Goal: Information Seeking & Learning: Get advice/opinions

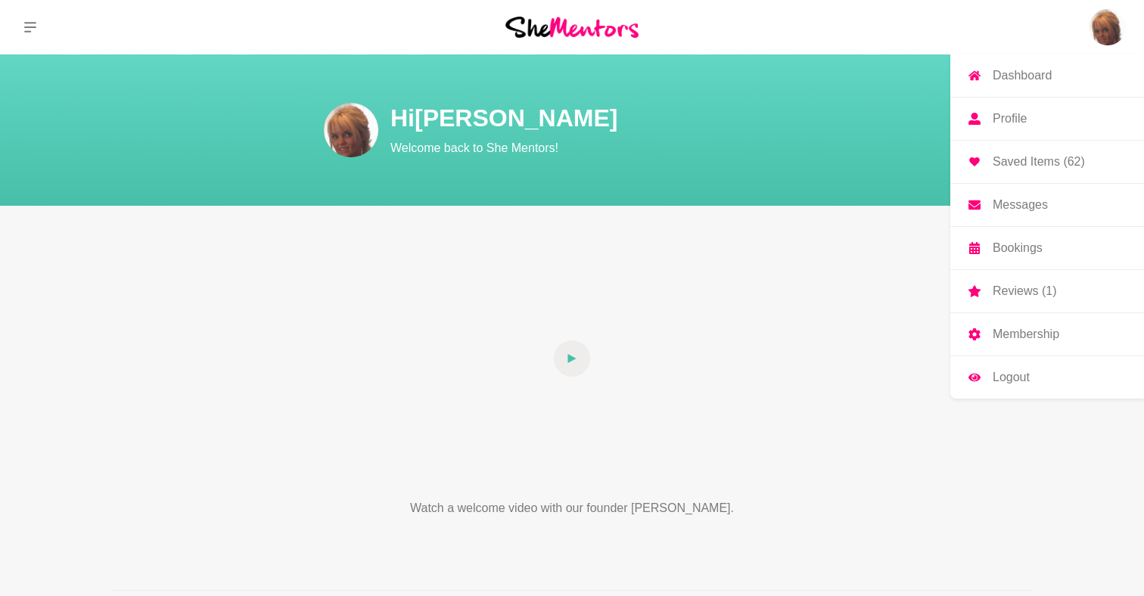
click at [1018, 114] on p "Profile" at bounding box center [1010, 119] width 34 height 12
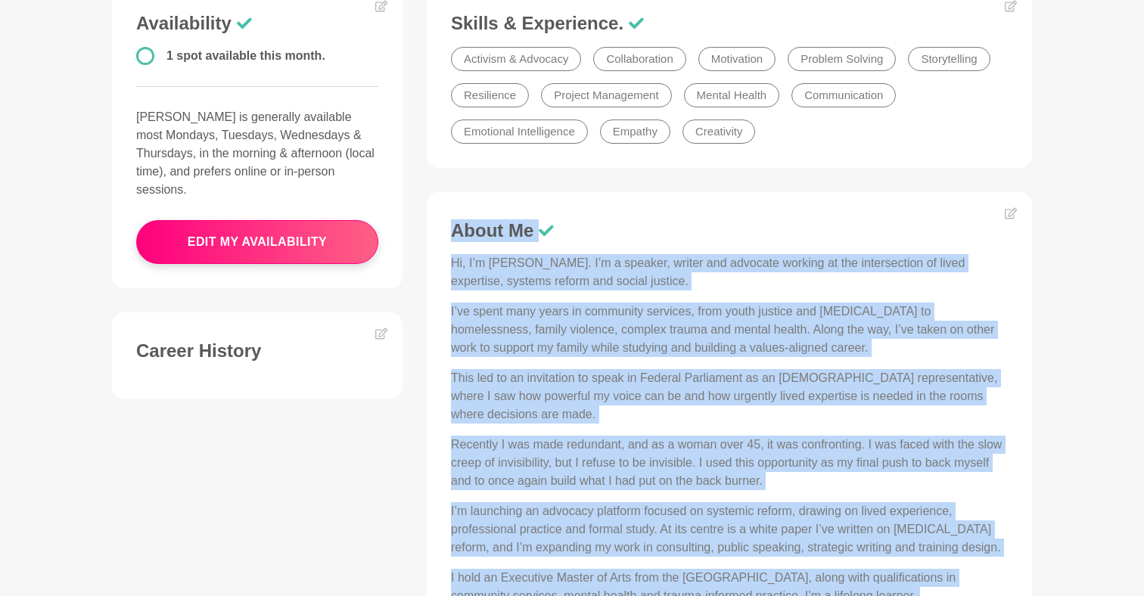
scroll to position [408, 0]
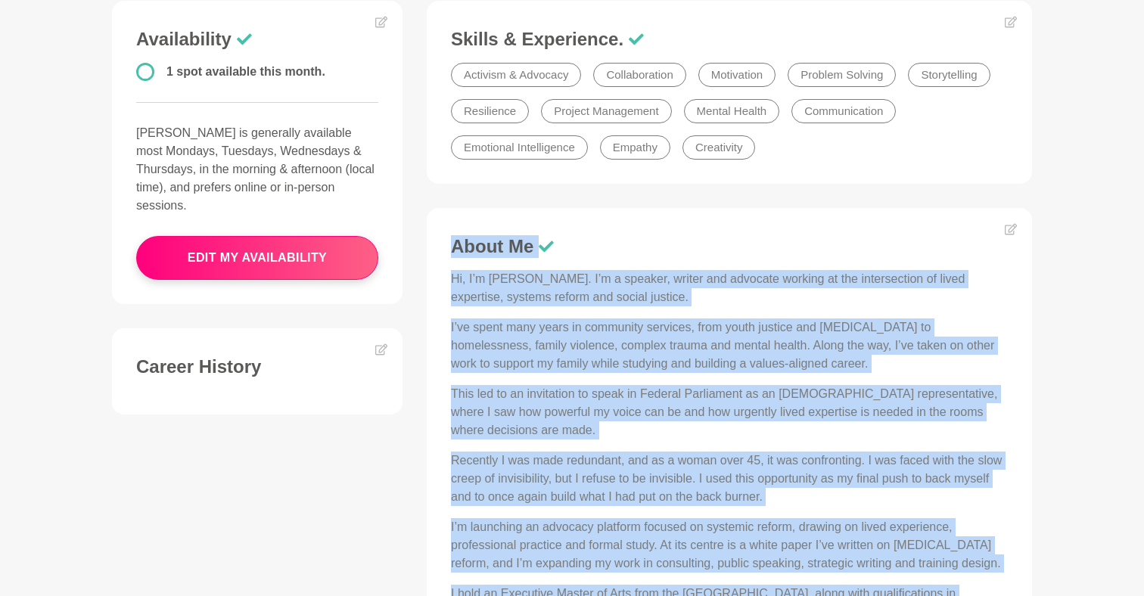
drag, startPoint x: 579, startPoint y: 328, endPoint x: 452, endPoint y: 231, distance: 160.4
copy div "Lorem Ip Do, S’a Consect. A’e s doeiusm, tempor inc utlabore etdolor ma ali eni…"
click at [1006, 233] on icon at bounding box center [1011, 229] width 12 height 12
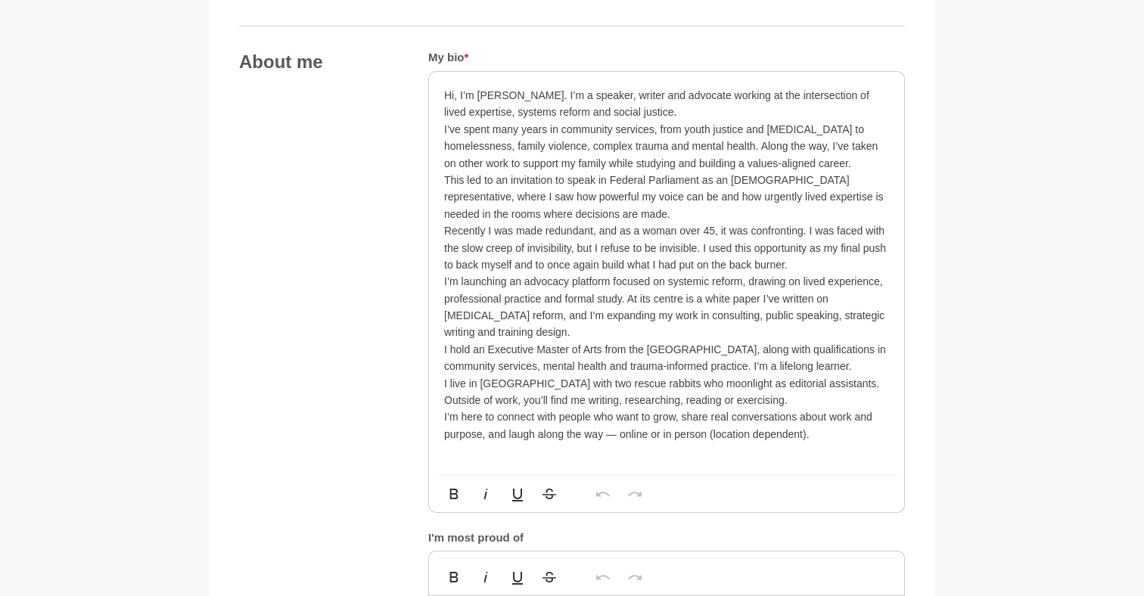
scroll to position [797, 0]
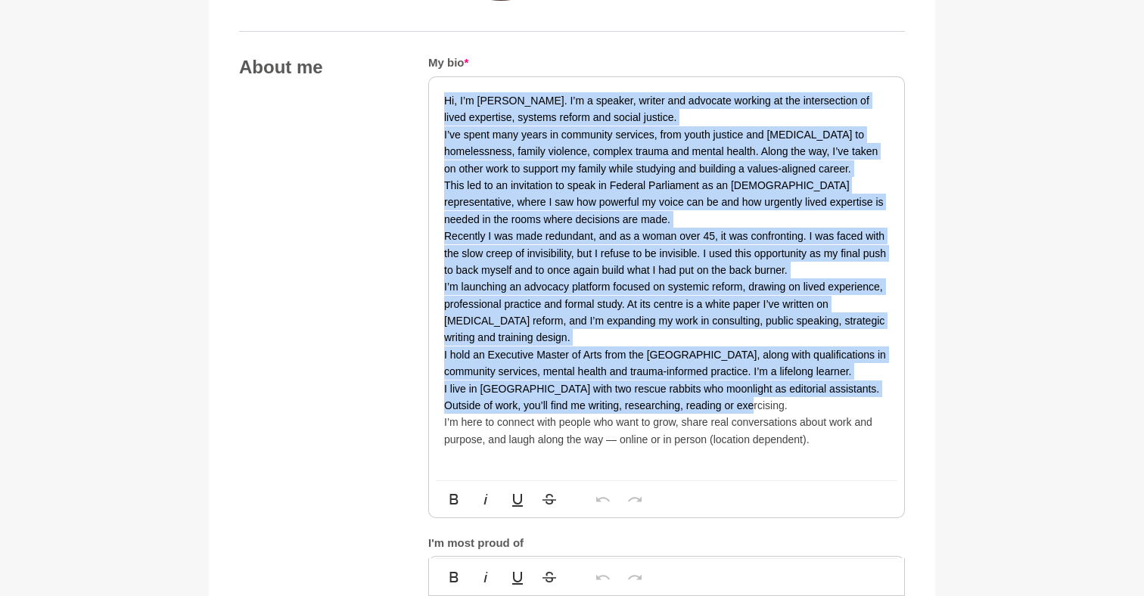
drag, startPoint x: 735, startPoint y: 392, endPoint x: 436, endPoint y: 93, distance: 422.0
click at [436, 93] on div "Hi, I’m [PERSON_NAME]. I’m a speaker, writer and advocate working at the inters…" at bounding box center [666, 278] width 475 height 403
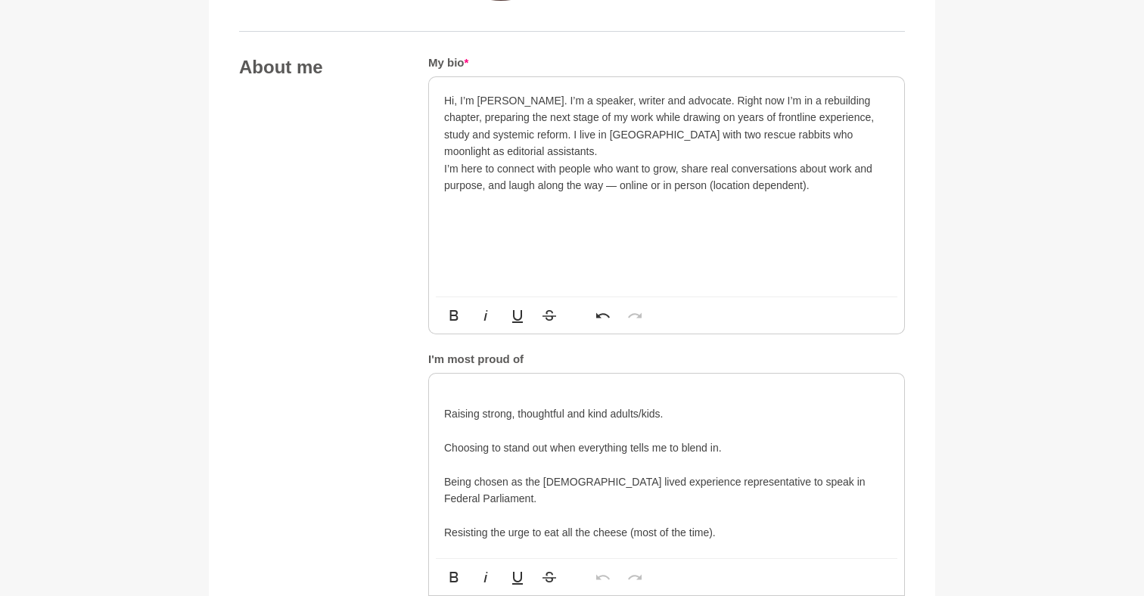
click at [748, 195] on p at bounding box center [666, 202] width 445 height 17
click at [633, 141] on p "Hi, I’m [PERSON_NAME]. I’m a speaker, writer and advocate. Right now I’m in a r…" at bounding box center [666, 126] width 445 height 68
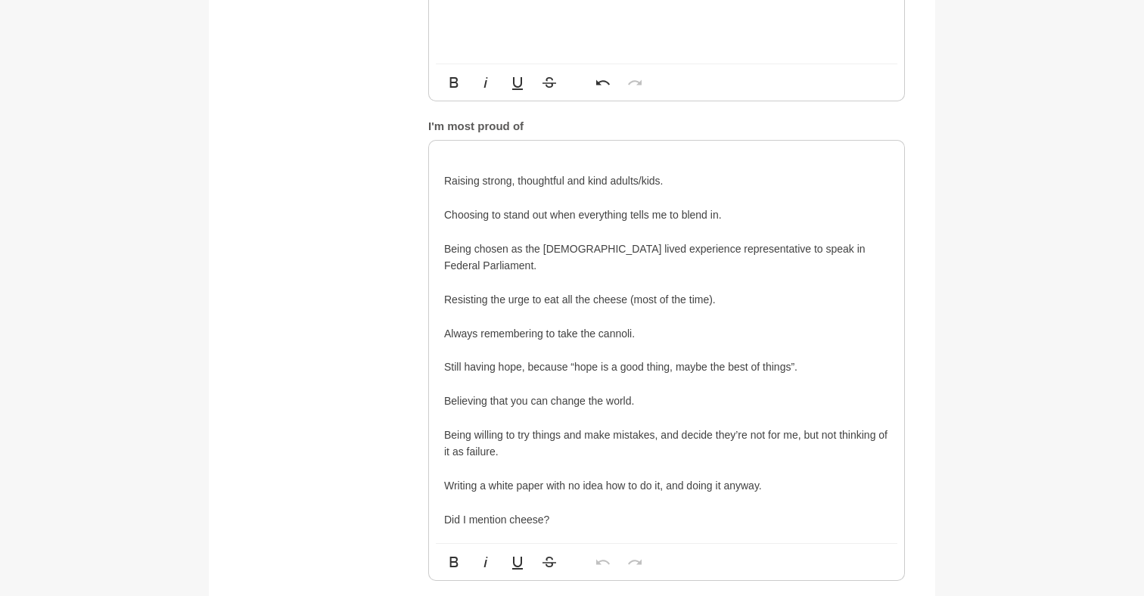
scroll to position [1031, 0]
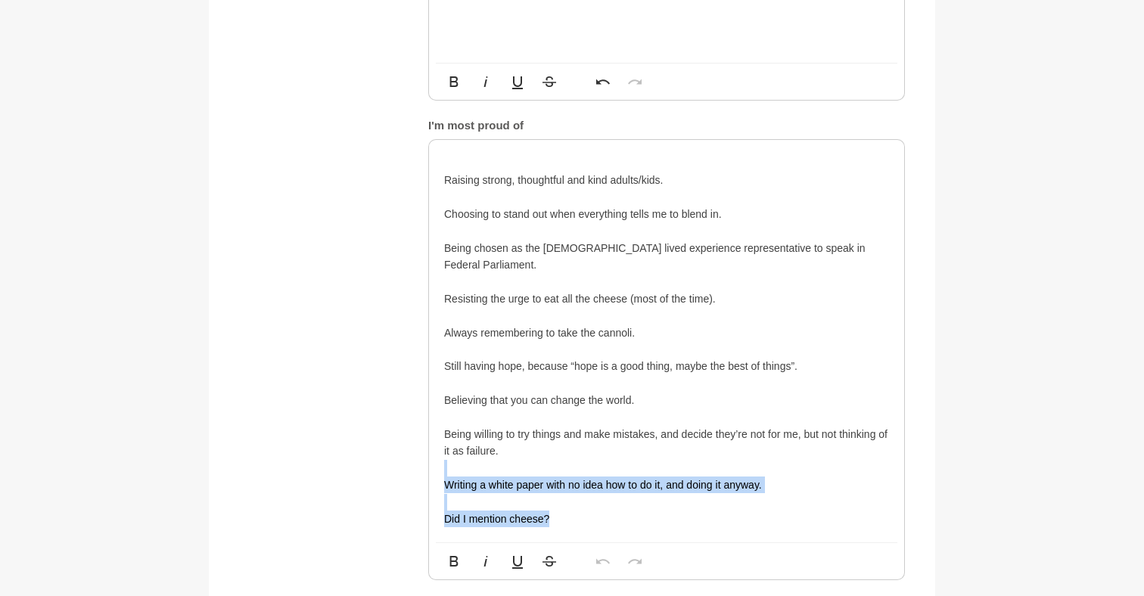
drag, startPoint x: 561, startPoint y: 508, endPoint x: 436, endPoint y: 466, distance: 131.6
click at [436, 466] on div "Raising strong, thoughtful and kind adults/kids. Choosing to stand out when eve…" at bounding box center [666, 341] width 475 height 403
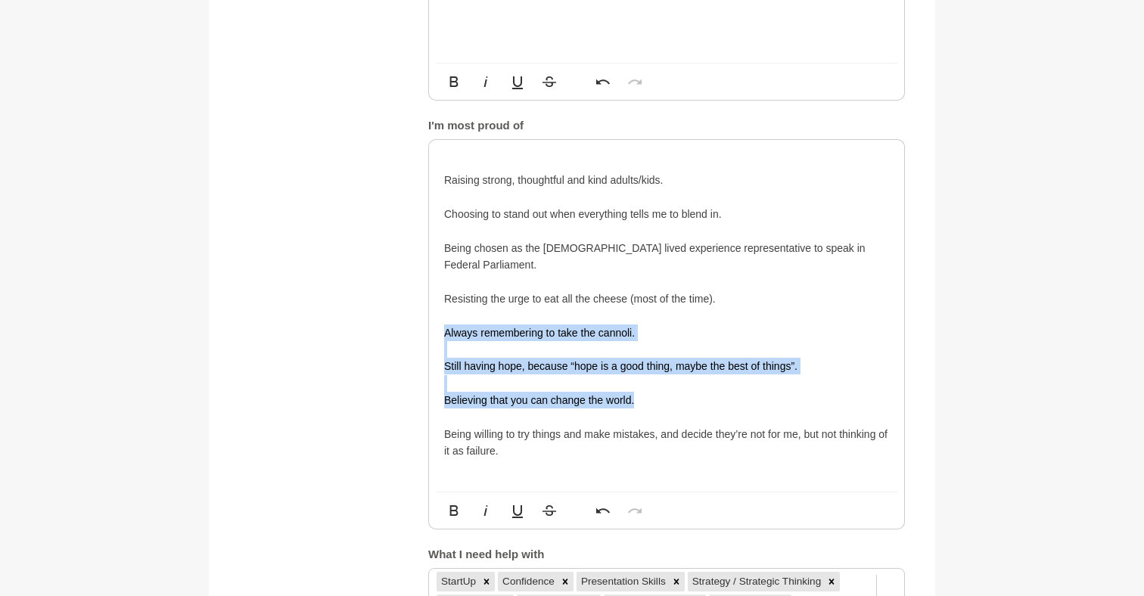
drag, startPoint x: 639, startPoint y: 390, endPoint x: 440, endPoint y: 322, distance: 210.8
click at [440, 322] on div "Raising strong, thoughtful and kind adults/kids. Choosing to stand out when eve…" at bounding box center [666, 316] width 475 height 352
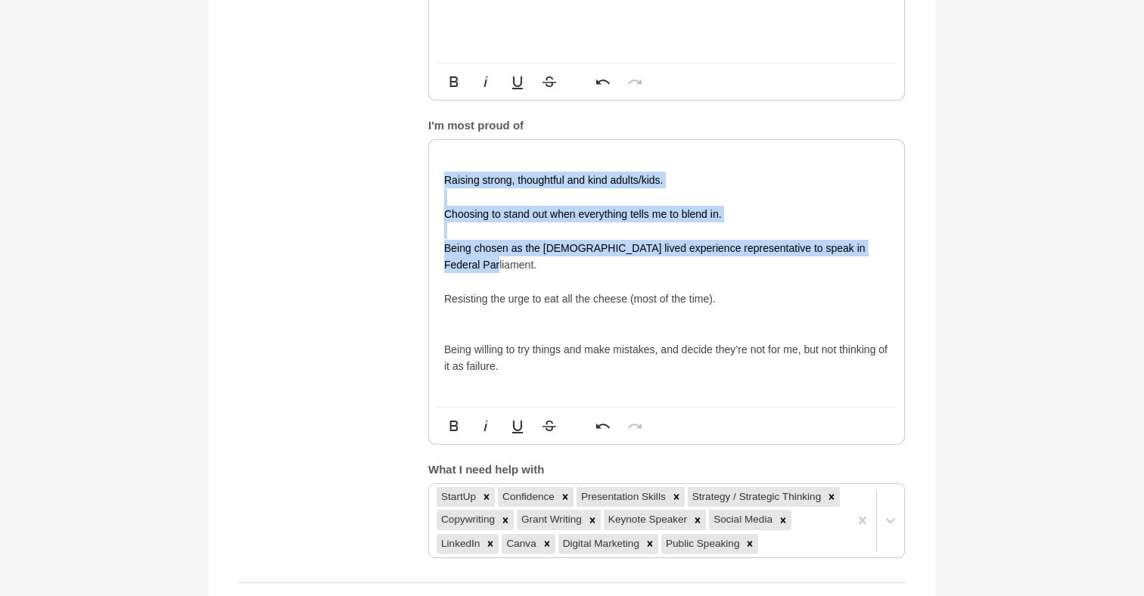
drag, startPoint x: 502, startPoint y: 256, endPoint x: 436, endPoint y: 172, distance: 106.8
click at [436, 172] on div "Raising strong, thoughtful and kind adults/kids. Choosing to stand out when eve…" at bounding box center [666, 273] width 475 height 267
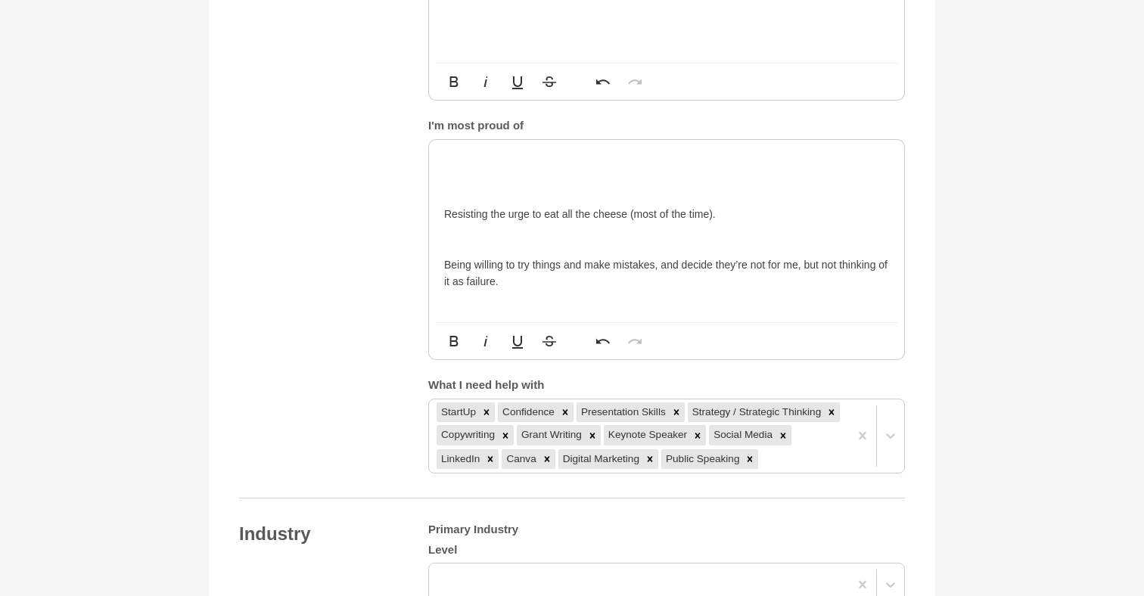
click at [443, 210] on div "Resisting the urge to eat all the cheese (most of the time). Being willing to t…" at bounding box center [666, 231] width 475 height 183
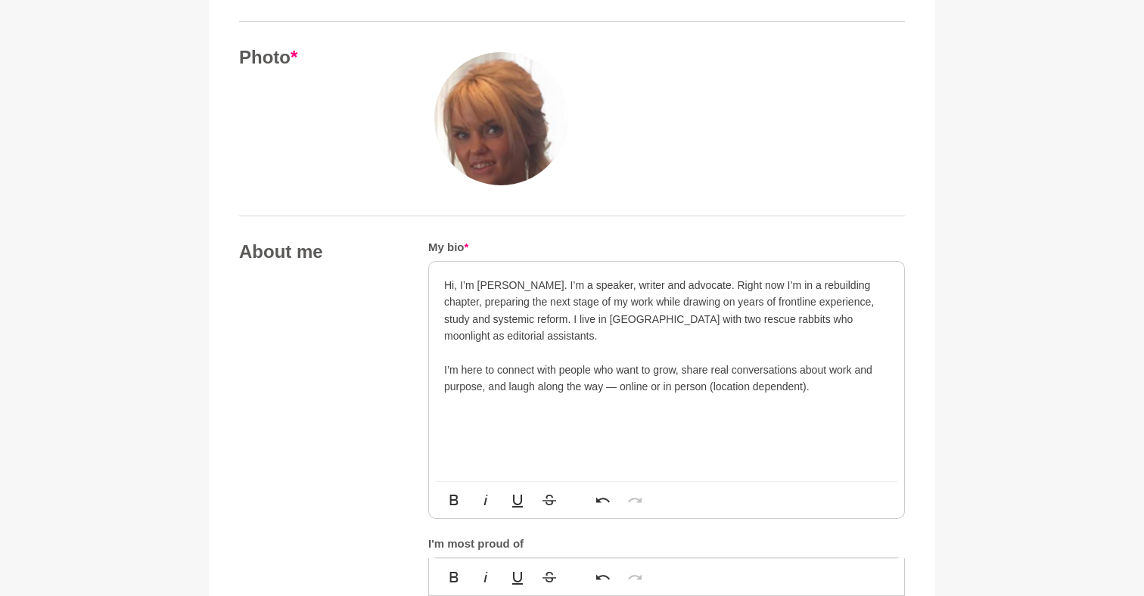
scroll to position [616, 0]
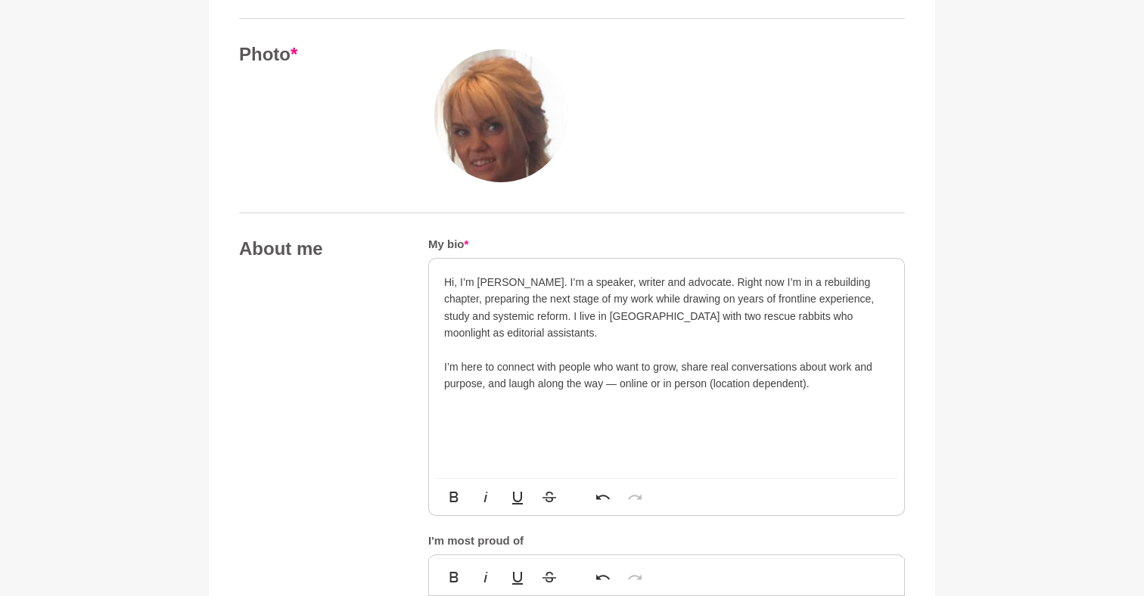
click at [691, 280] on p "Hi, I’m [PERSON_NAME]. I’m a speaker, writer and advocate. Right now I’m in a r…" at bounding box center [666, 308] width 445 height 68
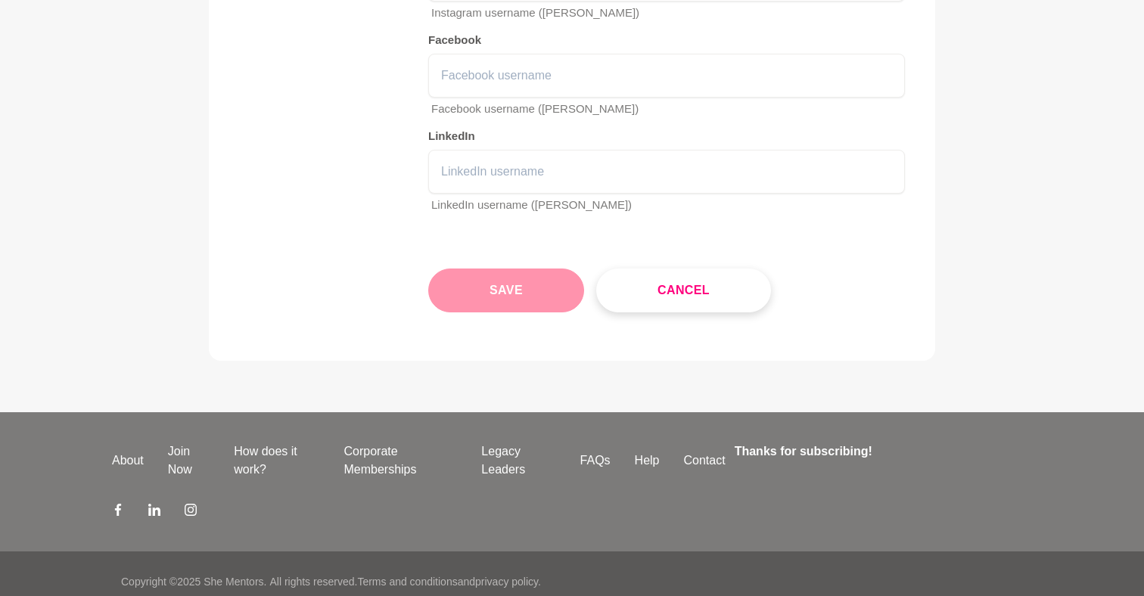
scroll to position [2353, 0]
click at [533, 282] on button "Save" at bounding box center [506, 291] width 156 height 44
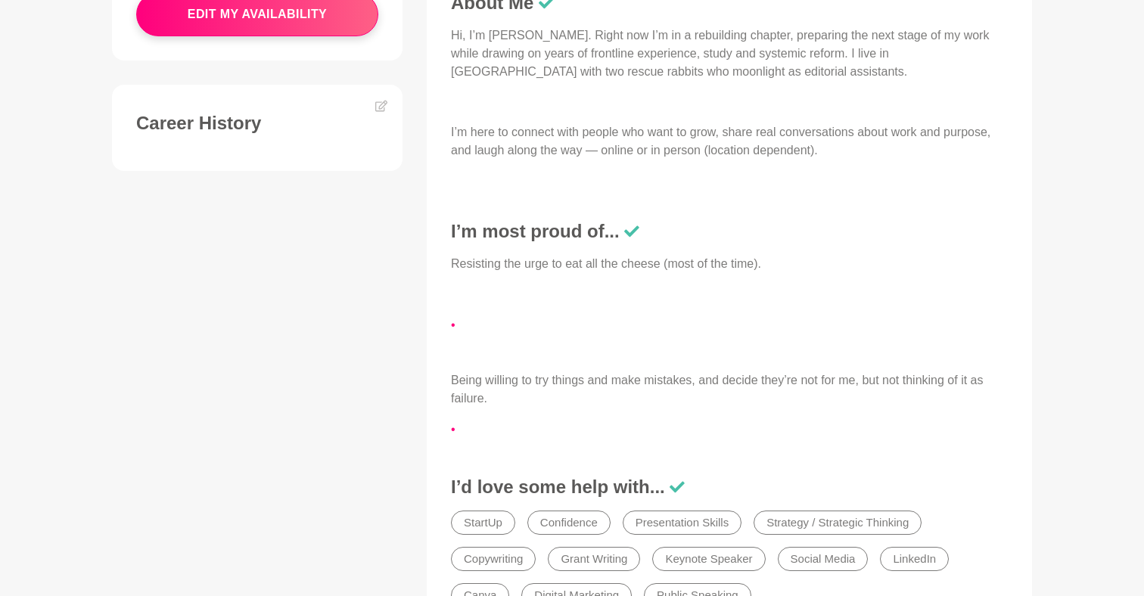
scroll to position [626, 0]
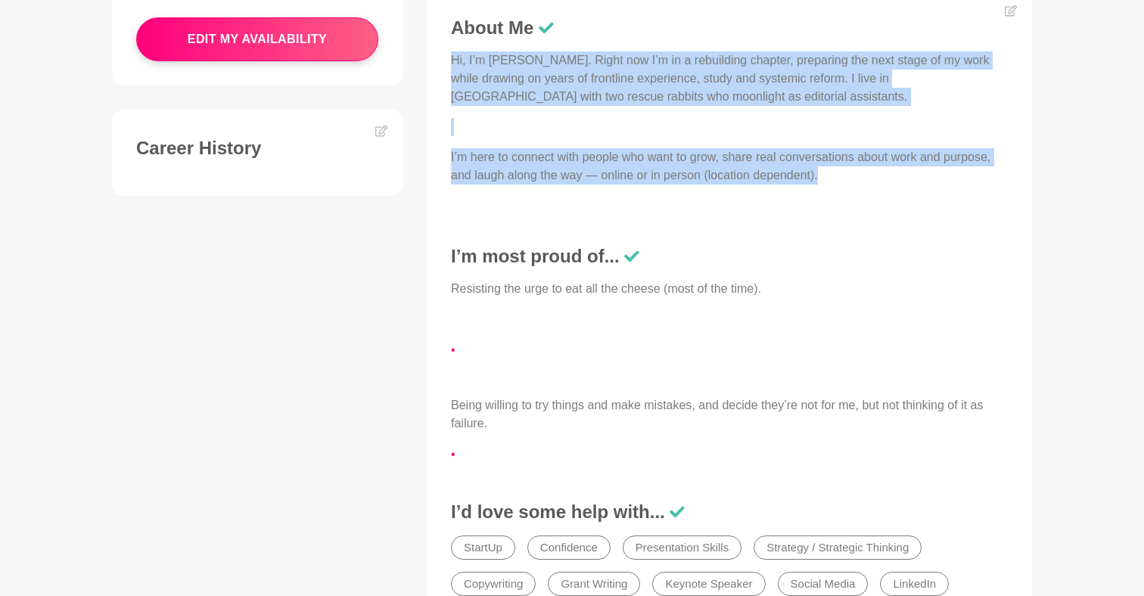
drag, startPoint x: 846, startPoint y: 176, endPoint x: 440, endPoint y: 57, distance: 422.5
click at [440, 57] on figure "About Me Hi, I’m [PERSON_NAME]. Right now I’m in a rebuilding chapter, preparin…" at bounding box center [729, 322] width 605 height 667
copy div "Hi, I’m [PERSON_NAME]. Right now I’m in a rebuilding chapter, preparing the nex…"
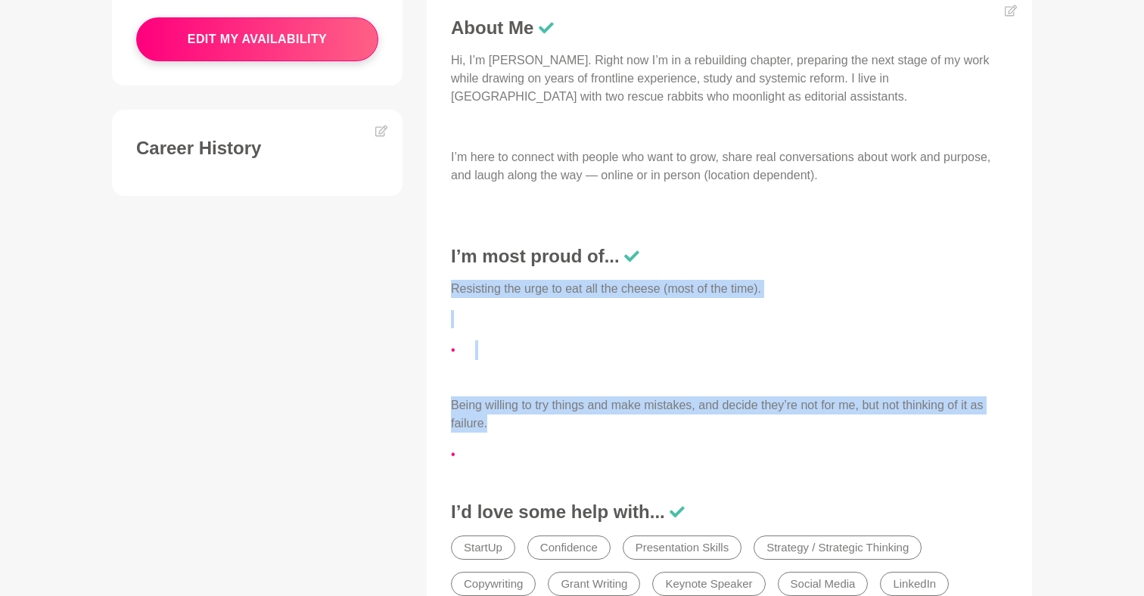
drag, startPoint x: 496, startPoint y: 429, endPoint x: 449, endPoint y: 279, distance: 157.2
click at [449, 279] on div "About Me Hi, I’m [PERSON_NAME]. Right now I’m in a rebuilding chapter, preparin…" at bounding box center [729, 329] width 575 height 625
copy div "Resisting the urge to eat all the cheese (most of the time). Being willing to t…"
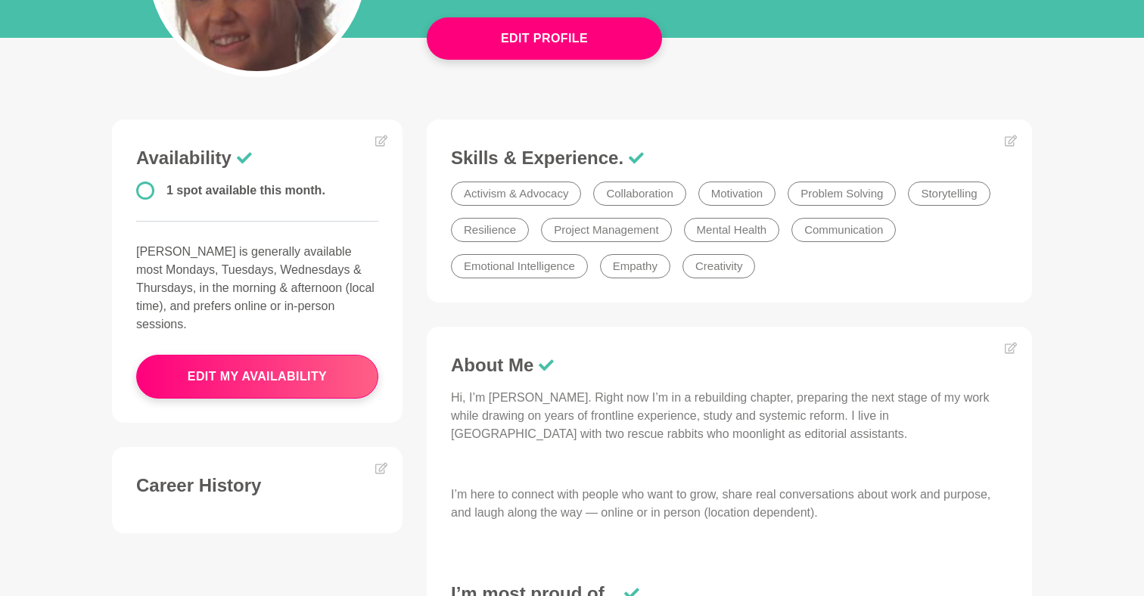
scroll to position [294, 0]
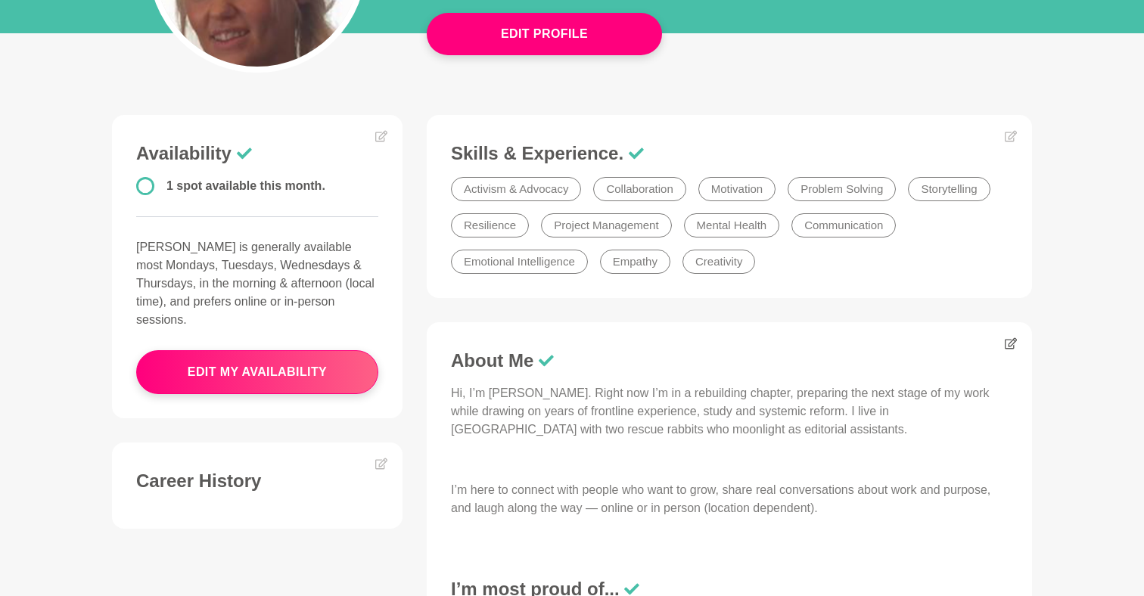
click at [1014, 348] on icon at bounding box center [1011, 343] width 12 height 11
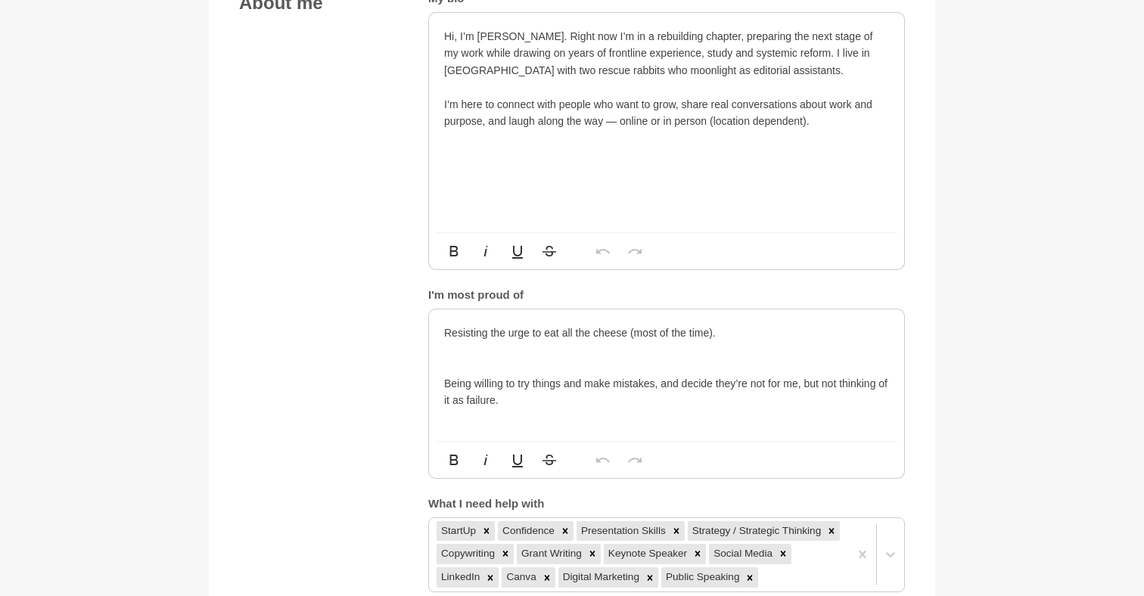
scroll to position [877, 0]
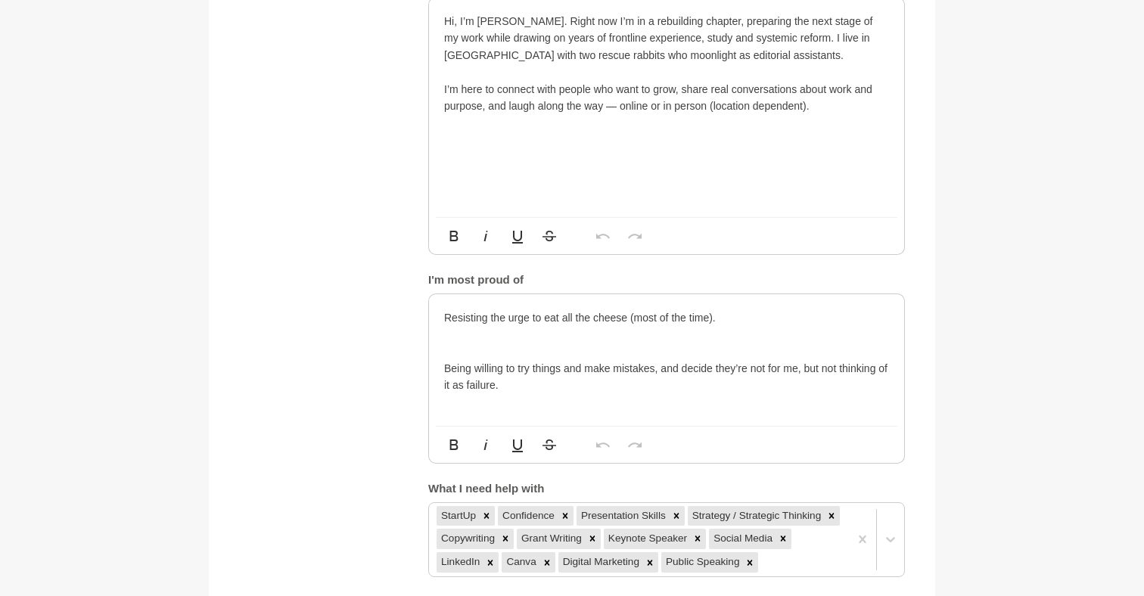
click at [817, 365] on p "Being willing to try things and make mistakes, and decide they’re not for me, b…" at bounding box center [666, 377] width 445 height 34
click at [489, 348] on li at bounding box center [666, 351] width 445 height 17
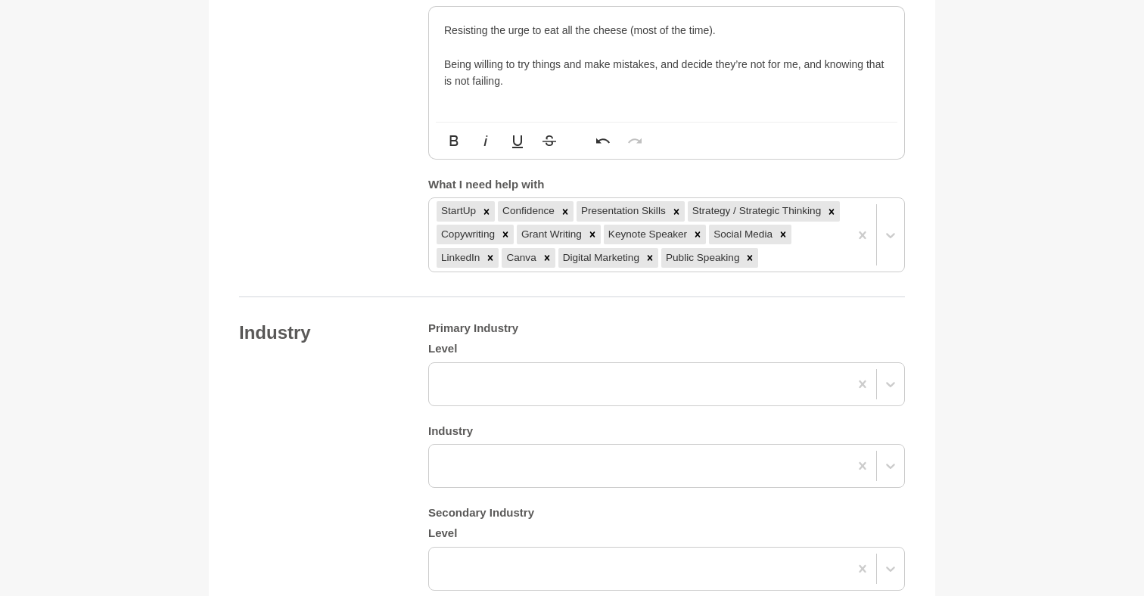
scroll to position [1163, 0]
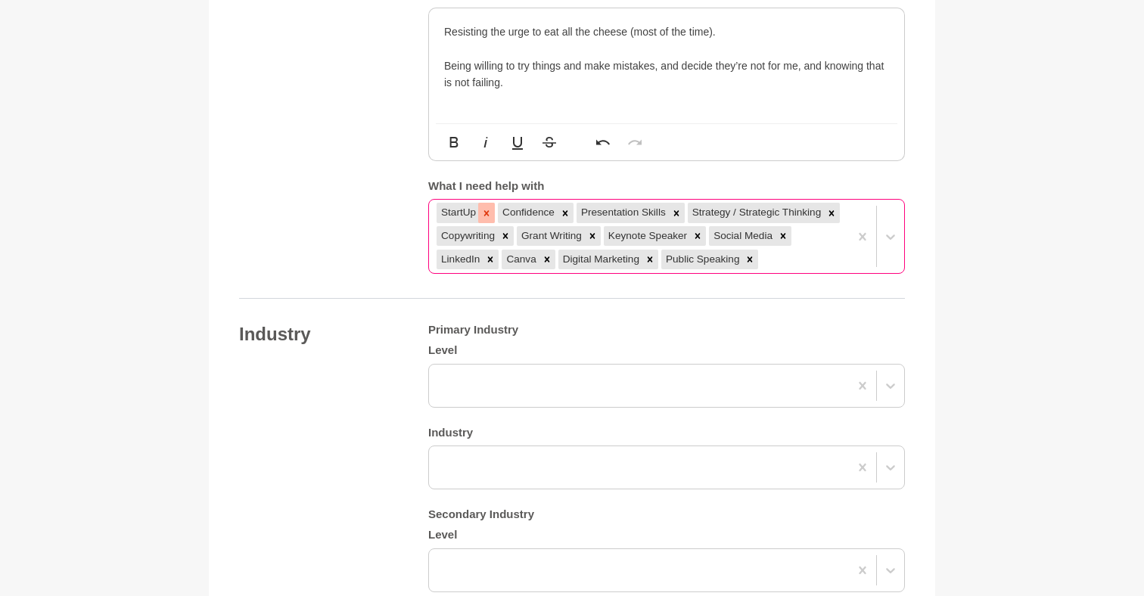
click at [486, 208] on icon at bounding box center [486, 213] width 11 height 11
click at [504, 210] on icon at bounding box center [503, 212] width 5 height 5
click at [532, 208] on icon at bounding box center [536, 213] width 11 height 11
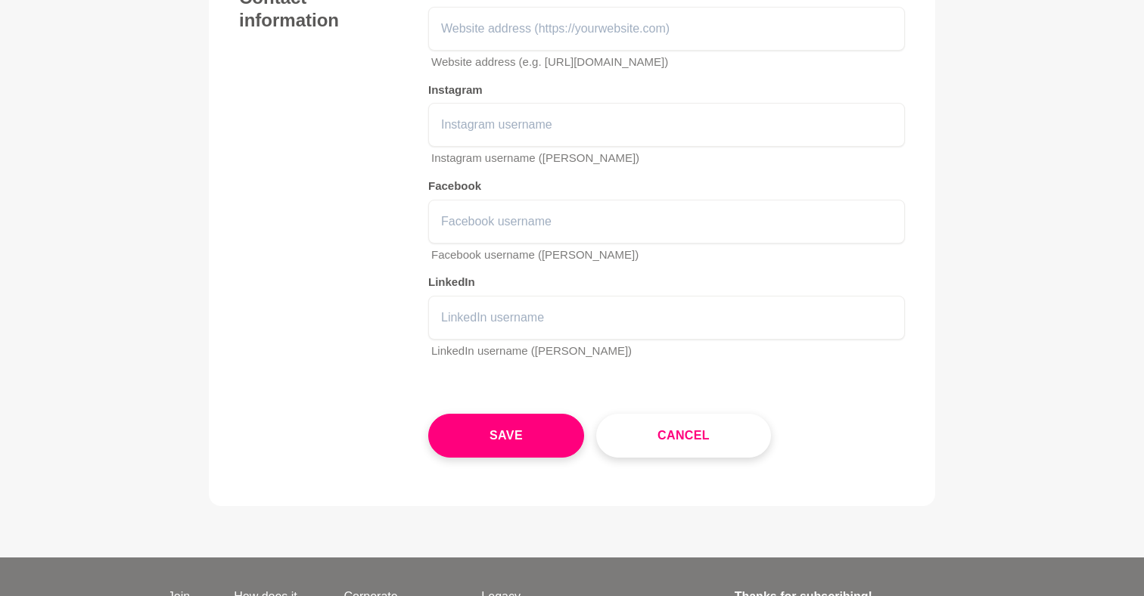
scroll to position [2195, 0]
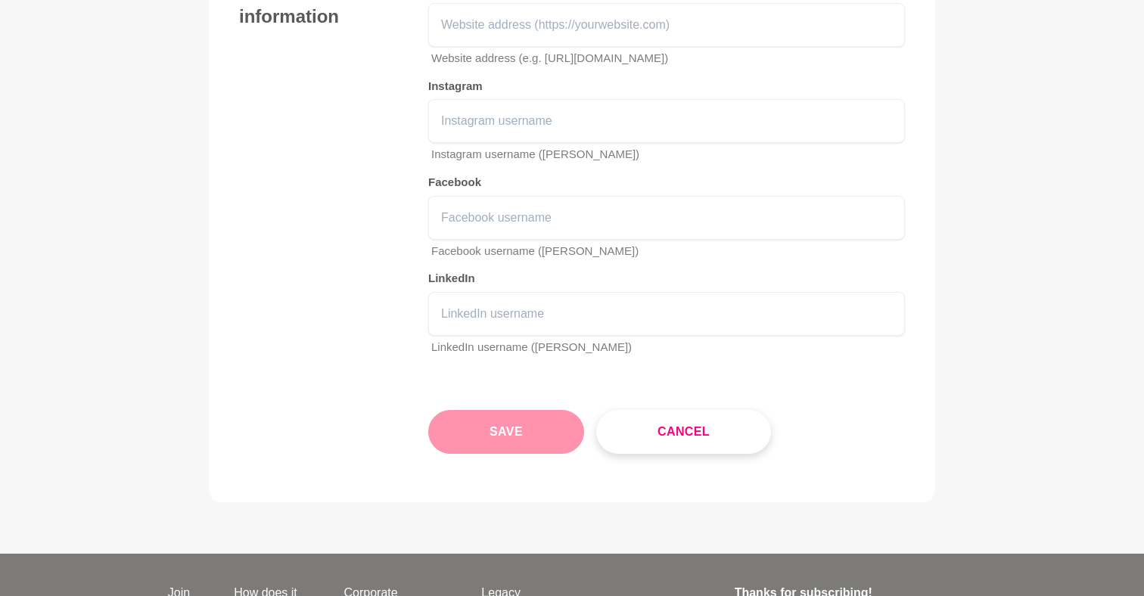
click at [516, 410] on button "Save" at bounding box center [506, 432] width 156 height 44
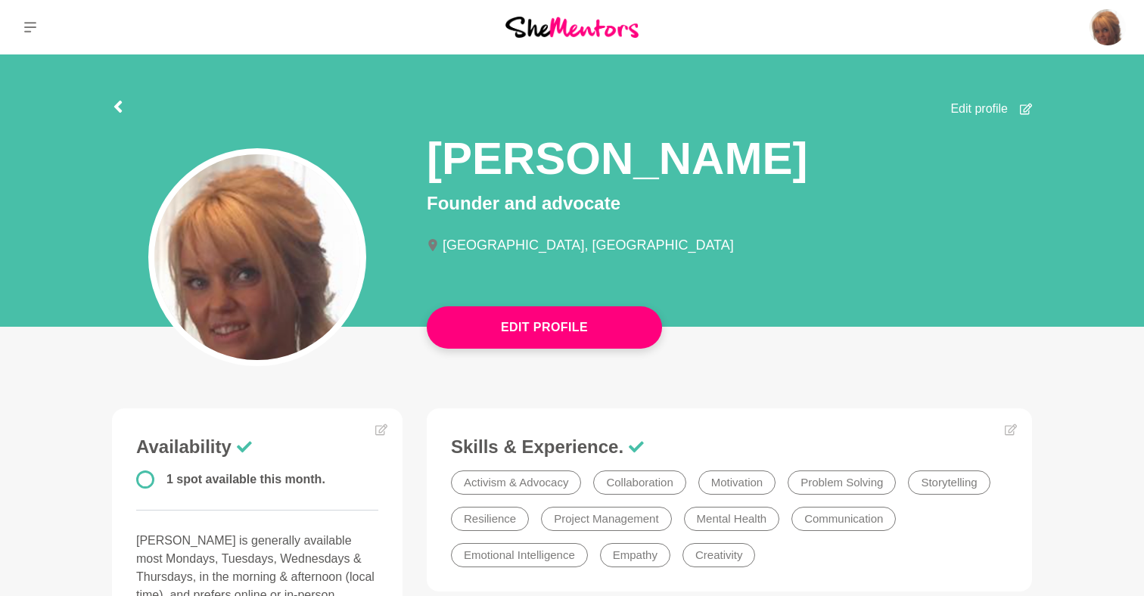
click at [122, 101] on icon at bounding box center [118, 107] width 12 height 12
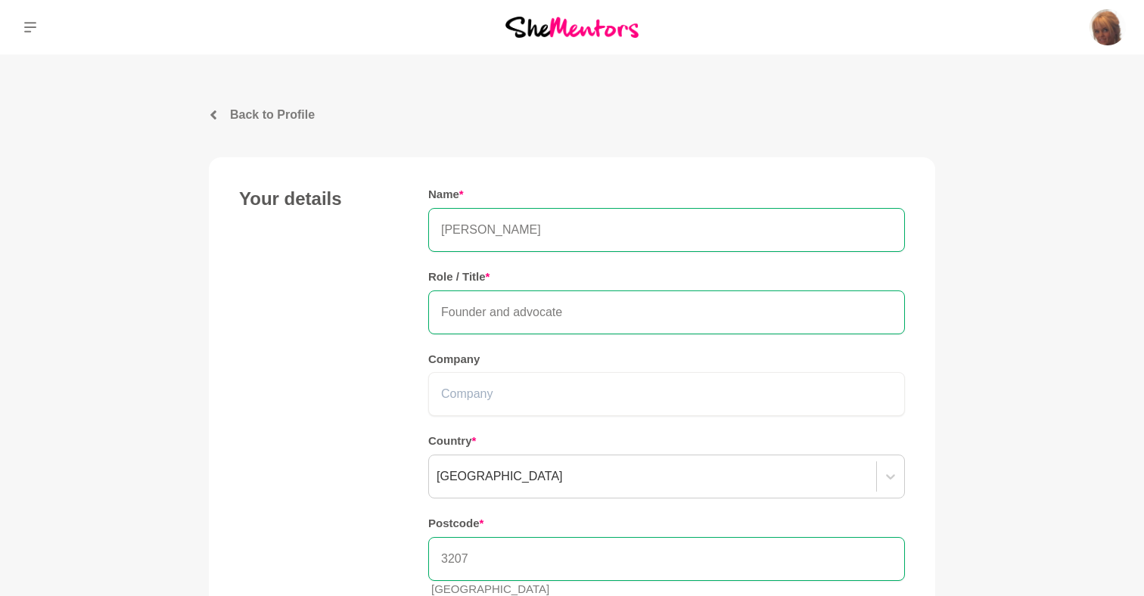
click at [569, 36] on img at bounding box center [571, 27] width 133 height 20
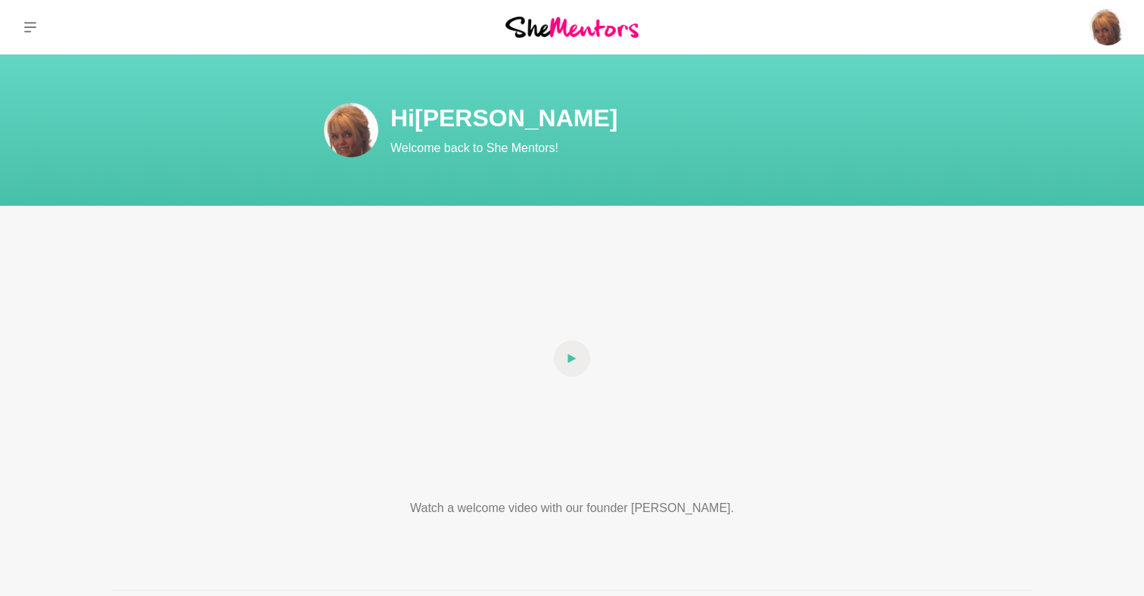
click at [33, 23] on icon at bounding box center [30, 27] width 12 height 11
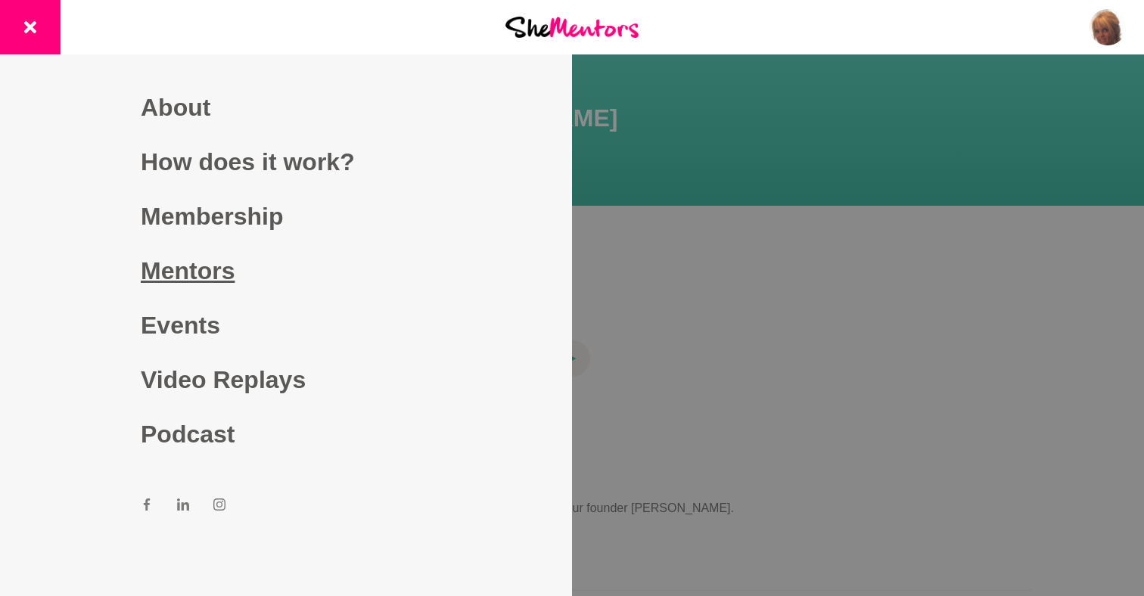
click at [208, 266] on link "Mentors" at bounding box center [286, 271] width 290 height 54
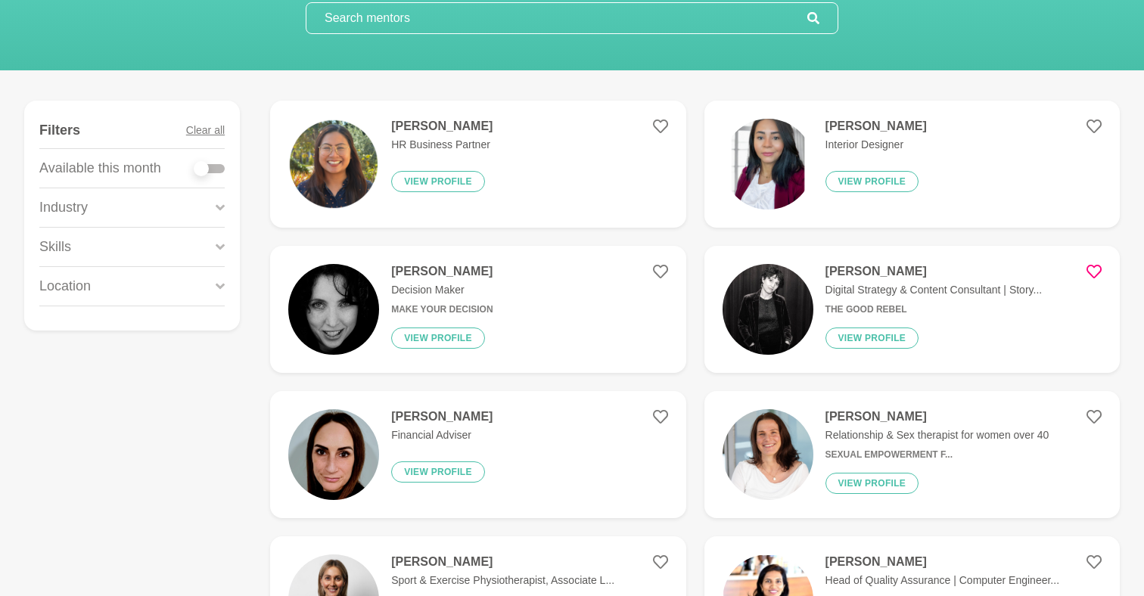
scroll to position [163, 0]
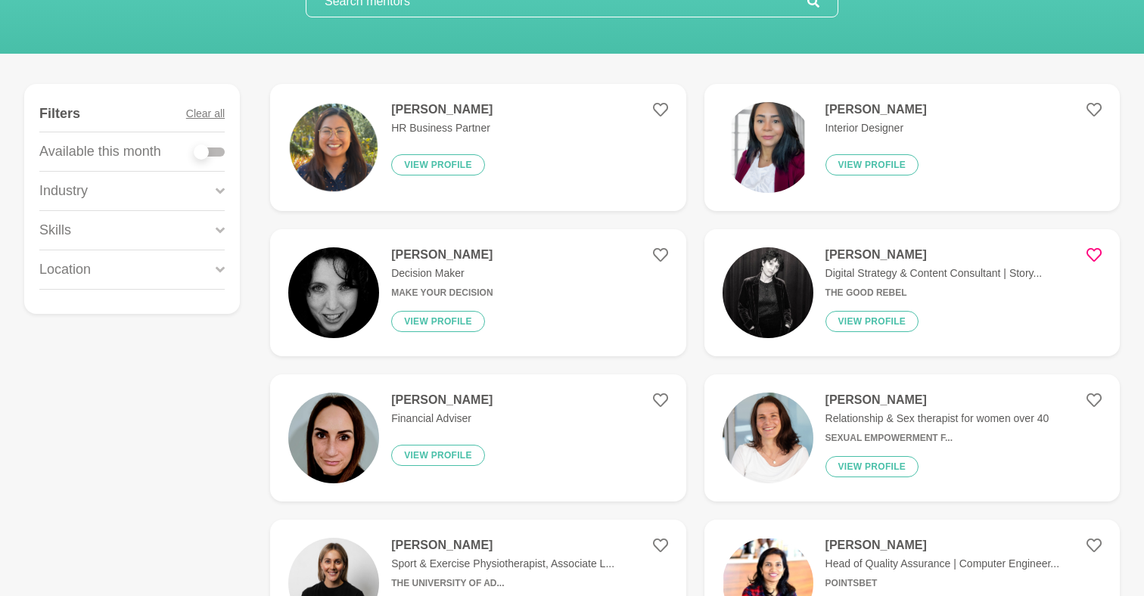
click at [791, 275] on img at bounding box center [767, 292] width 91 height 91
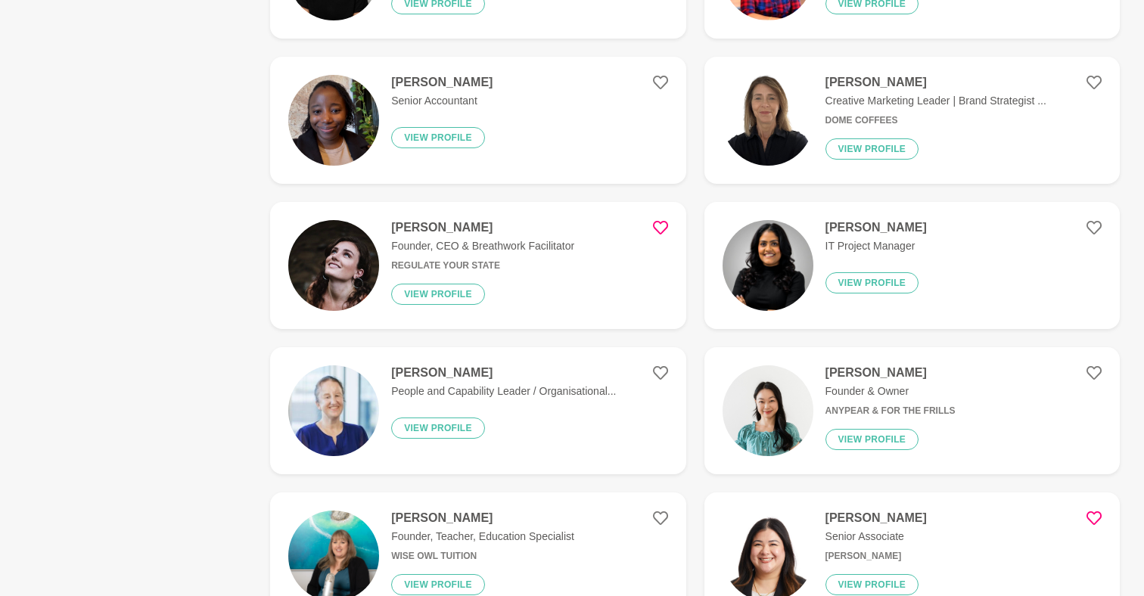
scroll to position [801, 0]
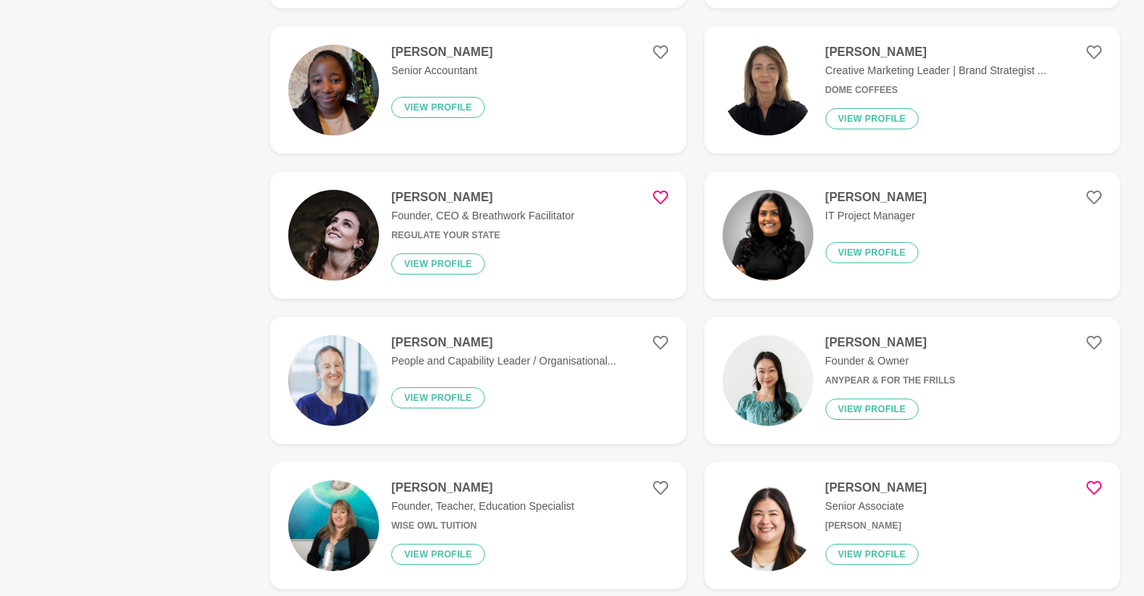
click at [318, 236] on img at bounding box center [333, 235] width 91 height 91
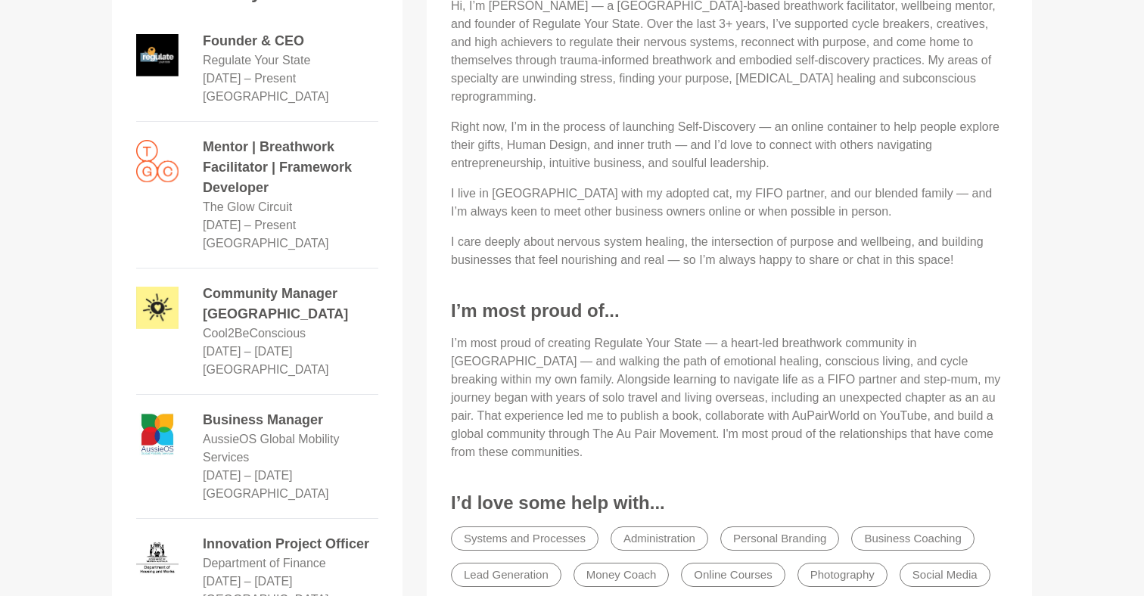
scroll to position [695, 0]
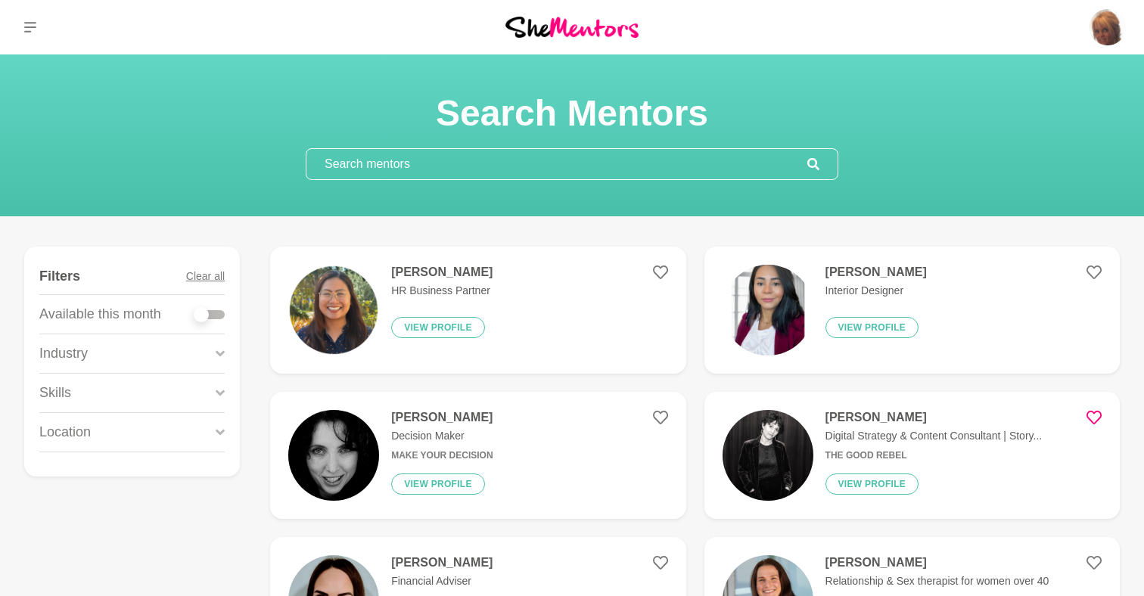
click at [384, 174] on input "text" at bounding box center [556, 164] width 501 height 30
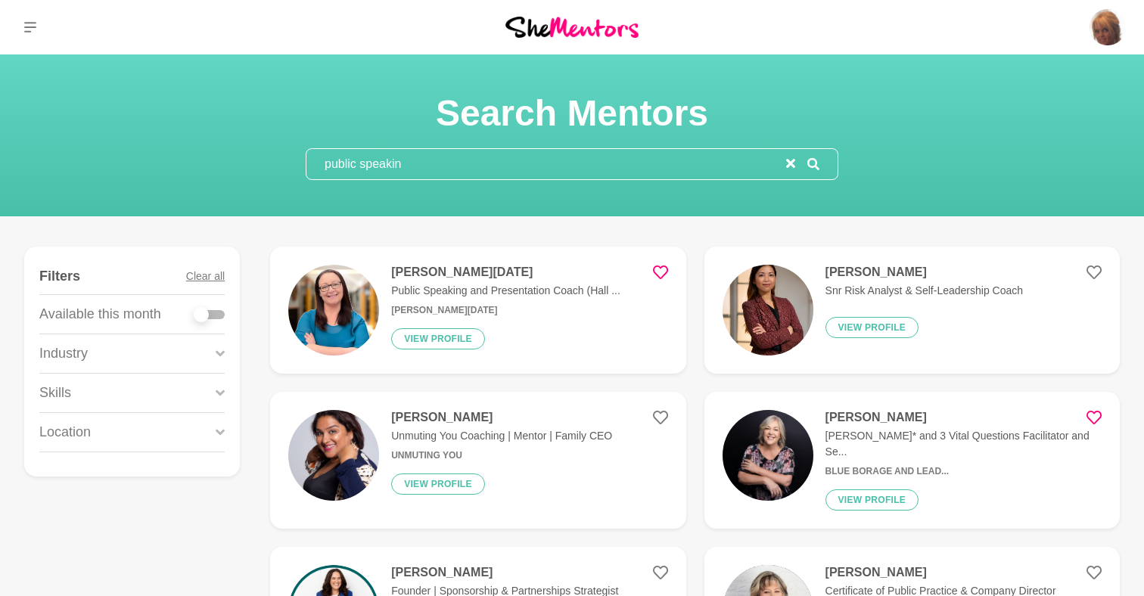
type input "public speaking"
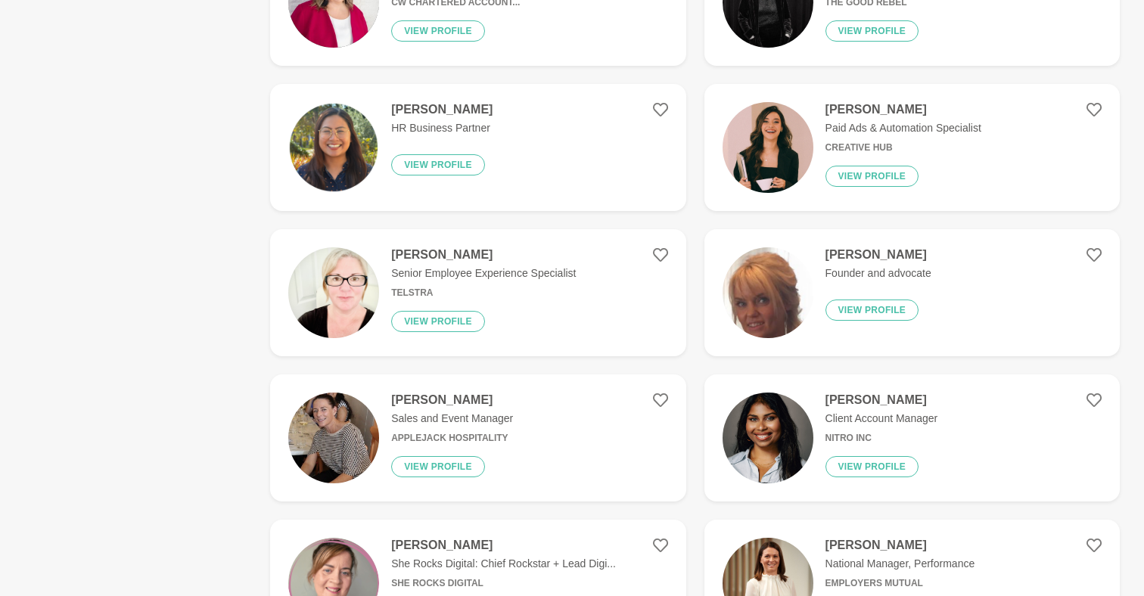
scroll to position [749, 0]
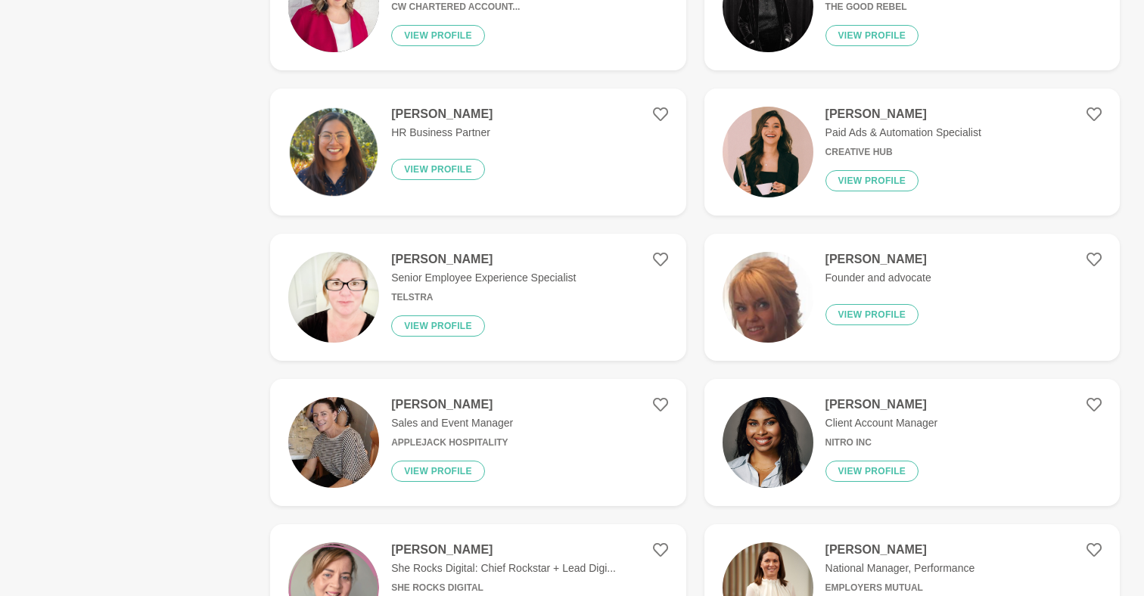
click at [773, 295] on img at bounding box center [767, 297] width 91 height 91
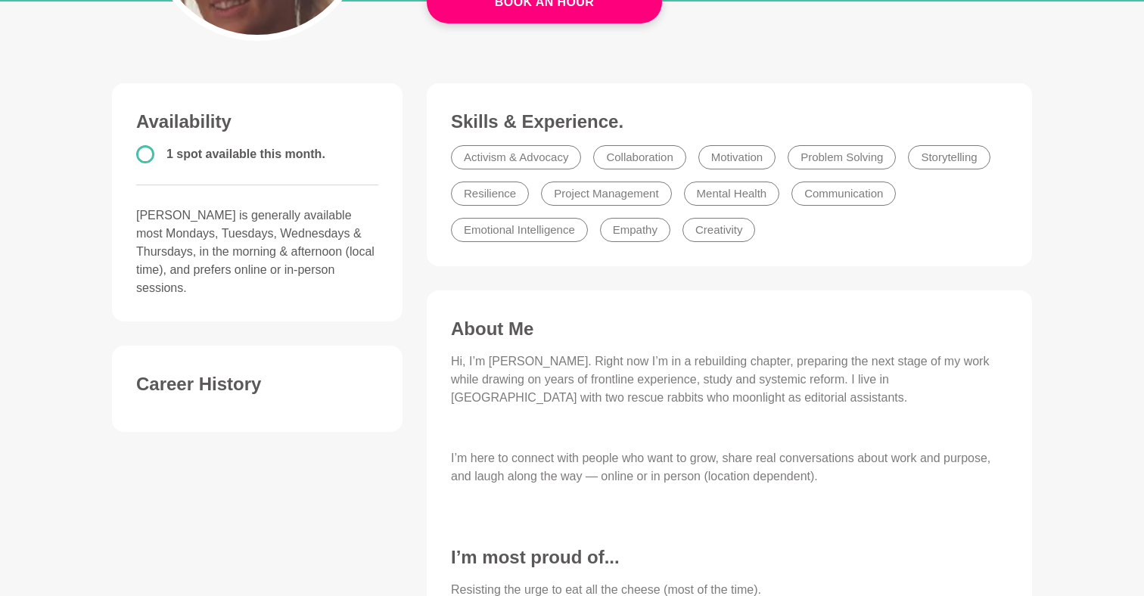
scroll to position [310, 0]
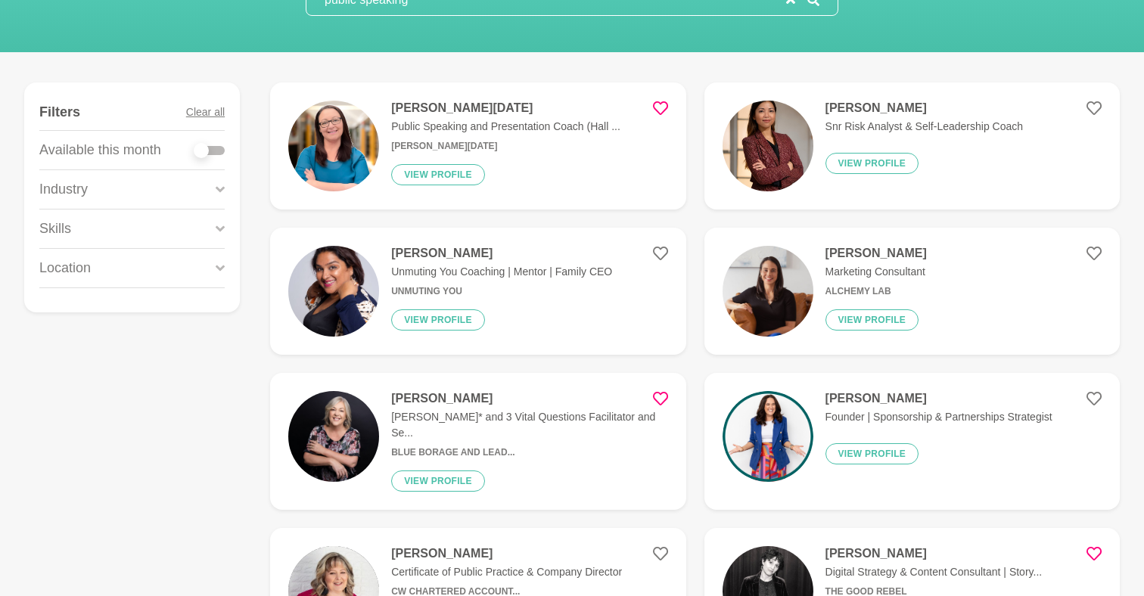
scroll to position [165, 0]
click at [332, 290] on img at bounding box center [333, 290] width 91 height 91
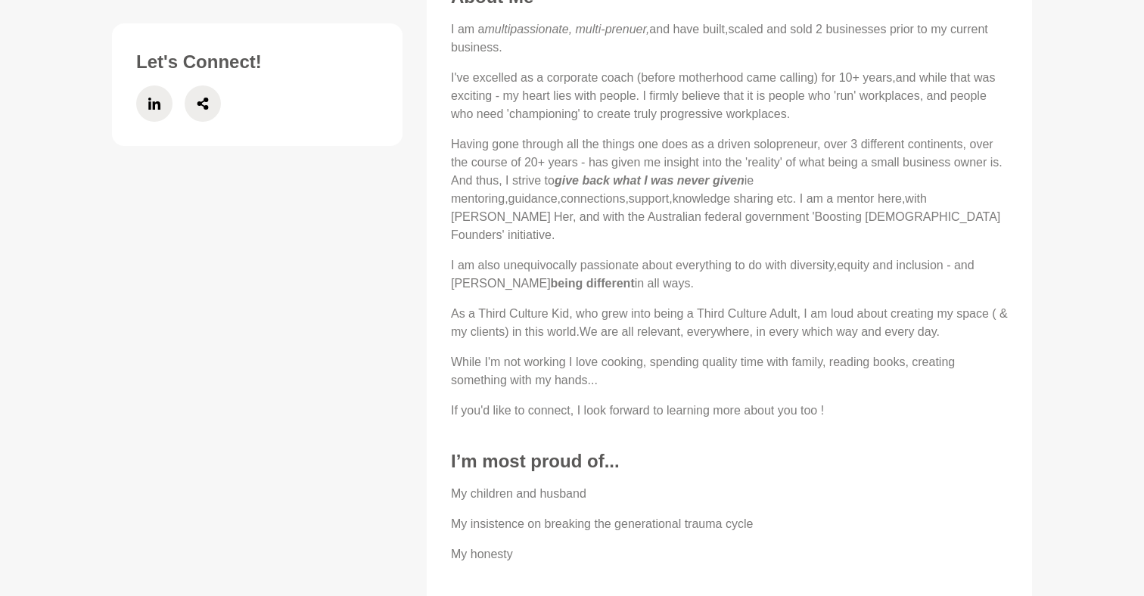
scroll to position [705, 0]
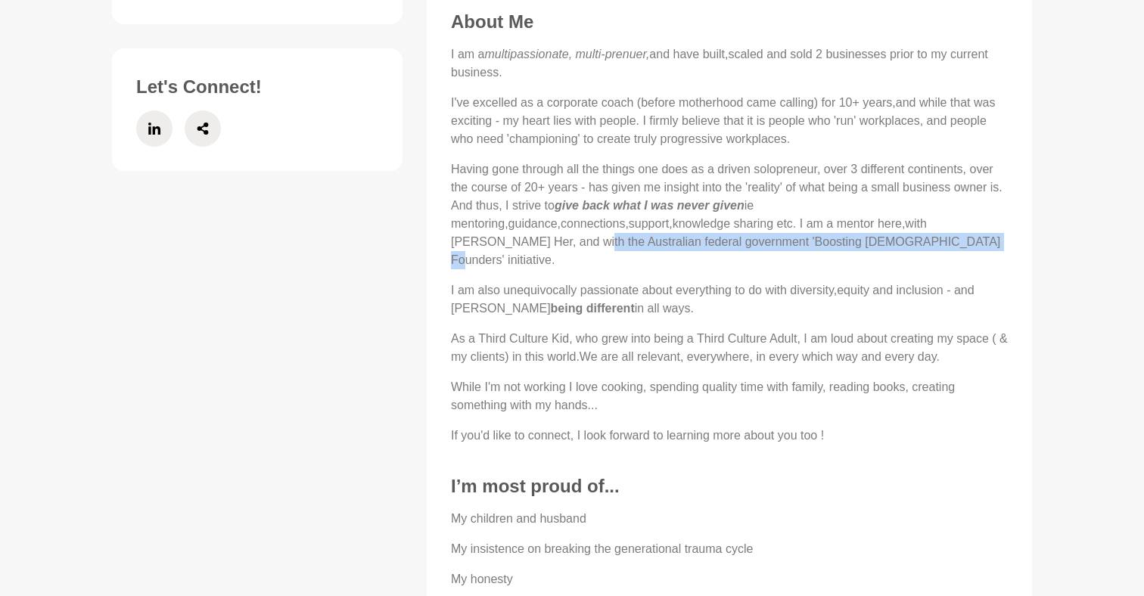
drag, startPoint x: 520, startPoint y: 245, endPoint x: 891, endPoint y: 239, distance: 370.7
click at [891, 239] on p "Having gone through all the things one does as a driven solopreneur, over 3 dif…" at bounding box center [729, 214] width 557 height 109
copy p "Australian federal government 'Boosting [DEMOGRAPHIC_DATA] Founders' initiative."
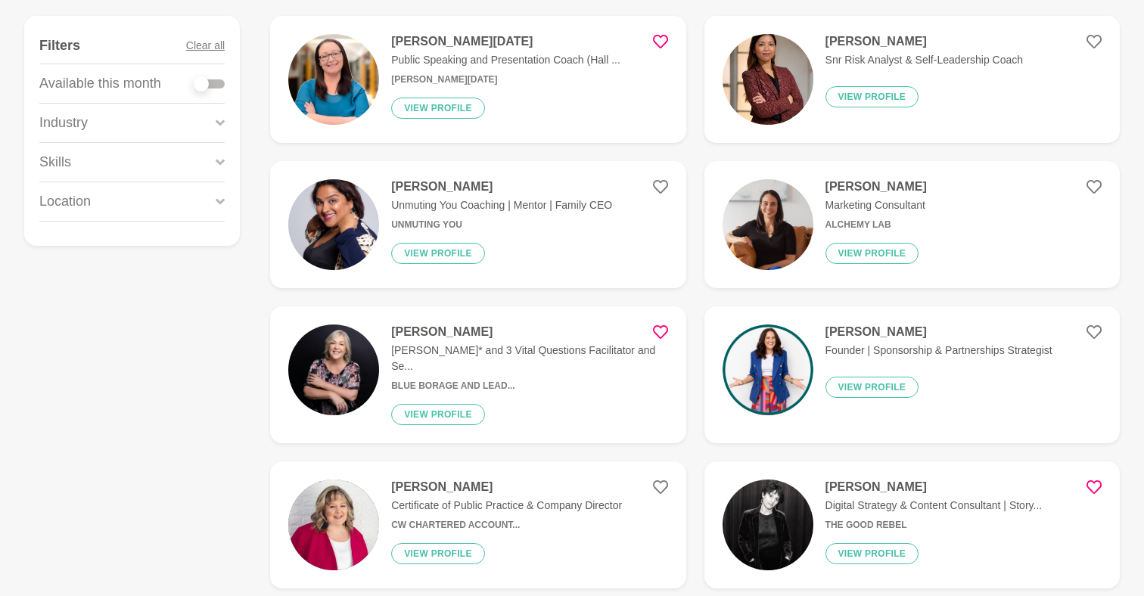
scroll to position [31, 0]
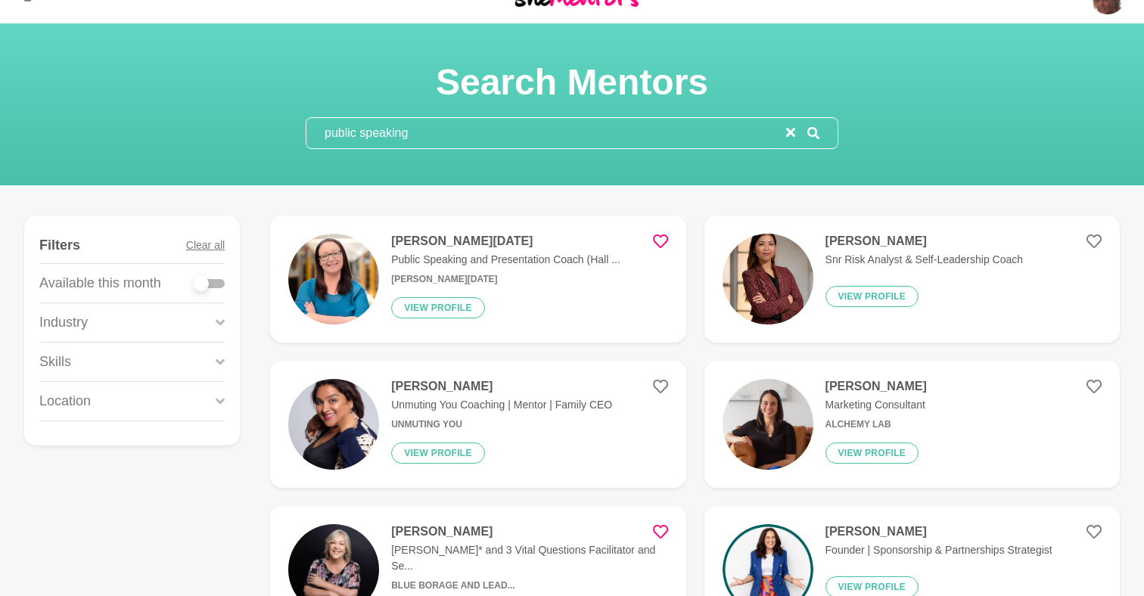
click at [659, 238] on icon at bounding box center [660, 241] width 15 height 15
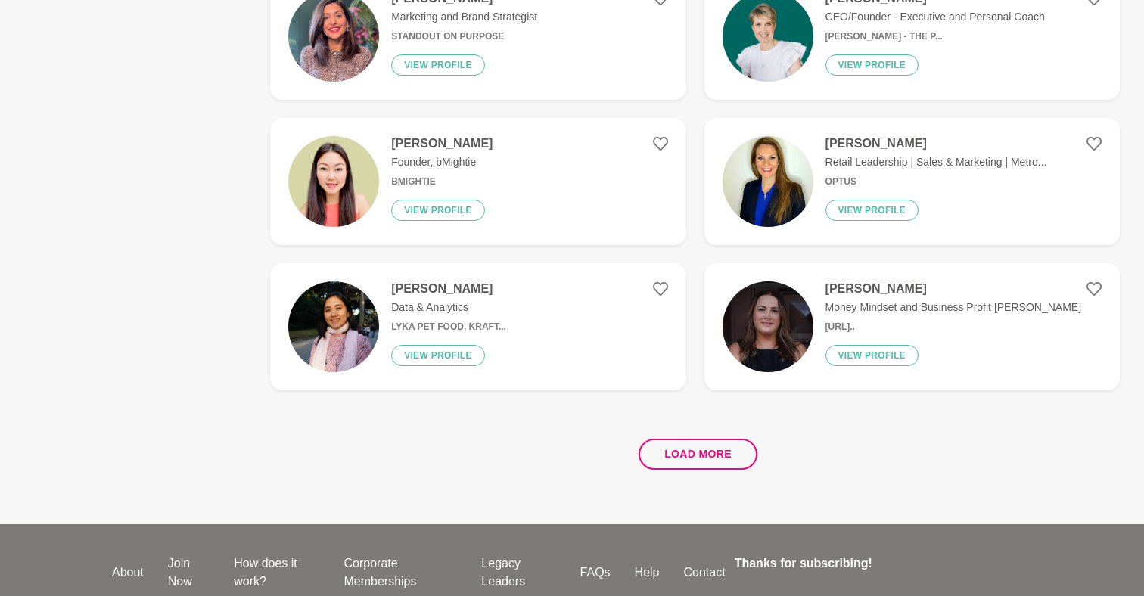
scroll to position [2767, 0]
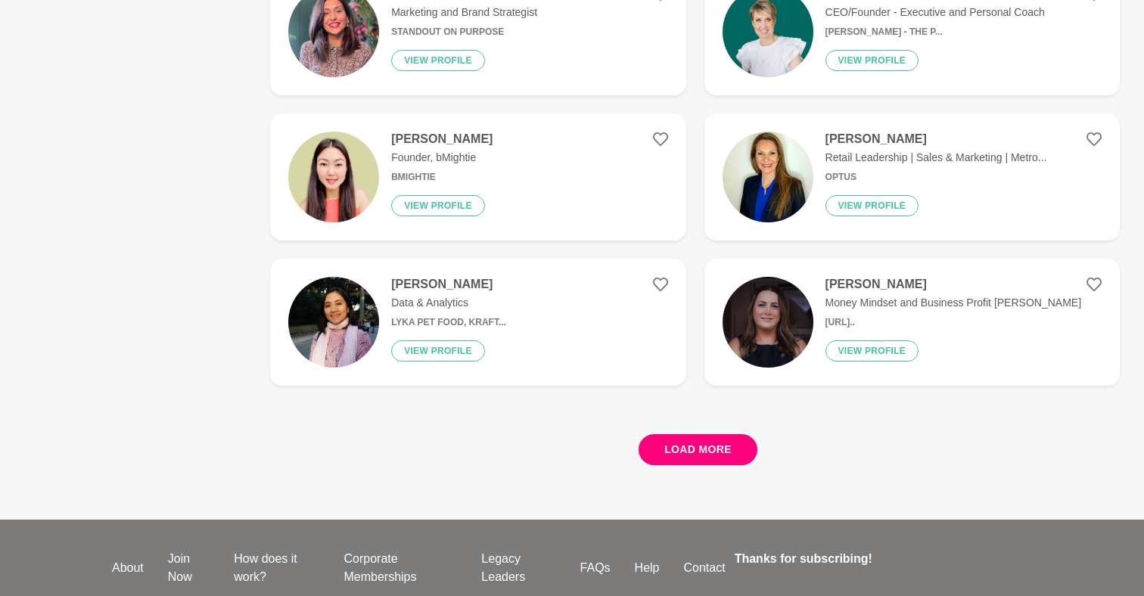
click at [681, 434] on button "Load more" at bounding box center [697, 449] width 119 height 31
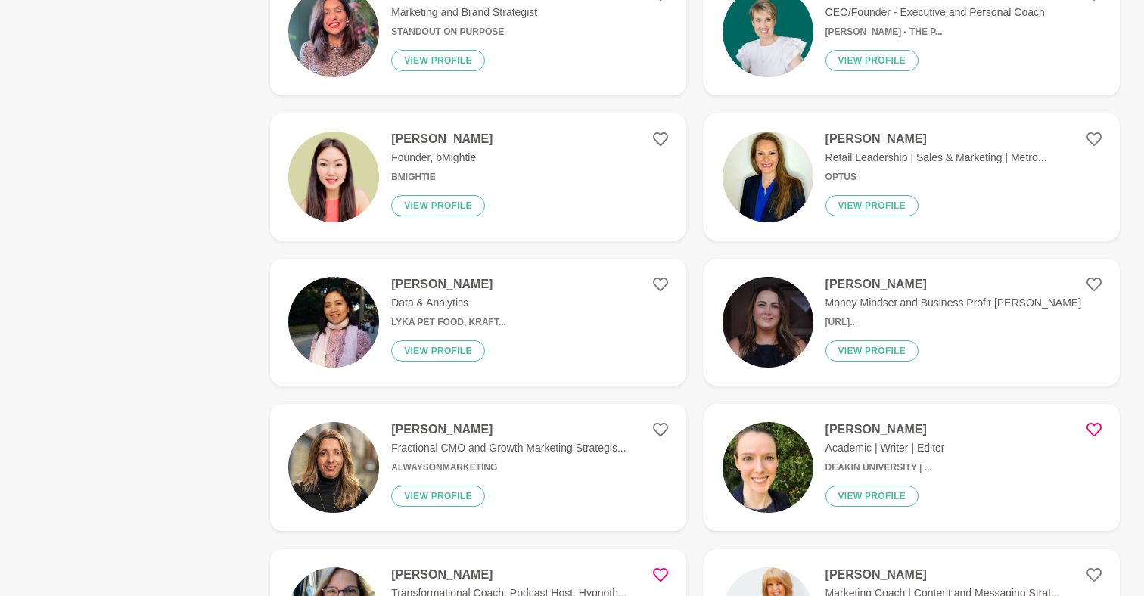
click at [237, 205] on div "Show Filters Filters Clear all Available this month Industry Accounting Adminis…" at bounding box center [571, 436] width 1095 height 5915
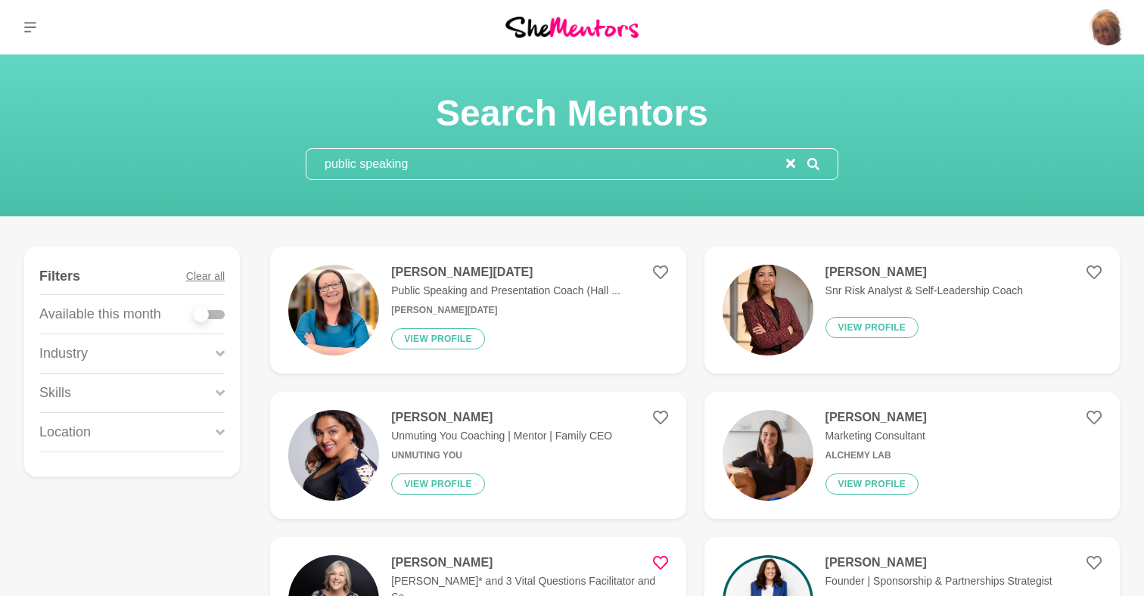
click at [30, 24] on icon at bounding box center [30, 27] width 12 height 12
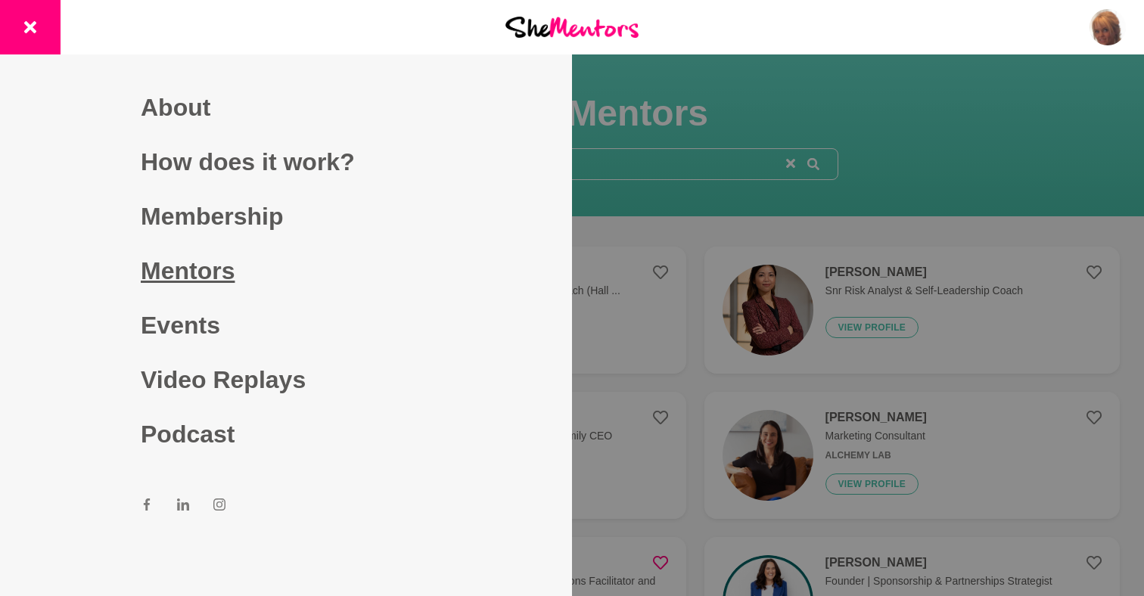
click at [190, 278] on link "Mentors" at bounding box center [286, 271] width 290 height 54
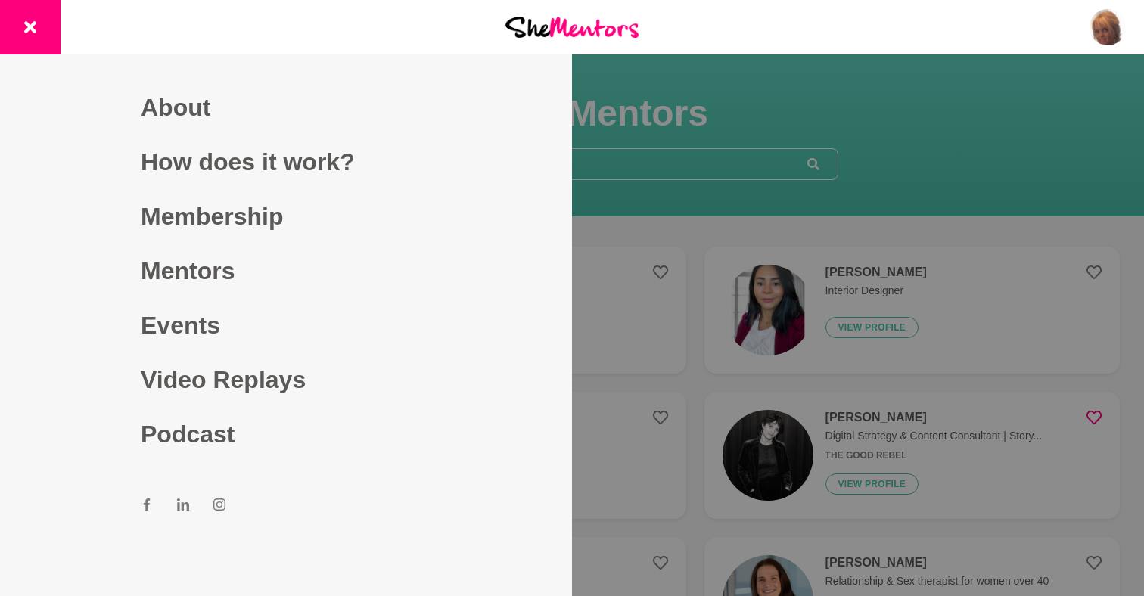
click at [704, 193] on div at bounding box center [572, 298] width 1144 height 596
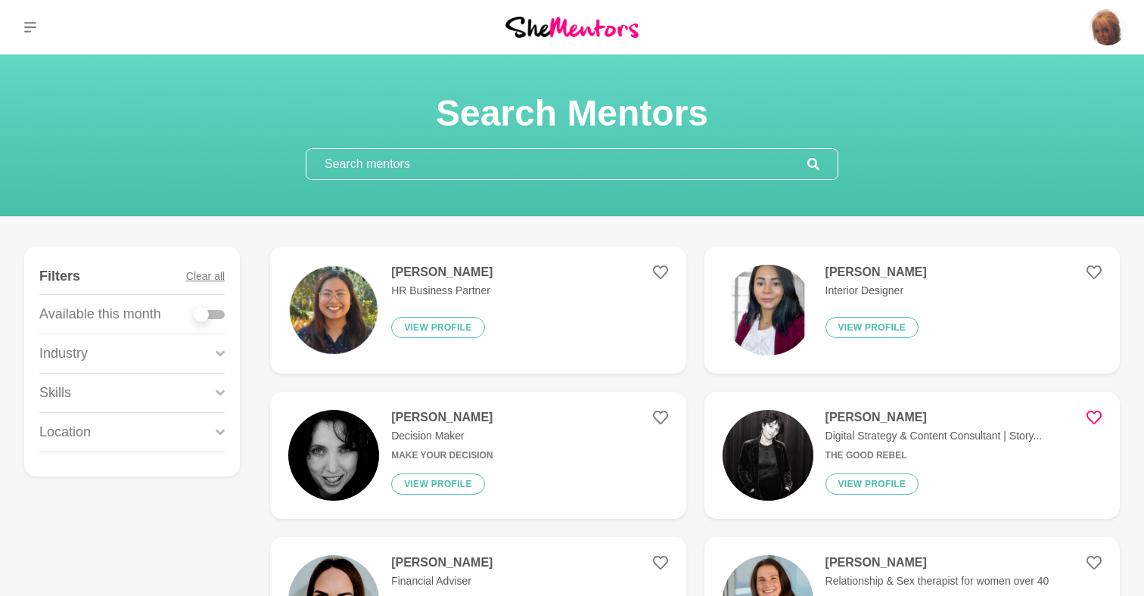
click at [25, 23] on icon at bounding box center [30, 27] width 12 height 11
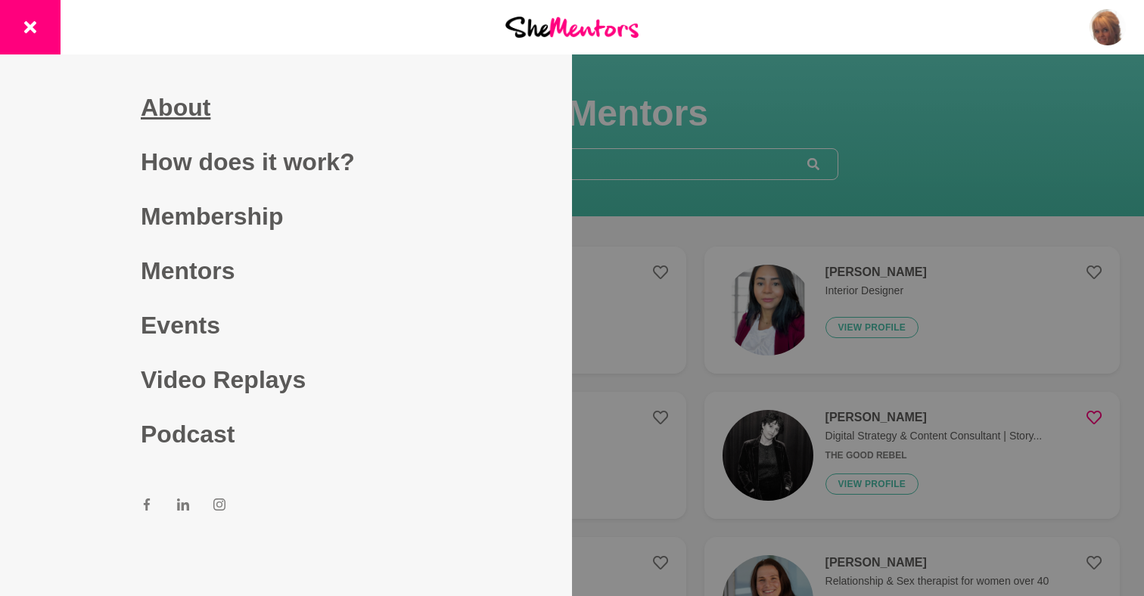
click at [189, 110] on link "About" at bounding box center [286, 107] width 290 height 54
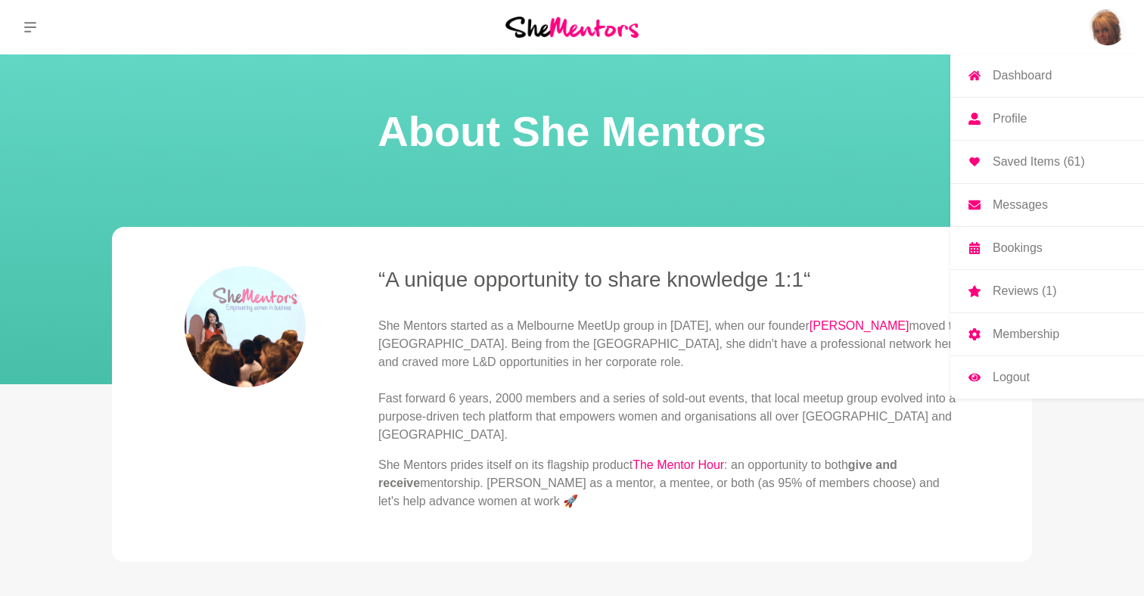
click at [1040, 159] on p "Saved Items (61)" at bounding box center [1039, 162] width 92 height 12
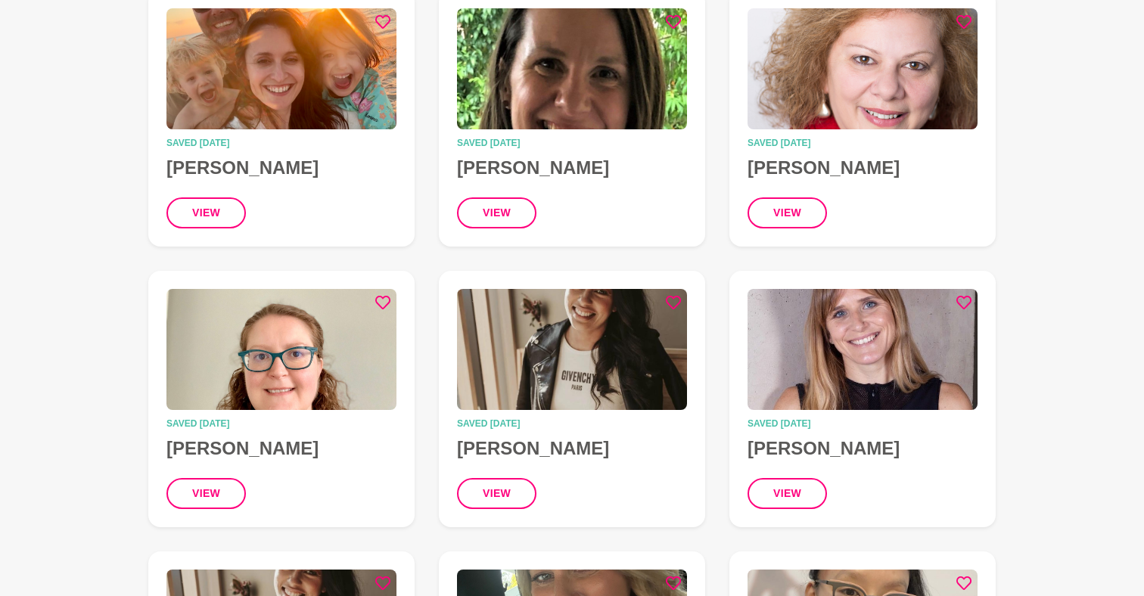
scroll to position [773, 0]
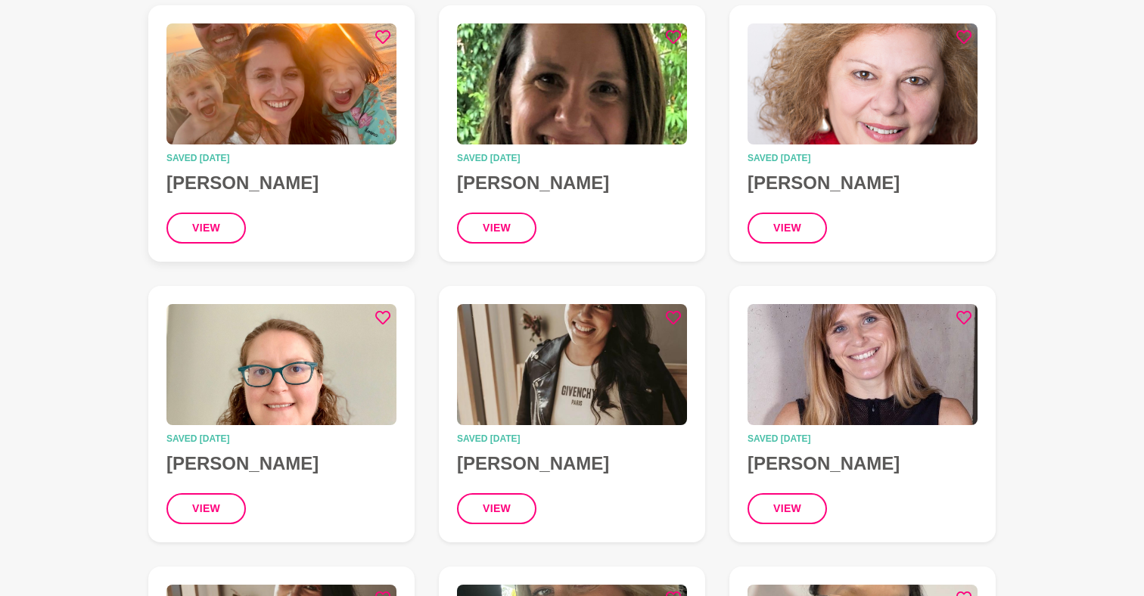
click at [241, 120] on img at bounding box center [281, 83] width 230 height 121
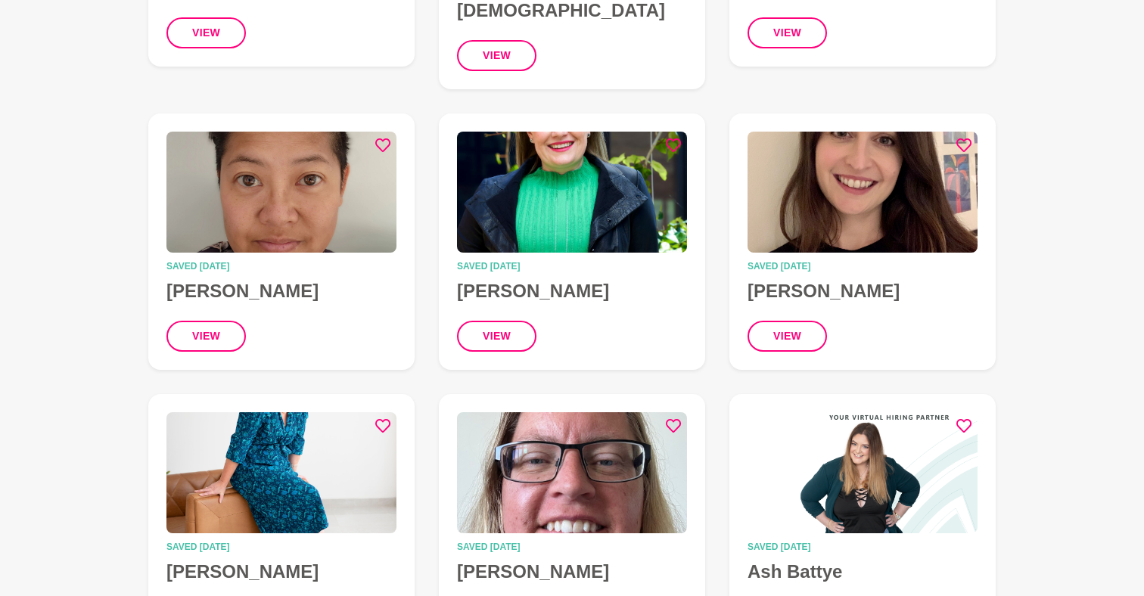
scroll to position [1531, 0]
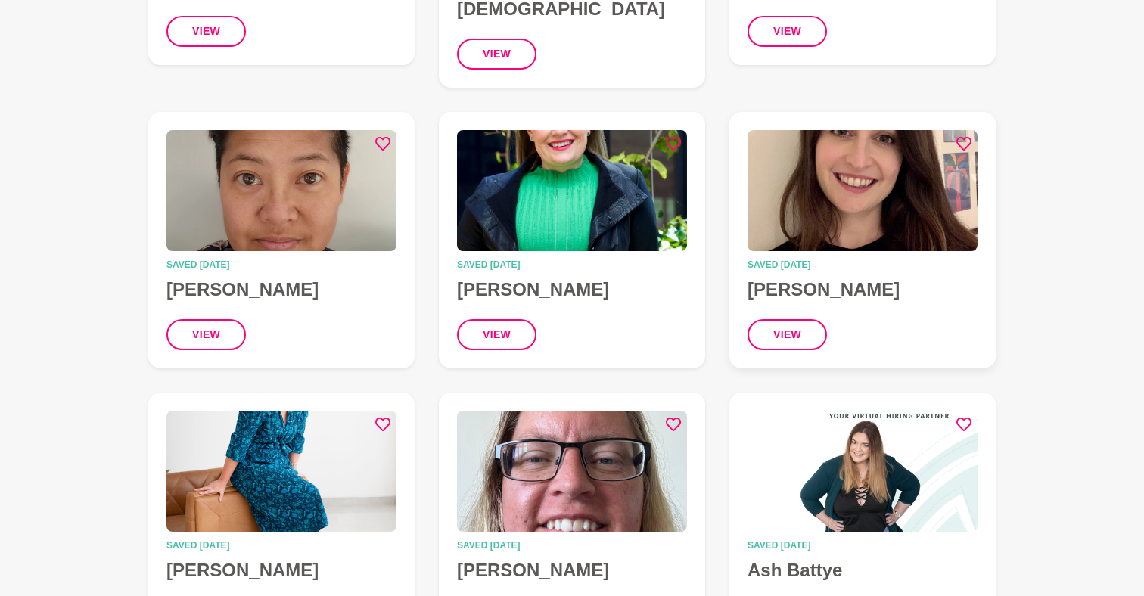
click at [800, 173] on img at bounding box center [862, 190] width 230 height 121
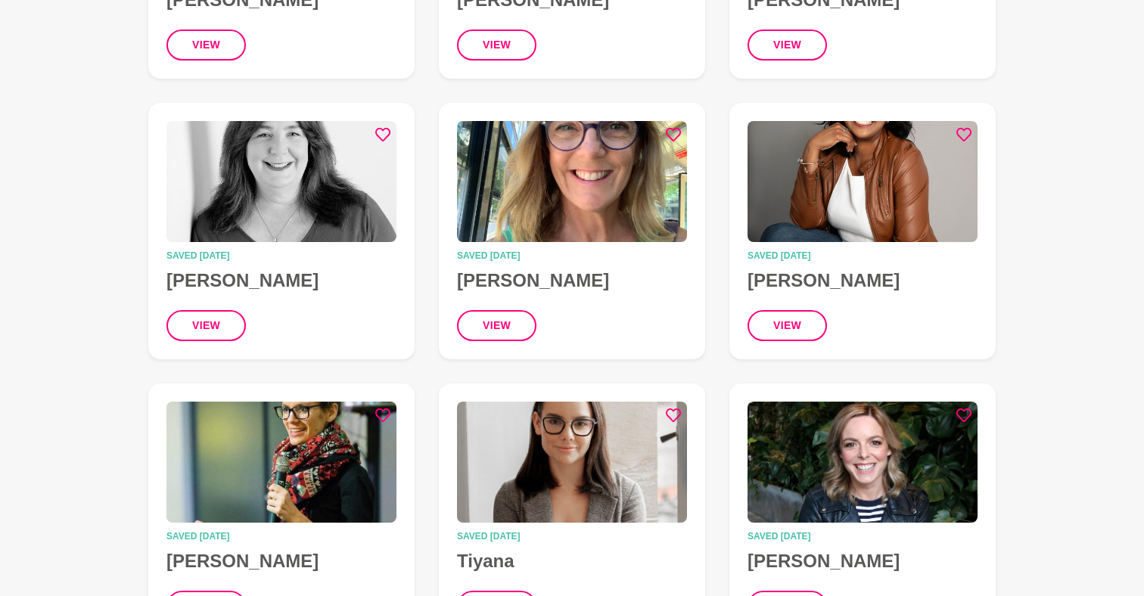
scroll to position [5202, 0]
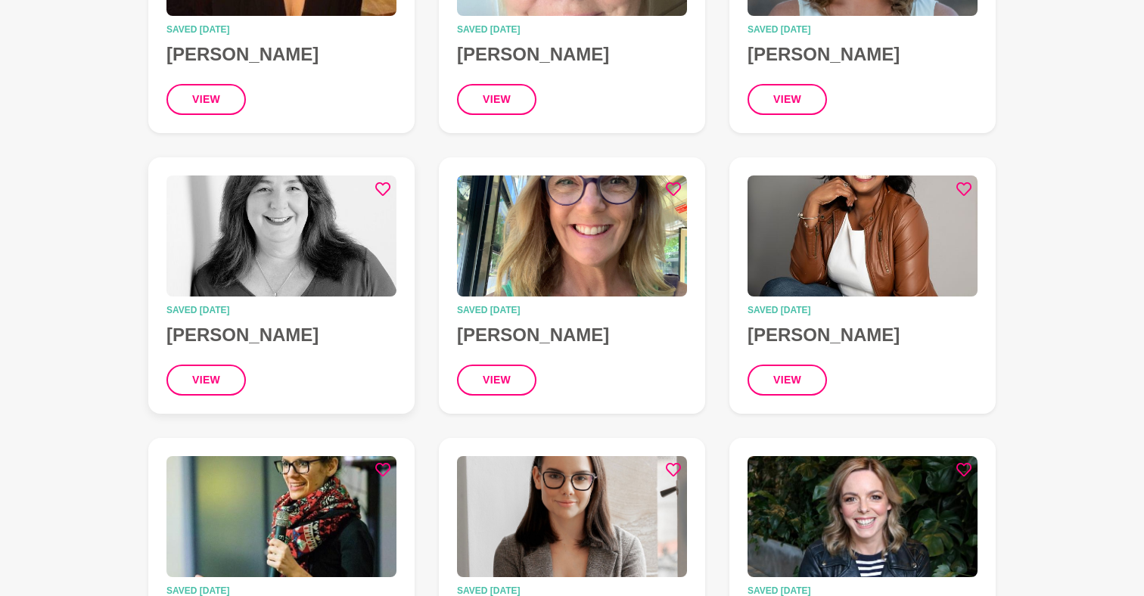
click at [256, 176] on img at bounding box center [281, 236] width 230 height 121
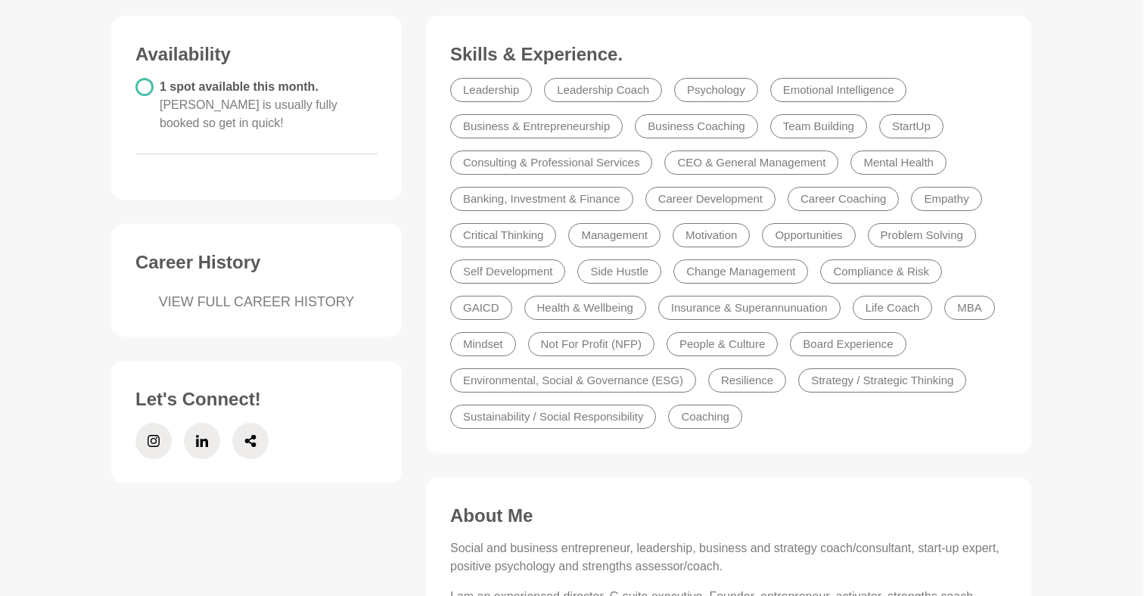
scroll to position [393, 0]
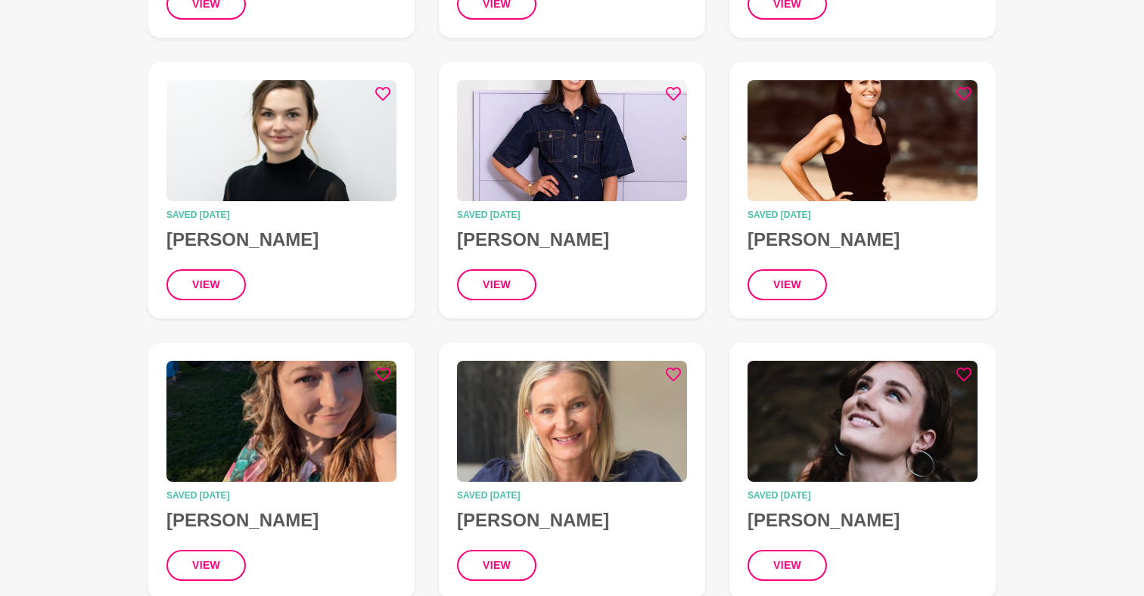
scroll to position [3847, 0]
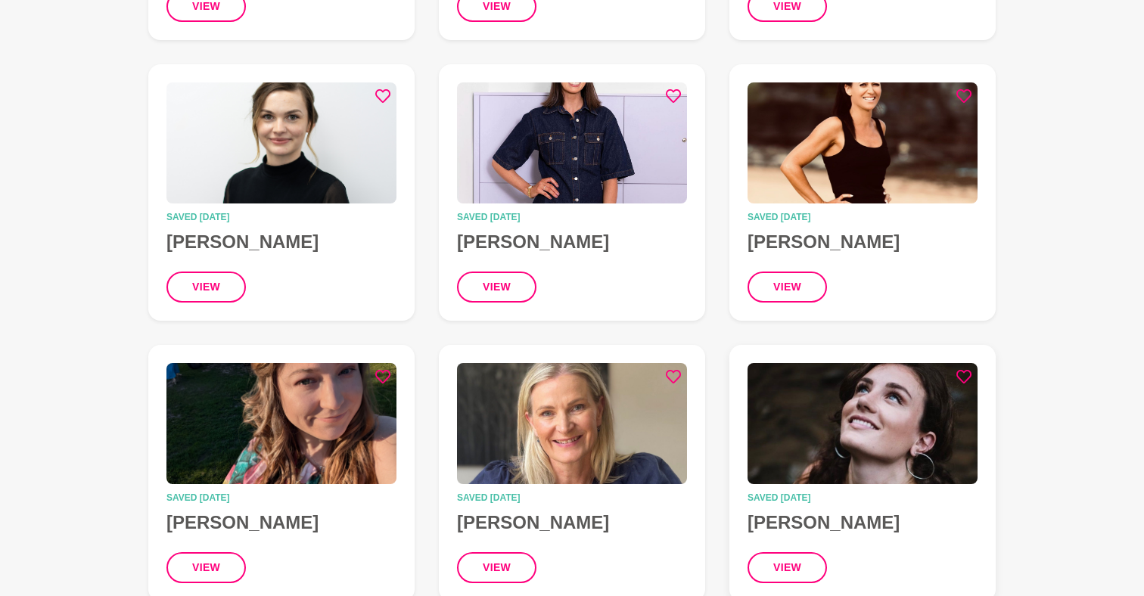
click at [880, 363] on img at bounding box center [862, 423] width 230 height 121
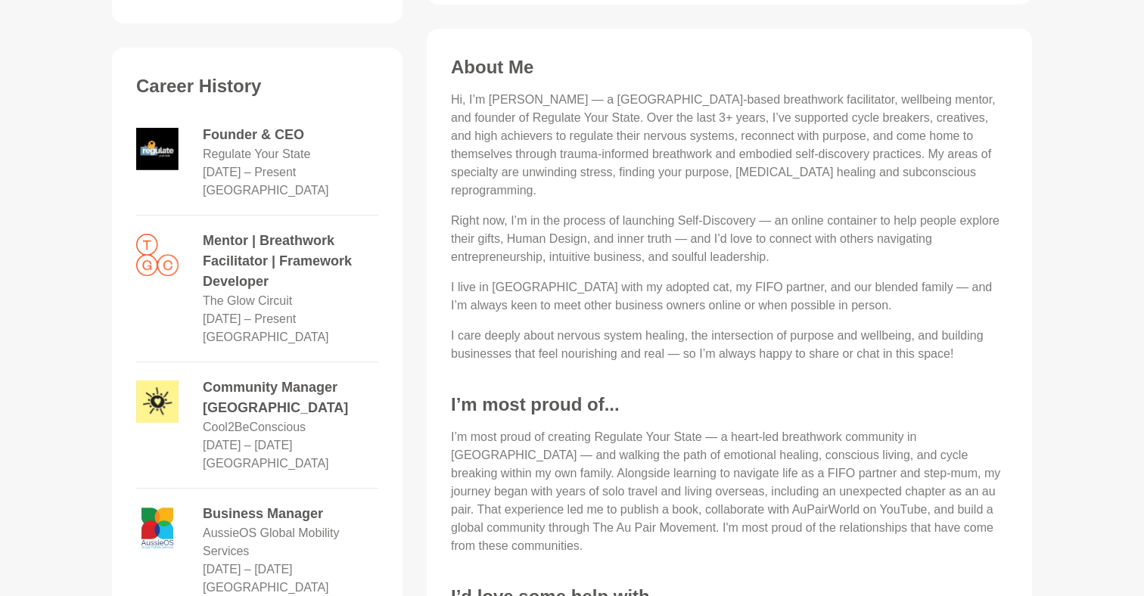
scroll to position [626, 0]
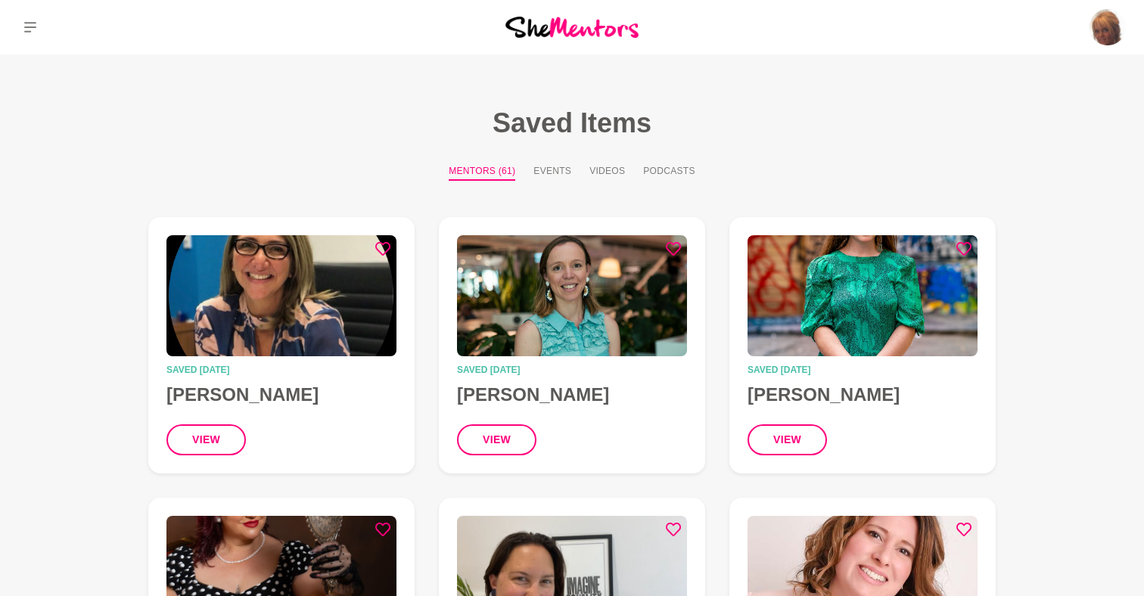
click at [33, 26] on icon at bounding box center [30, 27] width 12 height 12
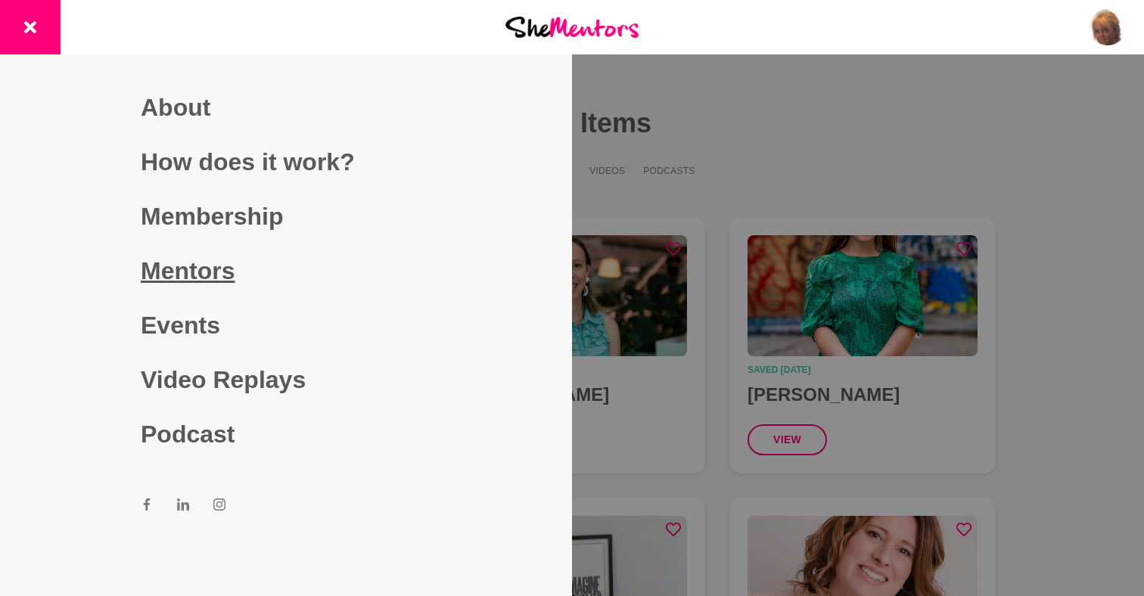
click at [203, 265] on link "Mentors" at bounding box center [286, 271] width 290 height 54
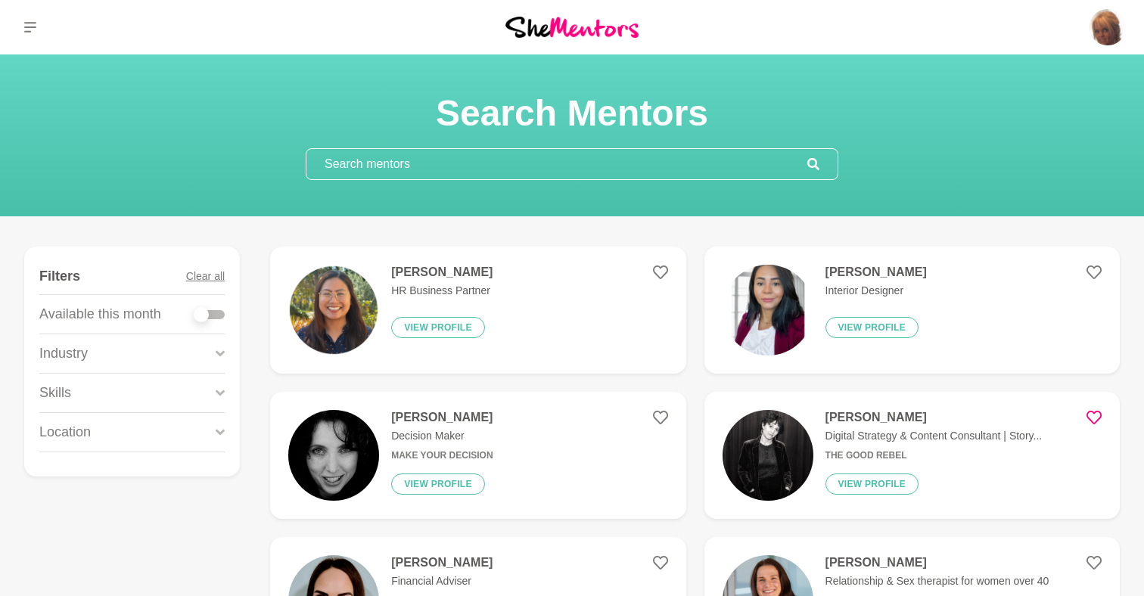
click at [558, 159] on input "text" at bounding box center [556, 164] width 501 height 30
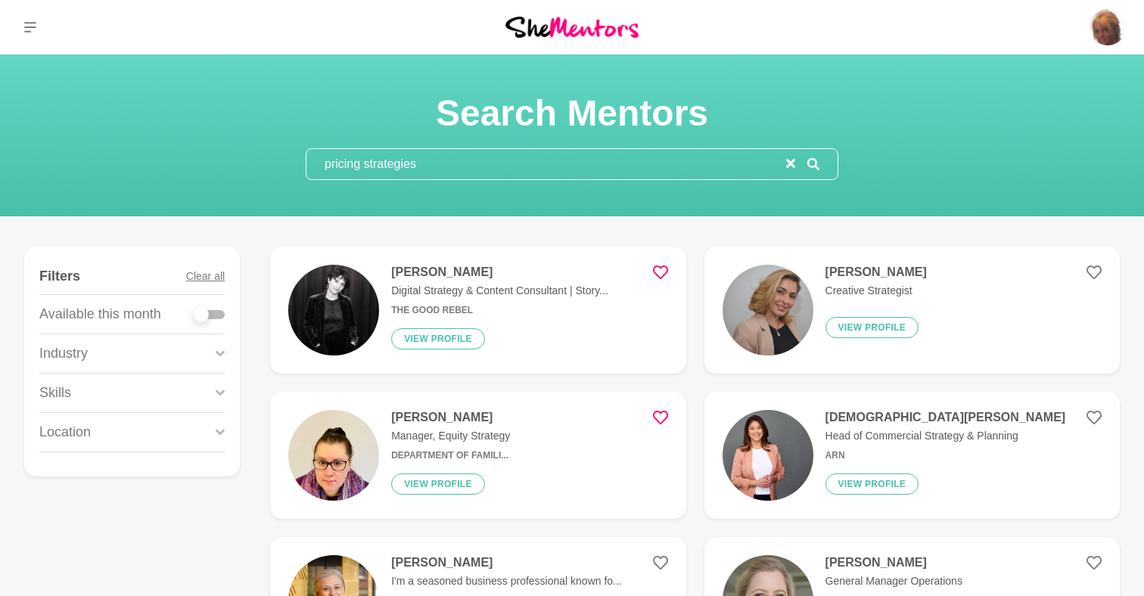
click at [486, 160] on input "pricing strategies" at bounding box center [546, 164] width 480 height 30
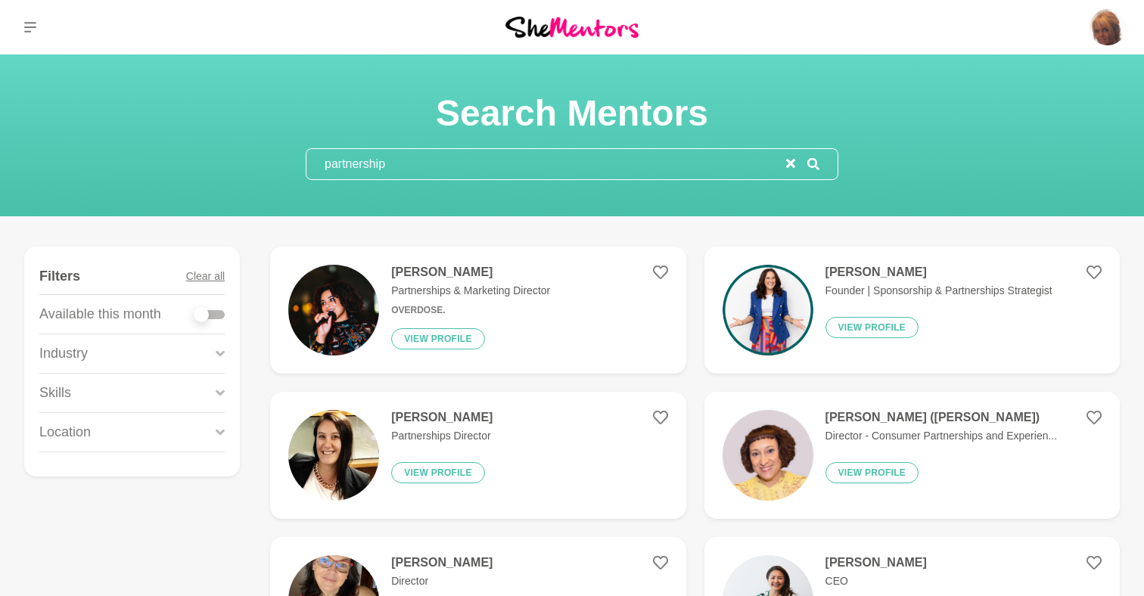
type input "partnerships"
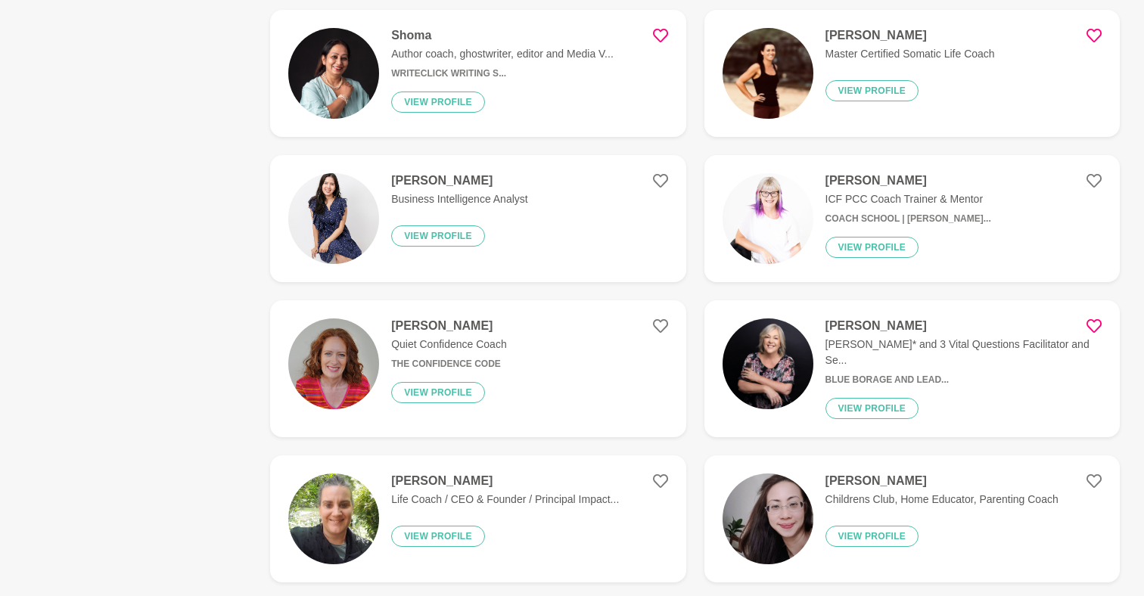
scroll to position [1256, 0]
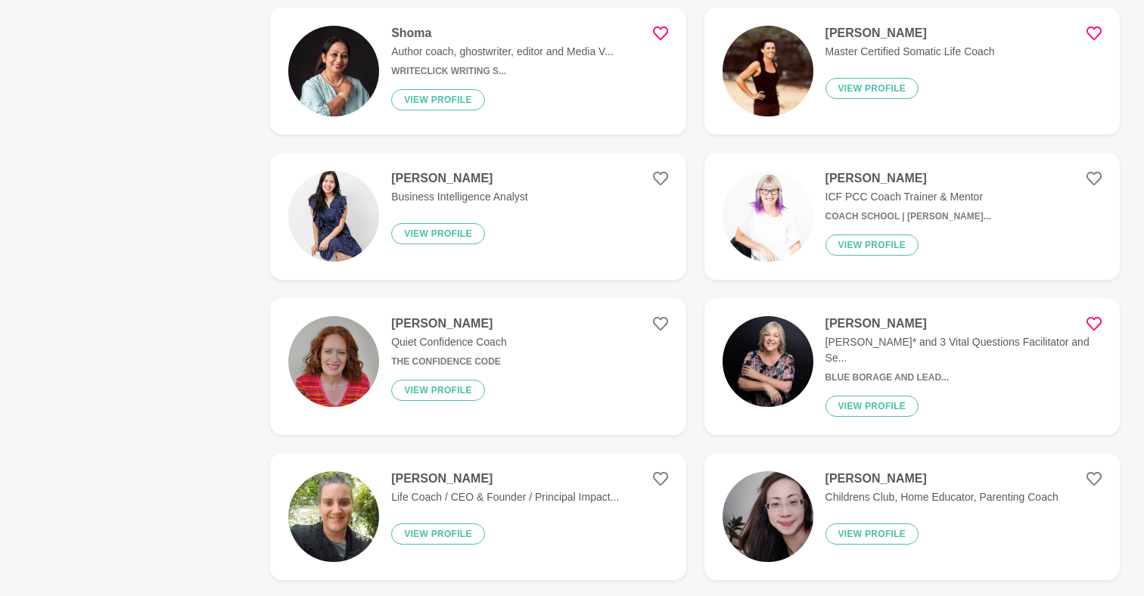
click at [781, 345] on img at bounding box center [767, 361] width 91 height 91
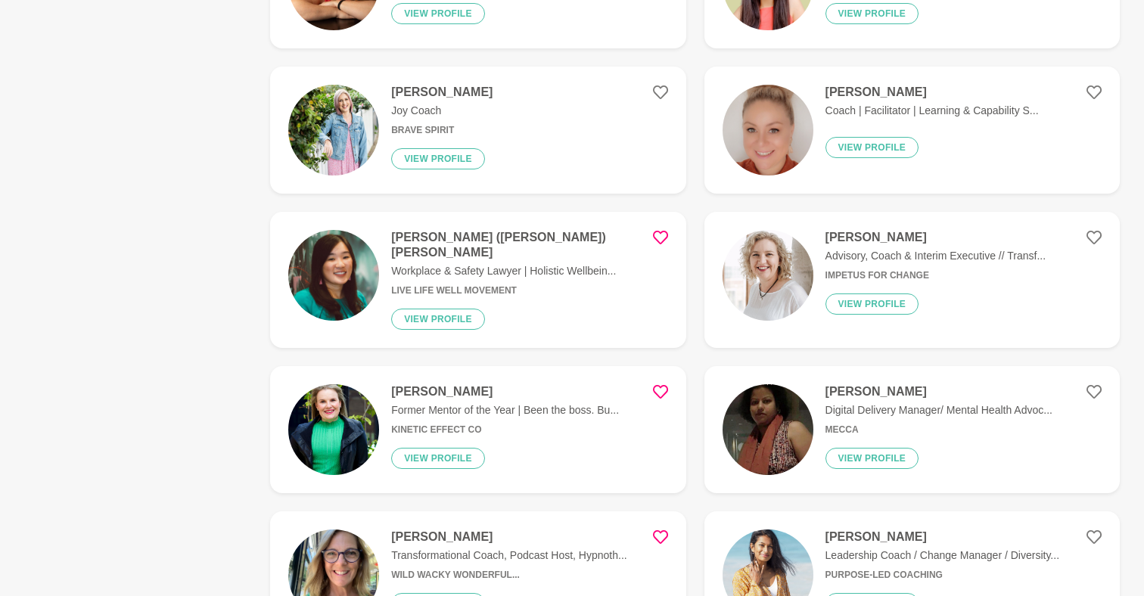
scroll to position [2380, 0]
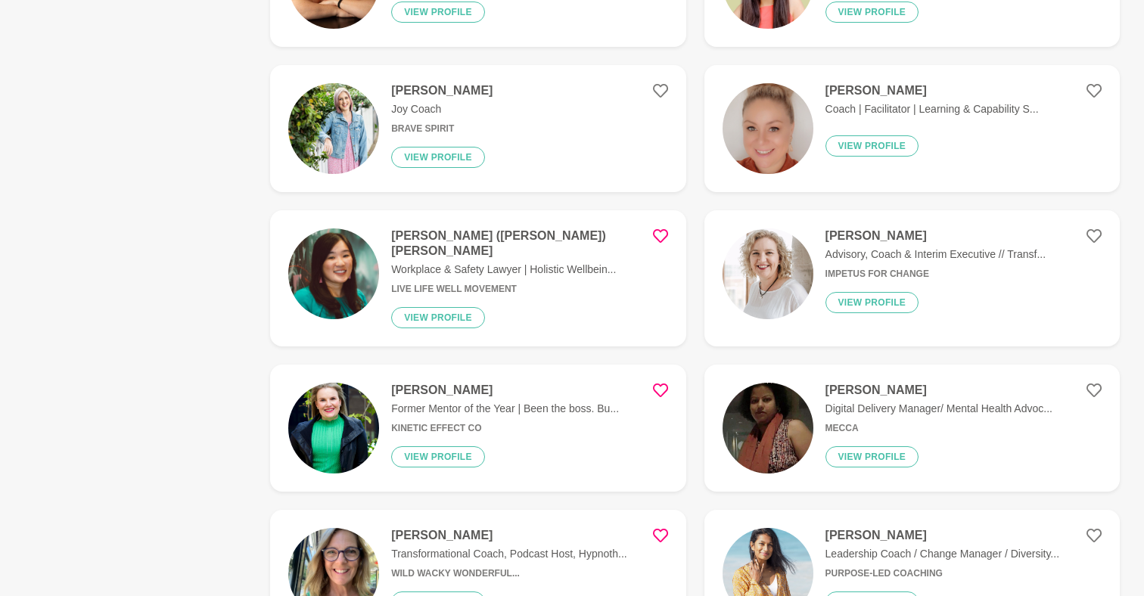
click at [330, 383] on img at bounding box center [333, 428] width 91 height 91
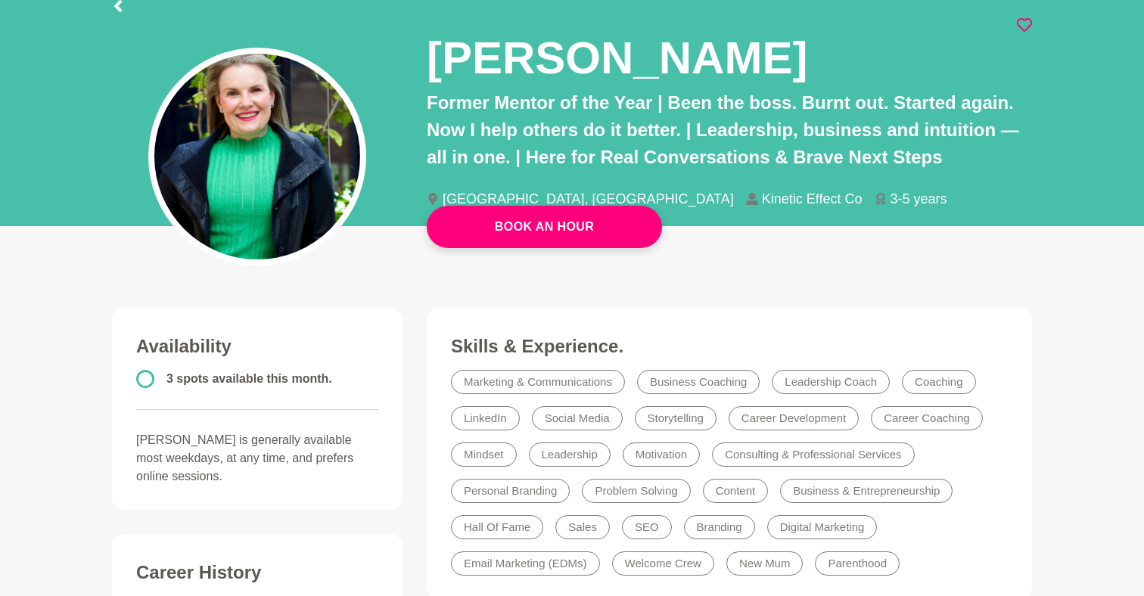
scroll to position [27, 0]
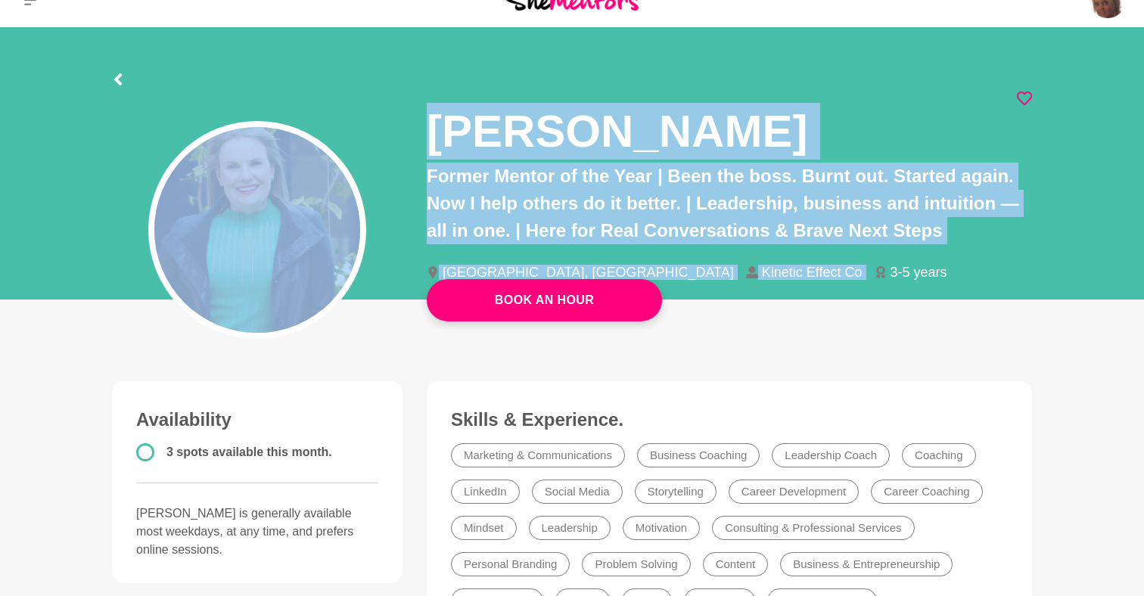
drag, startPoint x: 410, startPoint y: 107, endPoint x: 977, endPoint y: 251, distance: 584.6
click at [977, 251] on div "[PERSON_NAME] Former Mentor of the Year | Been the boss. Burnt out. Started aga…" at bounding box center [572, 200] width 944 height 218
copy div "[PERSON_NAME] Former Mentor of the Year | Been the boss. Burnt out. Started aga…"
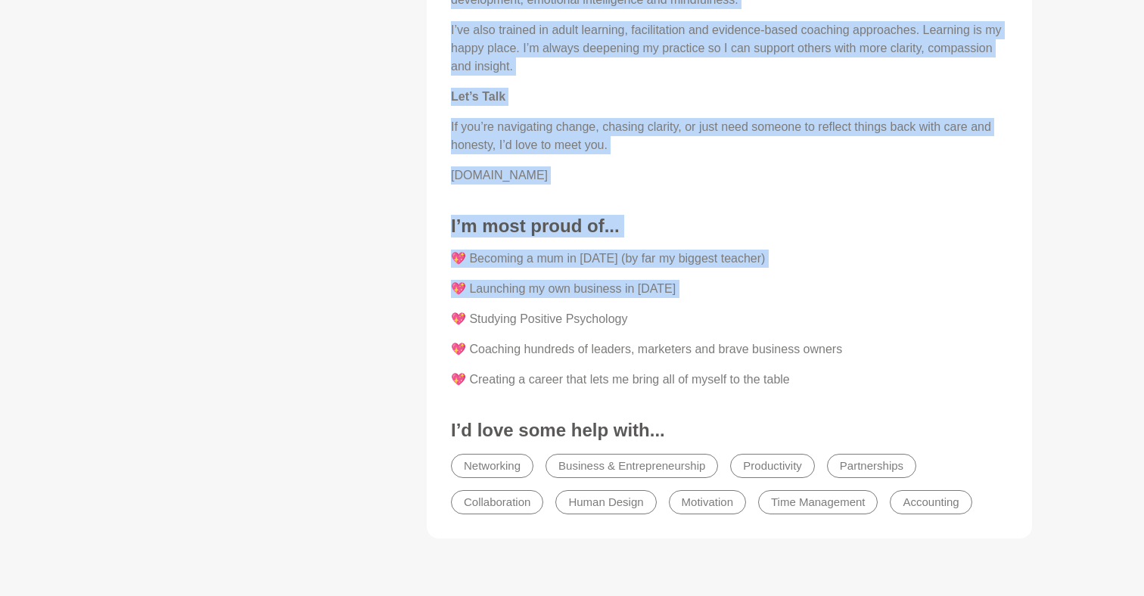
scroll to position [1892, 0]
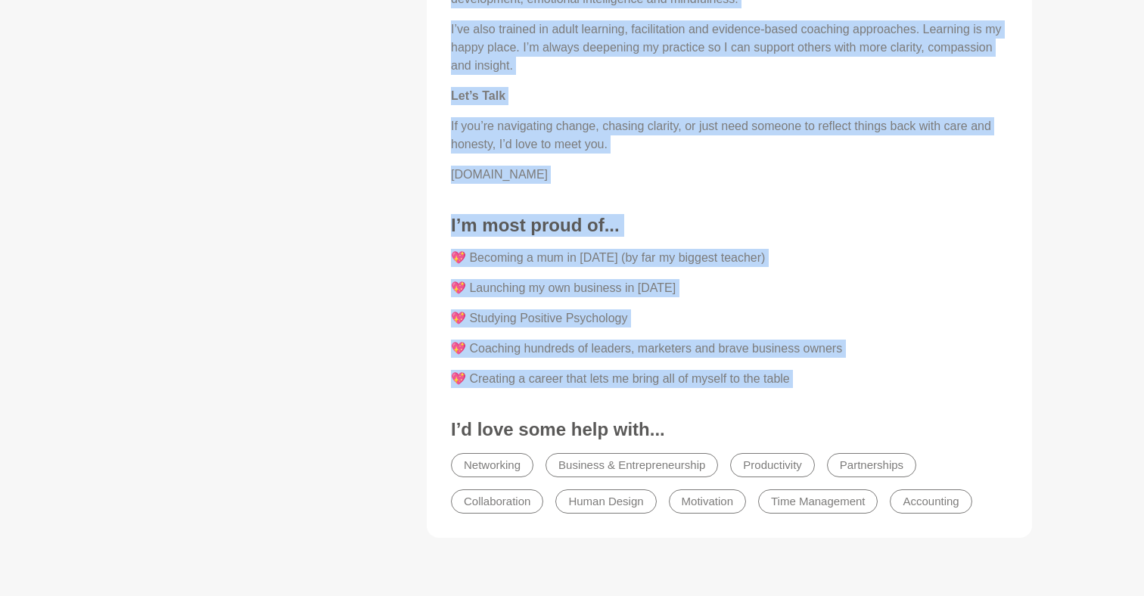
drag, startPoint x: 441, startPoint y: 14, endPoint x: 1008, endPoint y: 415, distance: 694.1
copy div "Lo, I’d Sit. Ametco adi elitsedd ei! Tempori utlab, etdolo-magnaali enimadmi ve…"
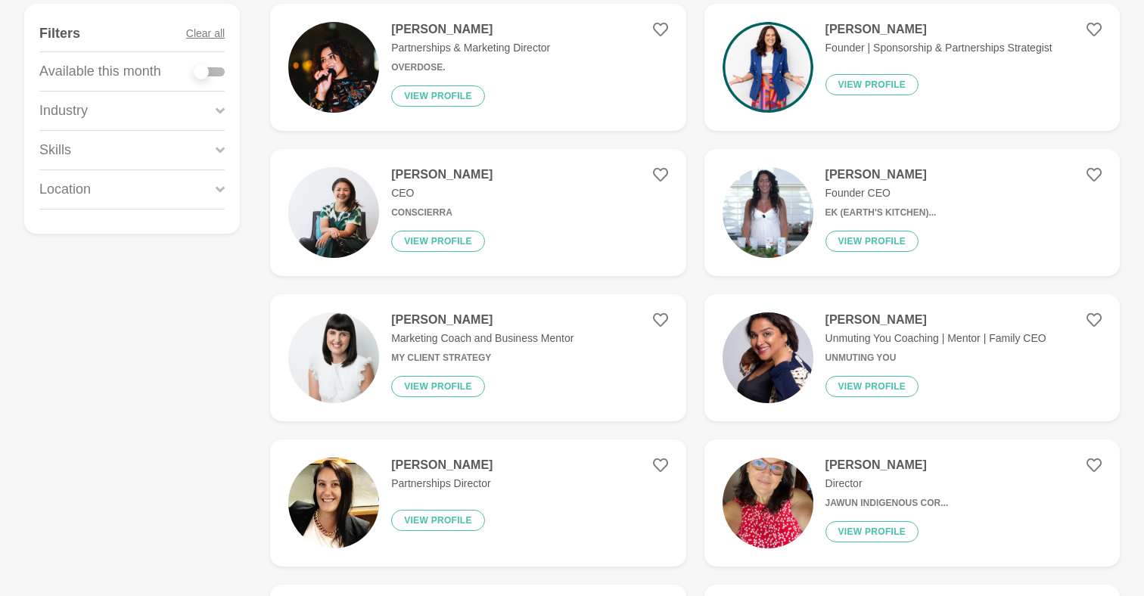
scroll to position [241, 0]
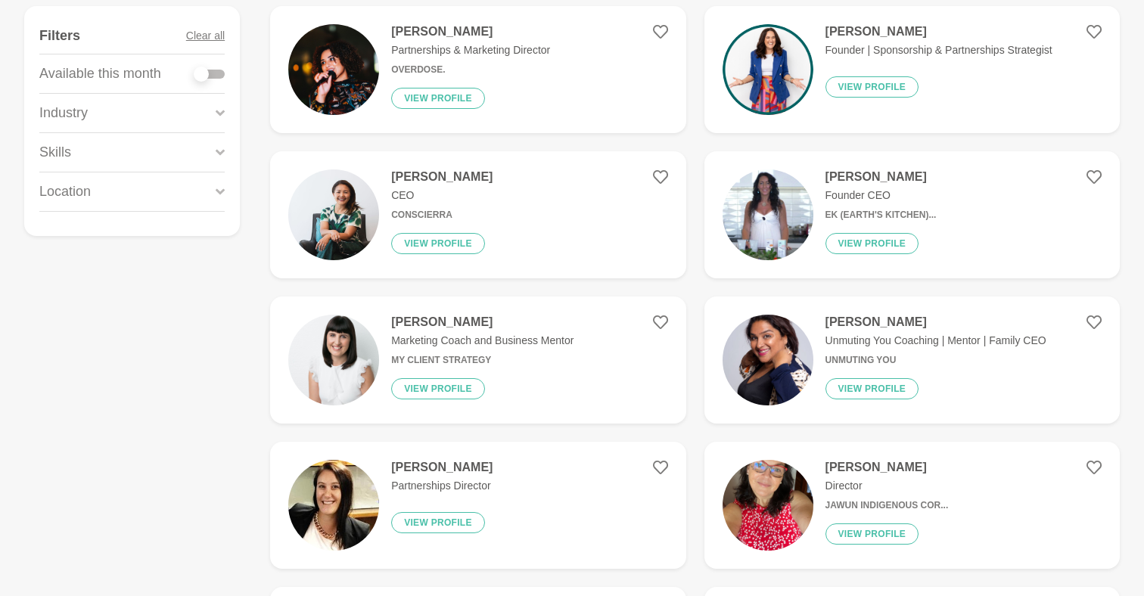
click at [846, 26] on h4 "[PERSON_NAME]" at bounding box center [938, 31] width 227 height 15
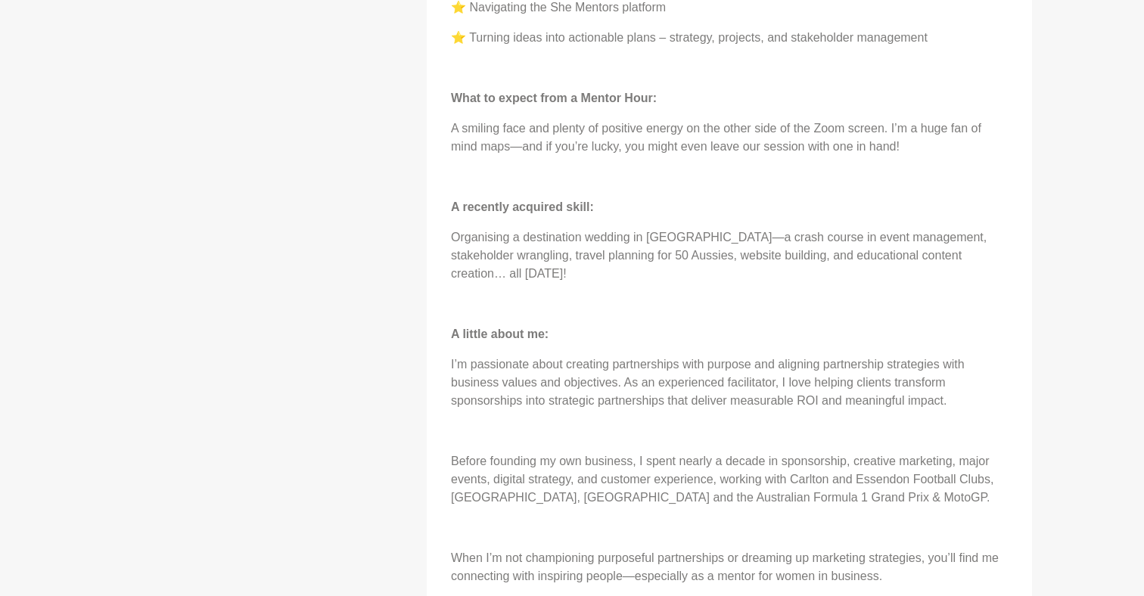
scroll to position [1292, 0]
click at [339, 225] on div "Availability 1 spot available this month. Sarina is generally available most Mo…" at bounding box center [572, 188] width 944 height 2144
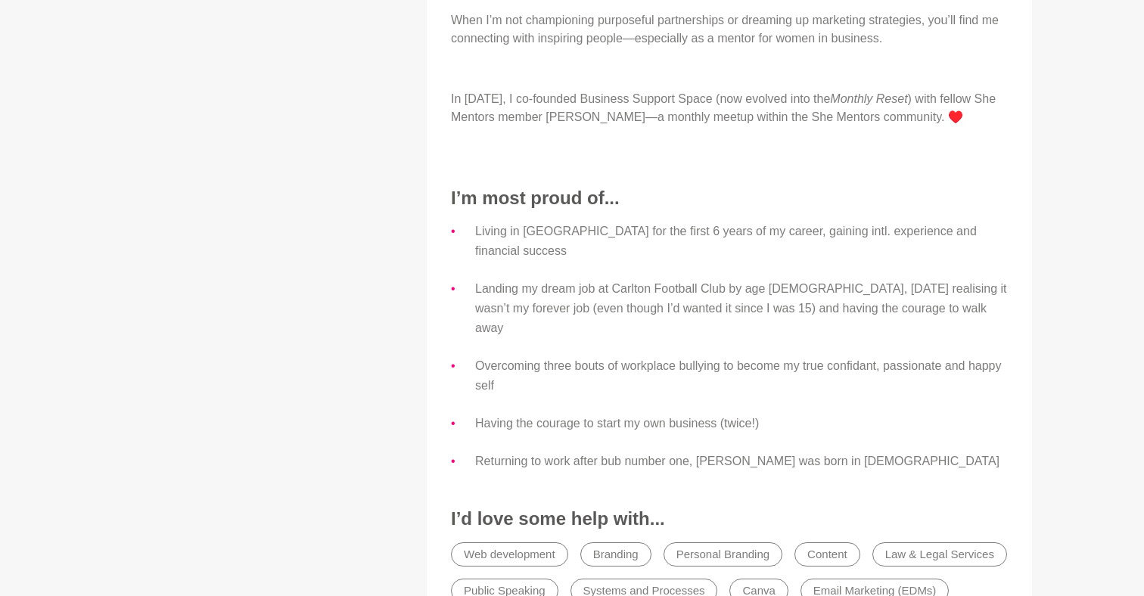
scroll to position [1831, 0]
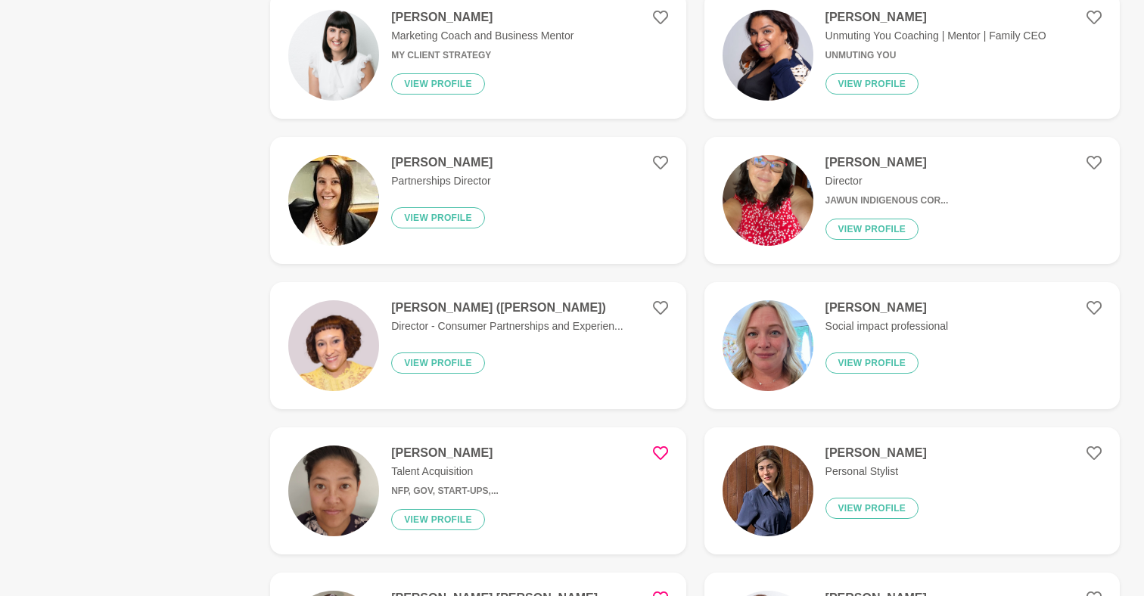
scroll to position [548, 0]
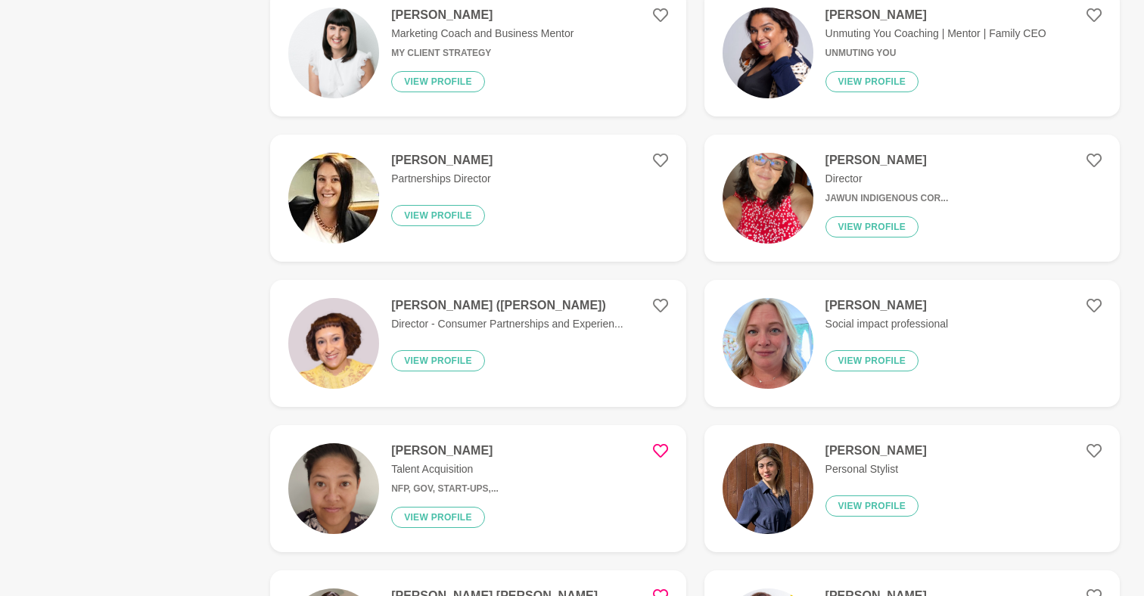
click at [761, 323] on img at bounding box center [767, 343] width 91 height 91
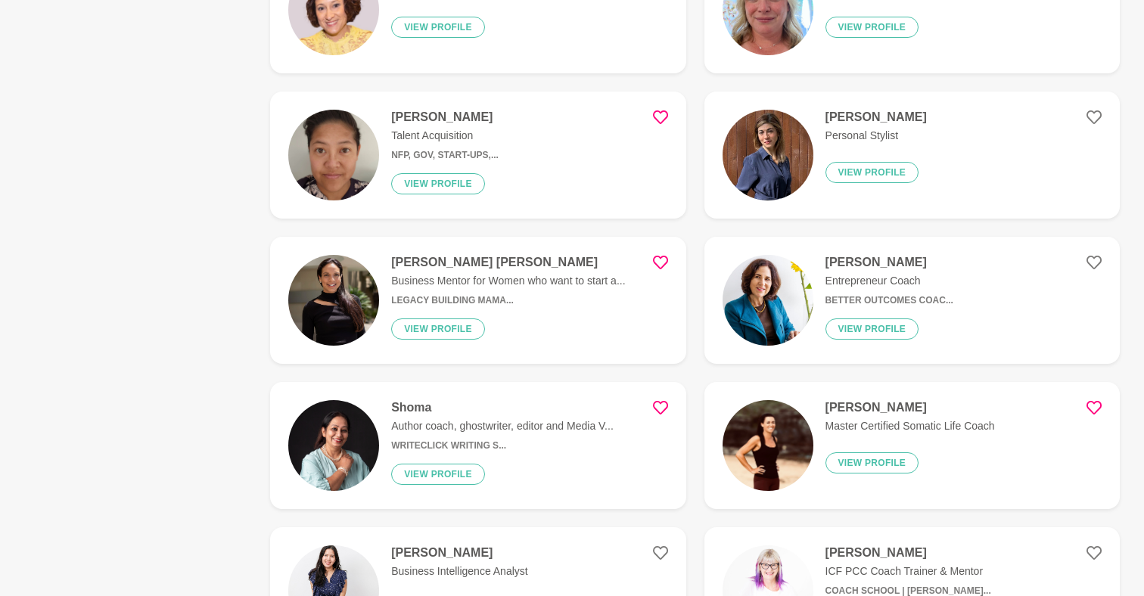
scroll to position [884, 0]
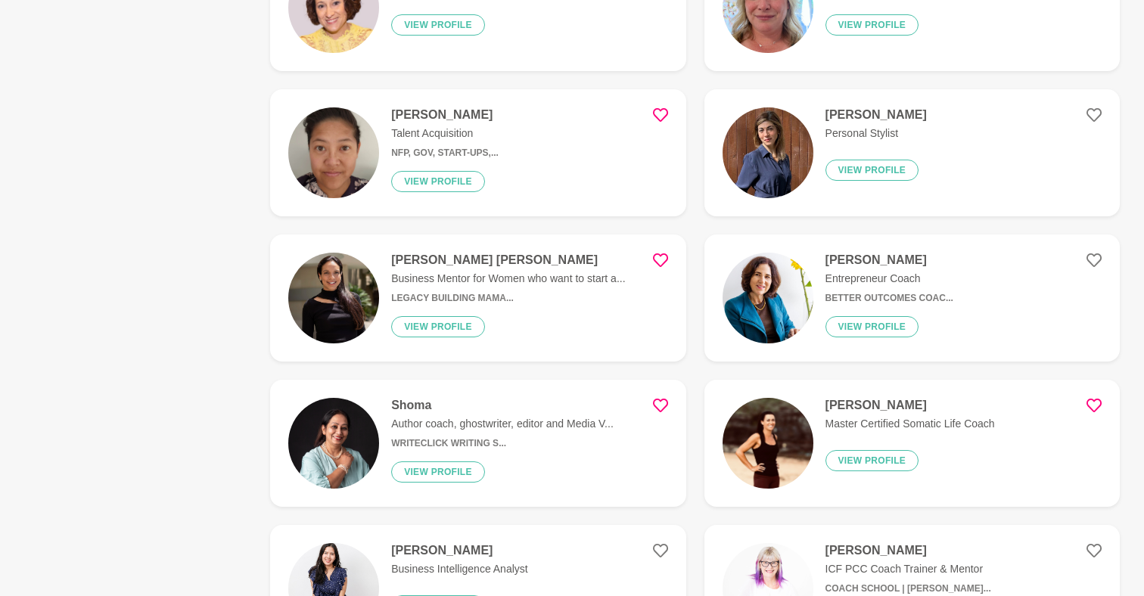
click at [360, 327] on img at bounding box center [333, 298] width 91 height 91
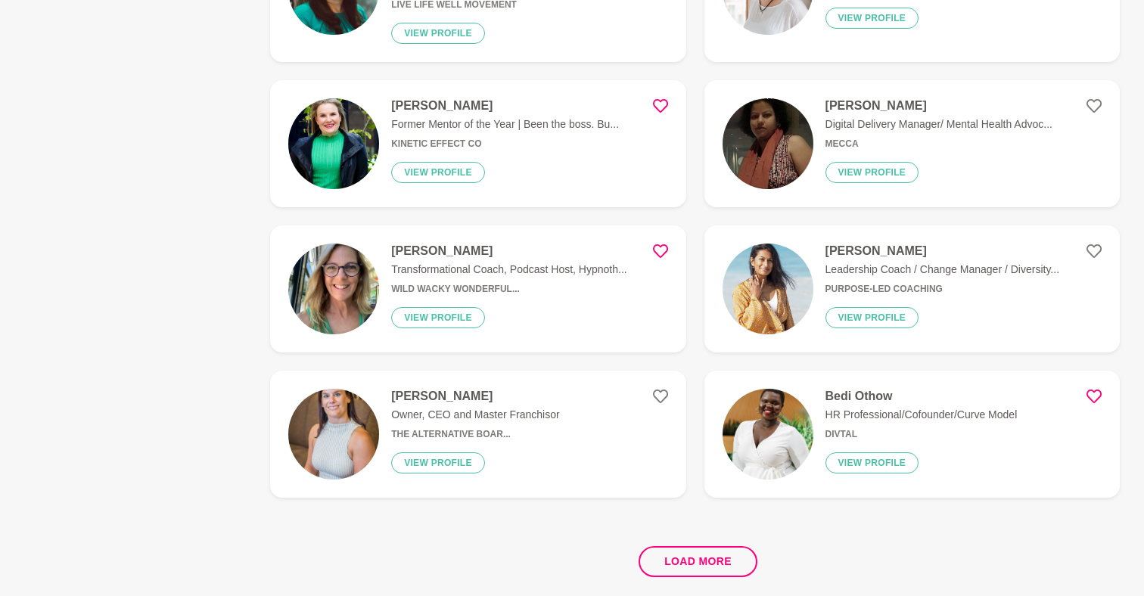
scroll to position [2665, 0]
click at [679, 545] on button "Load more" at bounding box center [697, 560] width 119 height 31
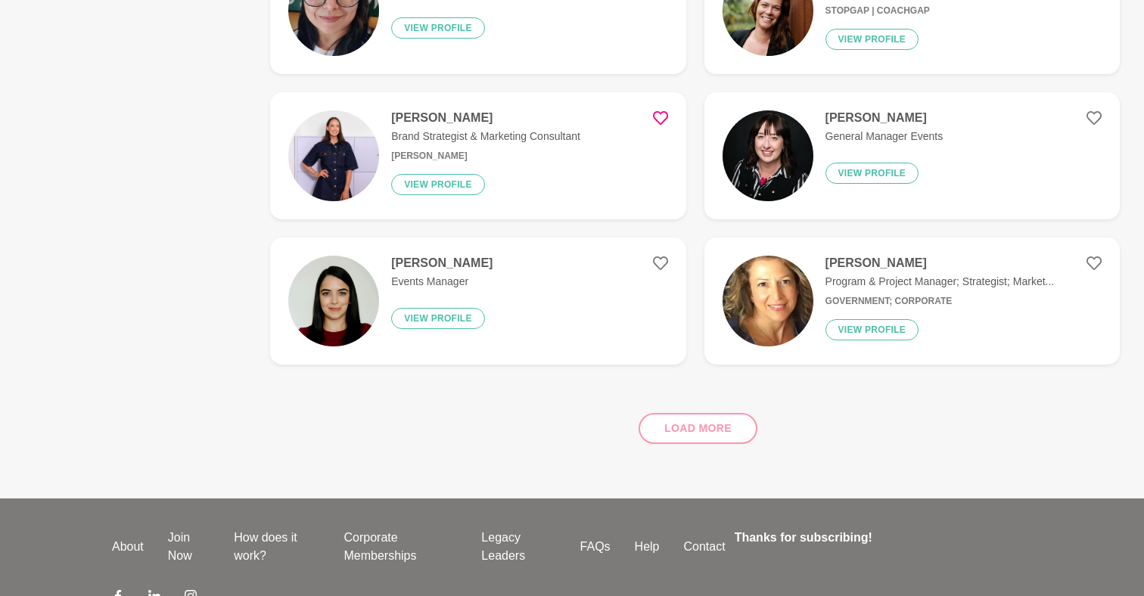
scroll to position [2043, 0]
click at [769, 299] on img at bounding box center [767, 300] width 91 height 91
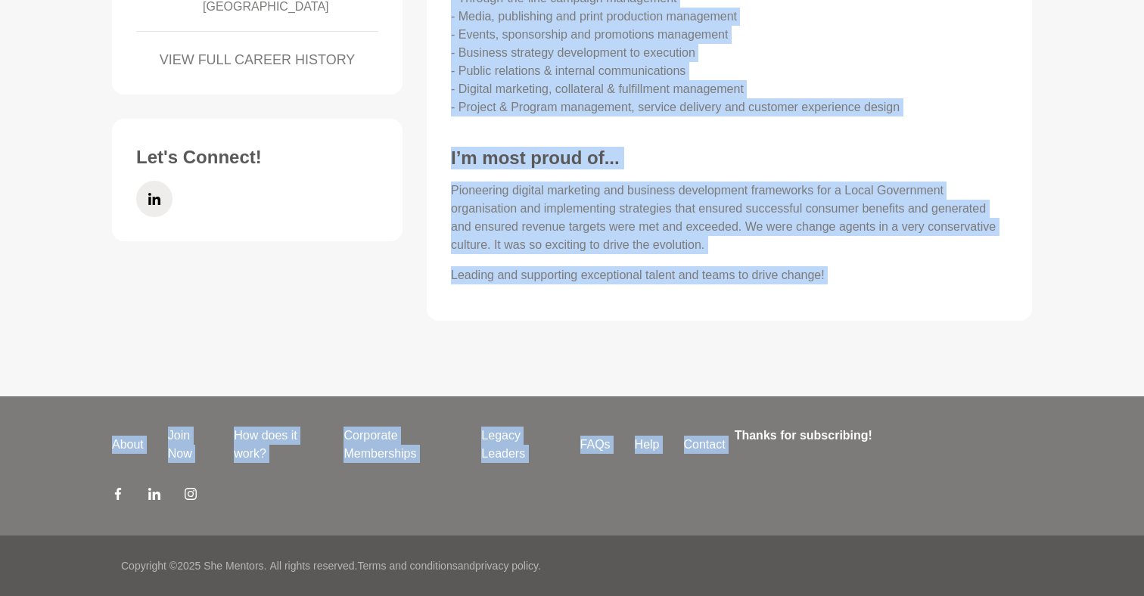
scroll to position [1173, 0]
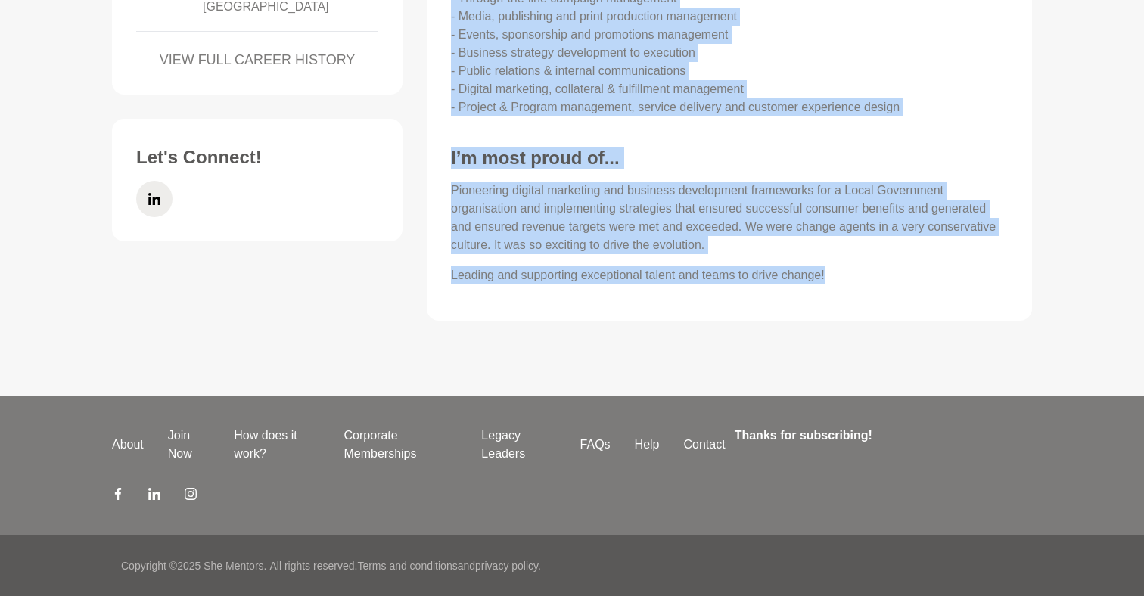
drag, startPoint x: 447, startPoint y: 368, endPoint x: 879, endPoint y: 307, distance: 436.2
copy div "About Me A deep interest in and passion for human-centred design, strategic and…"
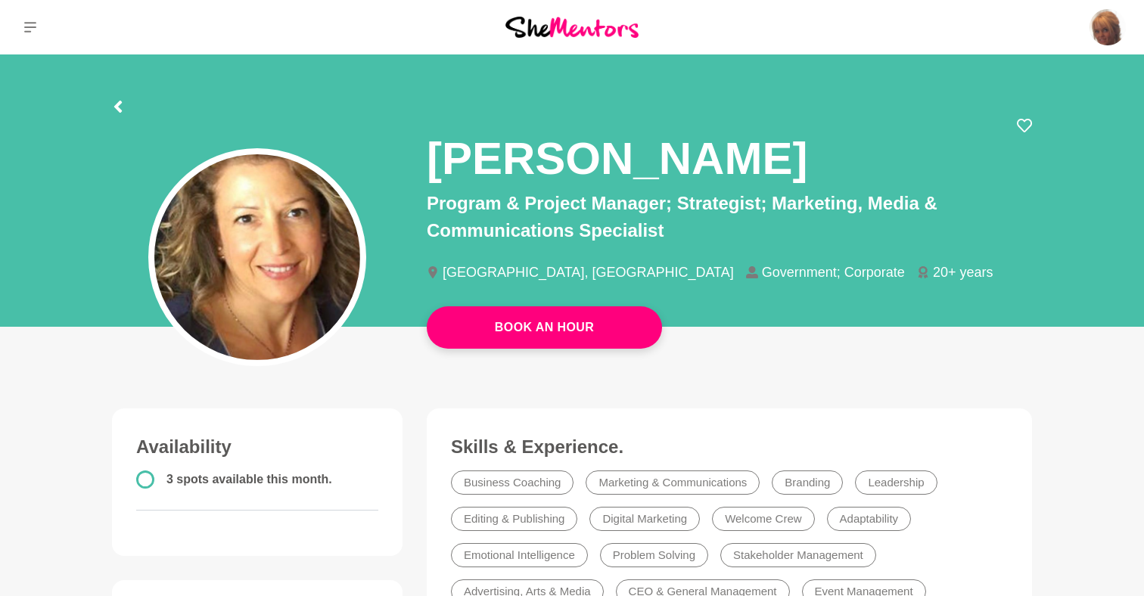
scroll to position [0, 0]
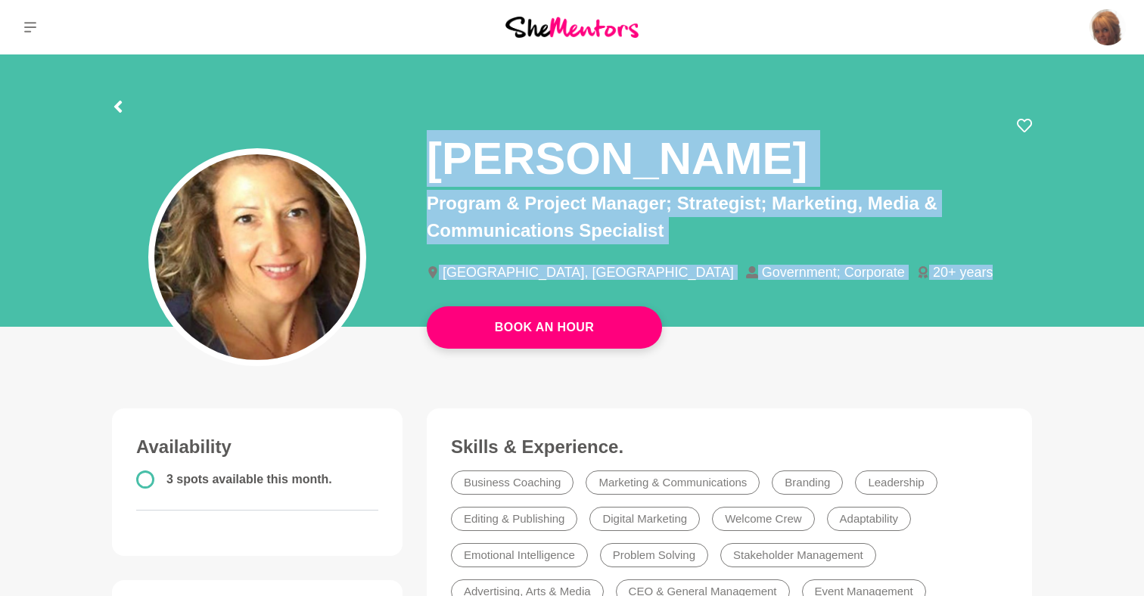
drag, startPoint x: 853, startPoint y: 267, endPoint x: 415, endPoint y: 166, distance: 449.6
click at [415, 166] on div "[PERSON_NAME] Program & Project Manager; Strategist; Marketing, Media & Communi…" at bounding box center [729, 212] width 629 height 188
copy div "[PERSON_NAME] Program & Project Manager; Strategist; Marketing, Media & Communi…"
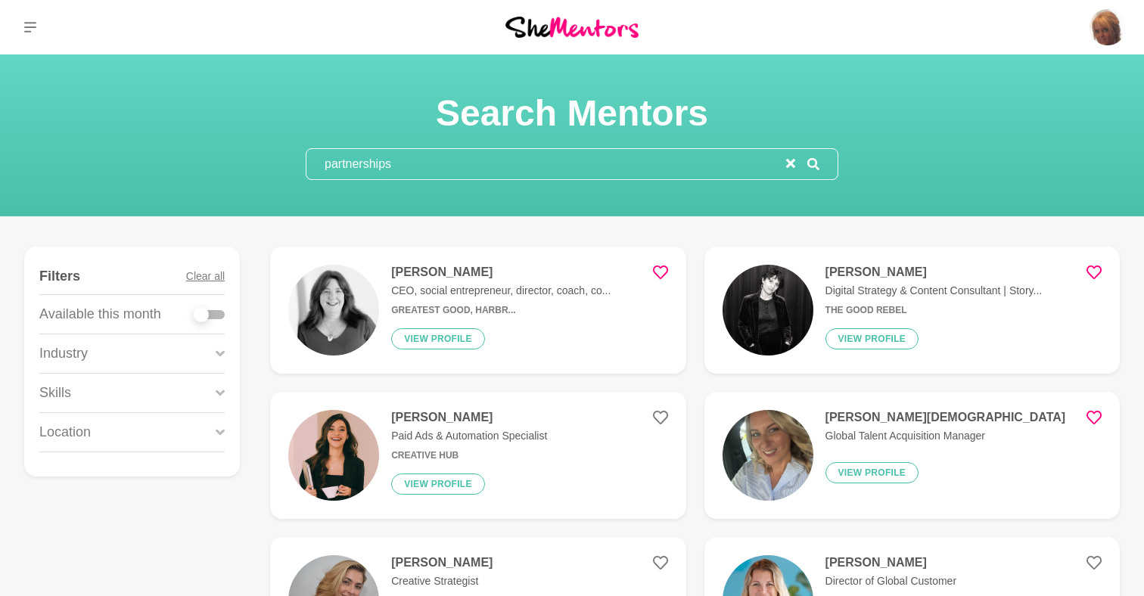
click at [352, 287] on img at bounding box center [333, 310] width 91 height 91
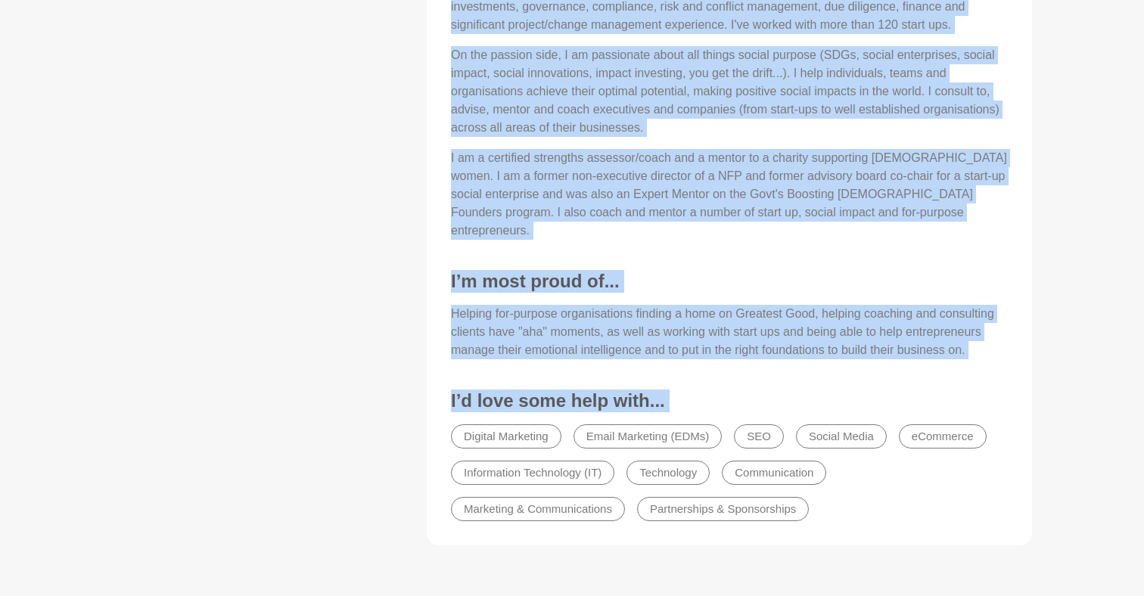
scroll to position [1294, 0]
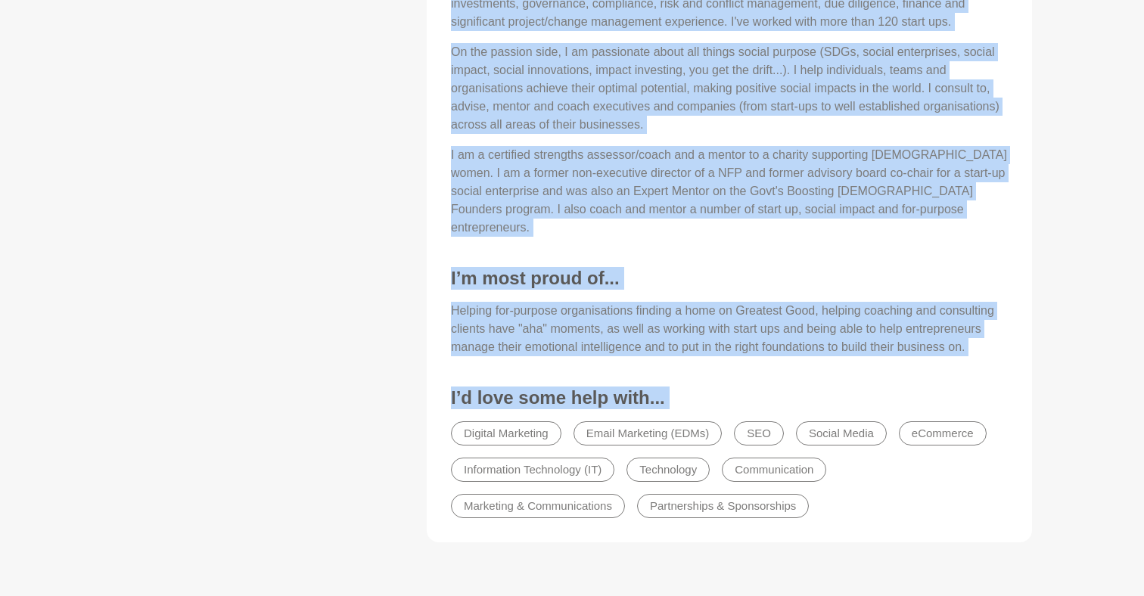
drag, startPoint x: 423, startPoint y: 8, endPoint x: 964, endPoint y: 450, distance: 698.4
copy div "Lorem Ipsumdo SIT, ametco adipiscingel, seddoeiu, tempo, incididunt, utlabore e…"
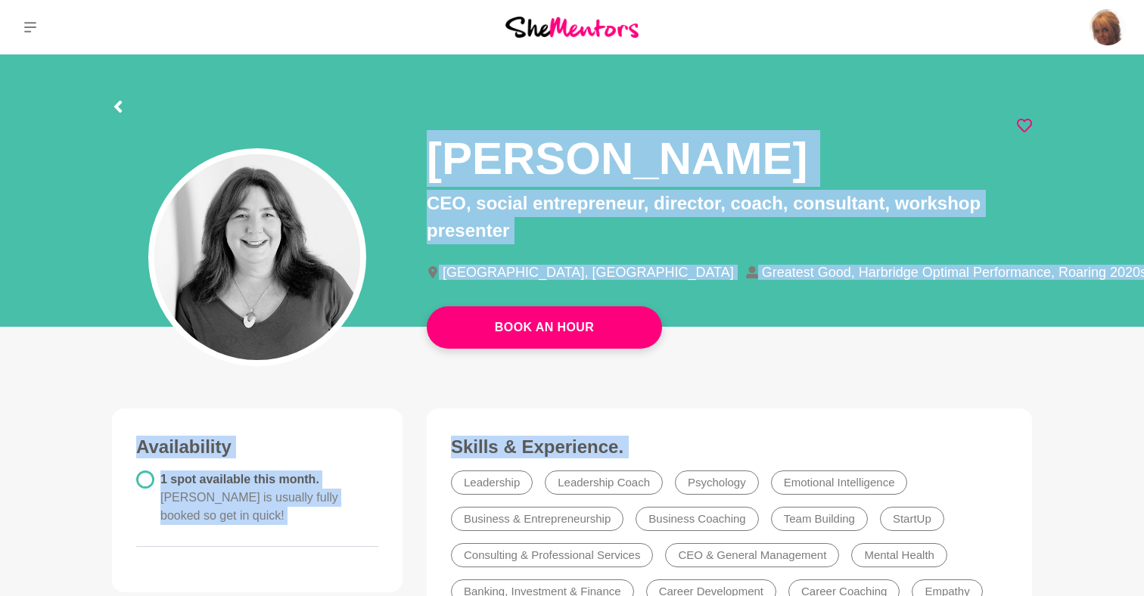
scroll to position [0, 0]
click at [118, 111] on icon at bounding box center [118, 107] width 12 height 12
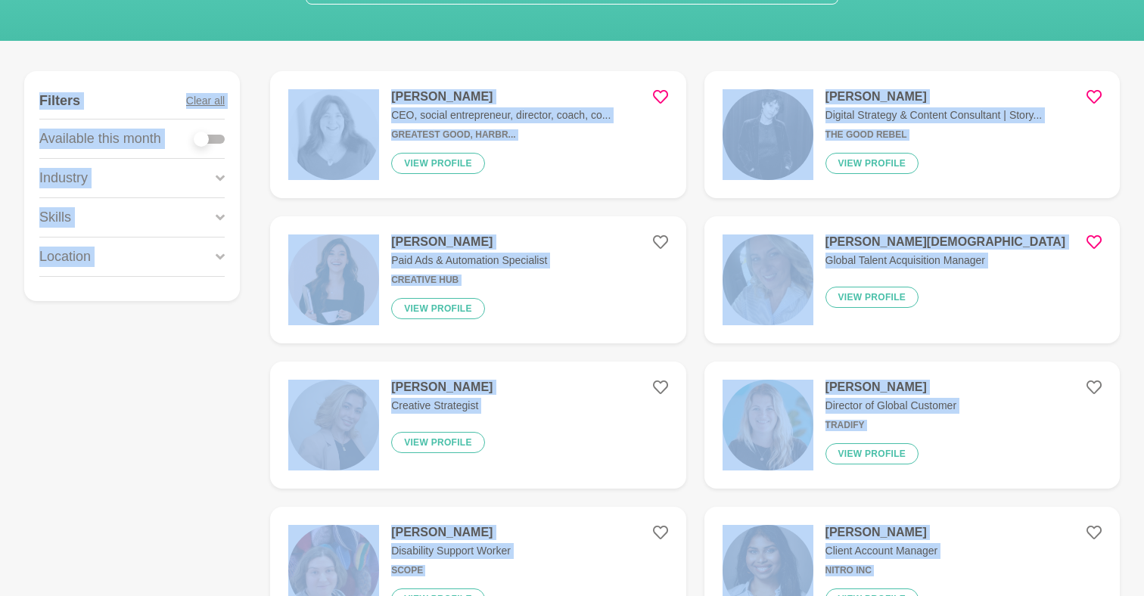
scroll to position [172, 0]
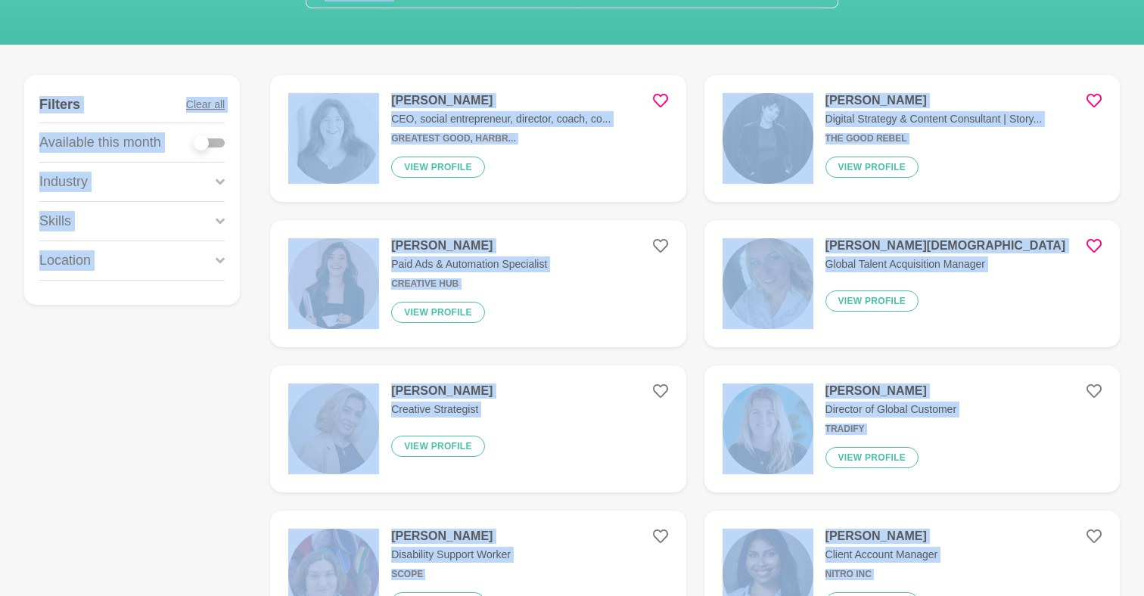
click at [741, 132] on img at bounding box center [767, 138] width 91 height 91
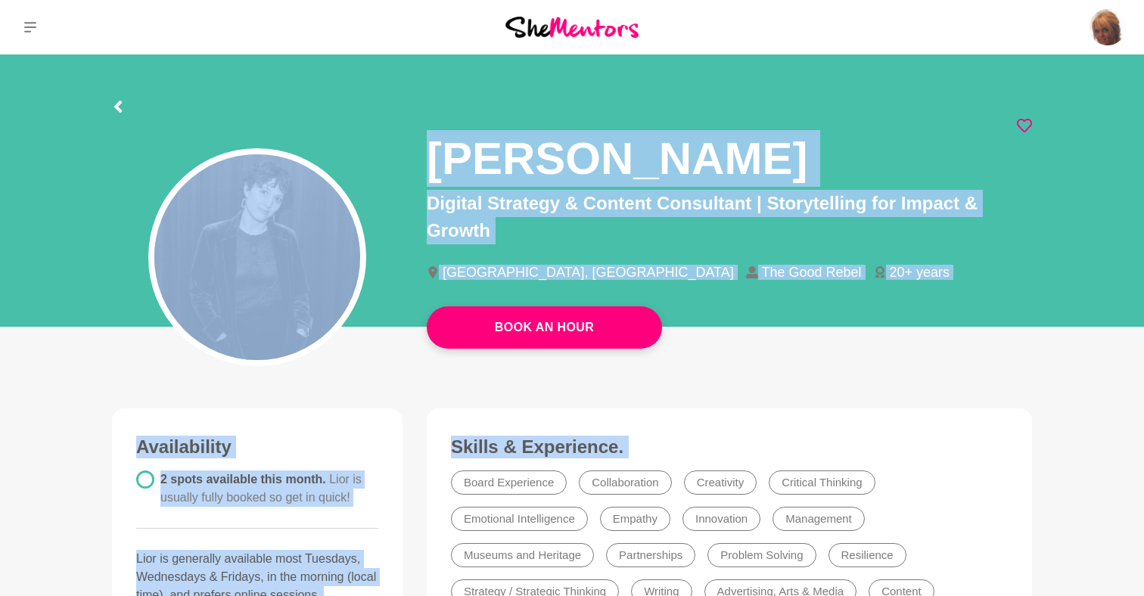
click at [1083, 243] on div "Book An Hour" at bounding box center [572, 190] width 1144 height 272
click at [116, 108] on icon at bounding box center [118, 107] width 8 height 12
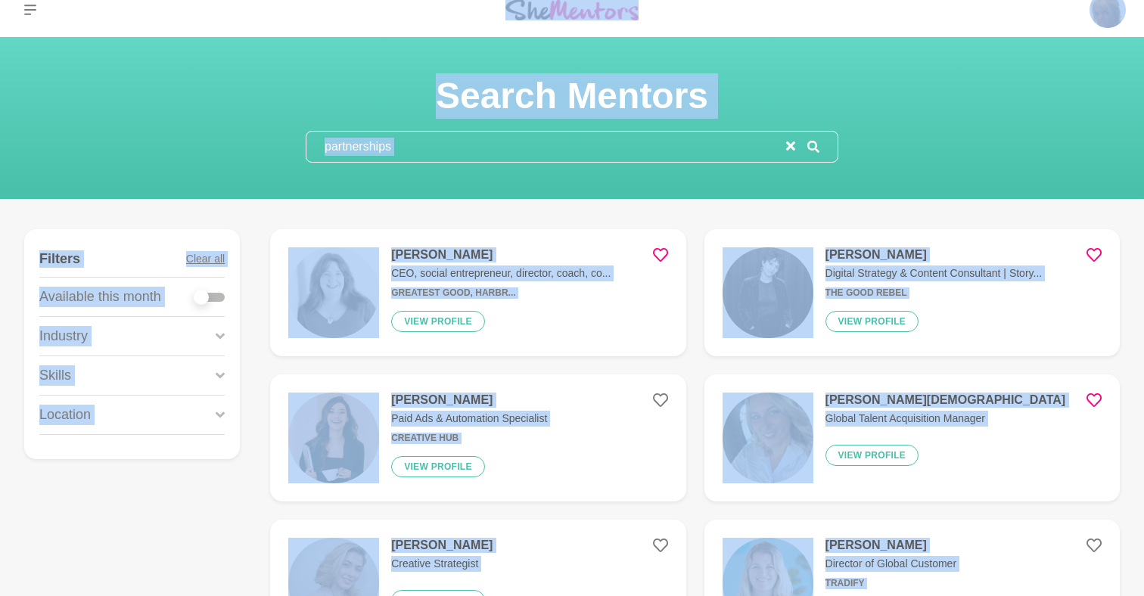
scroll to position [23, 0]
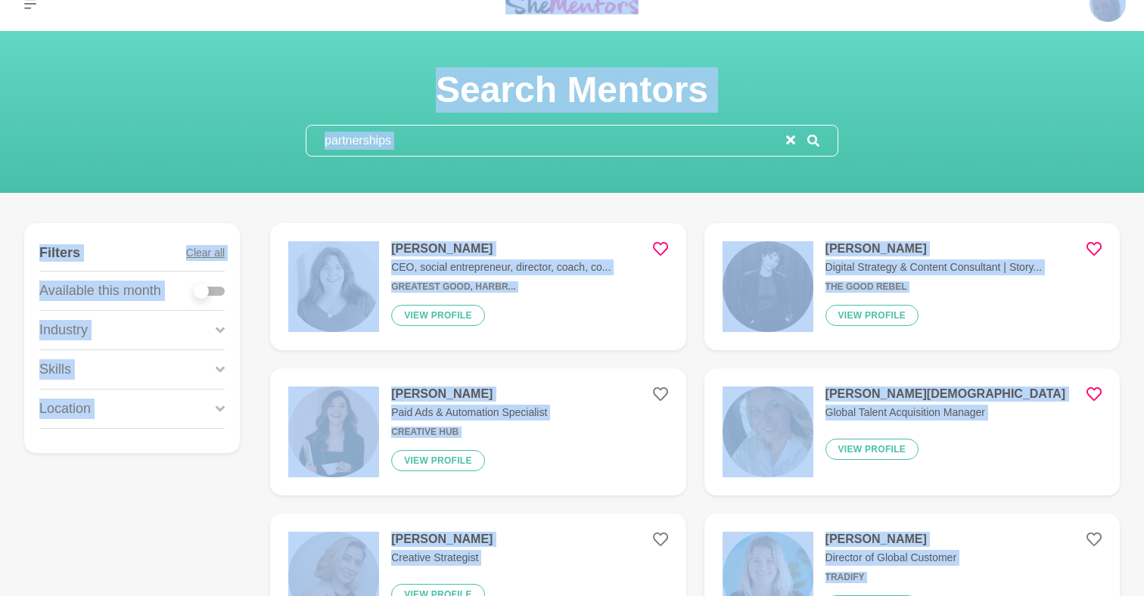
click at [443, 139] on input "partnerships" at bounding box center [546, 141] width 480 height 30
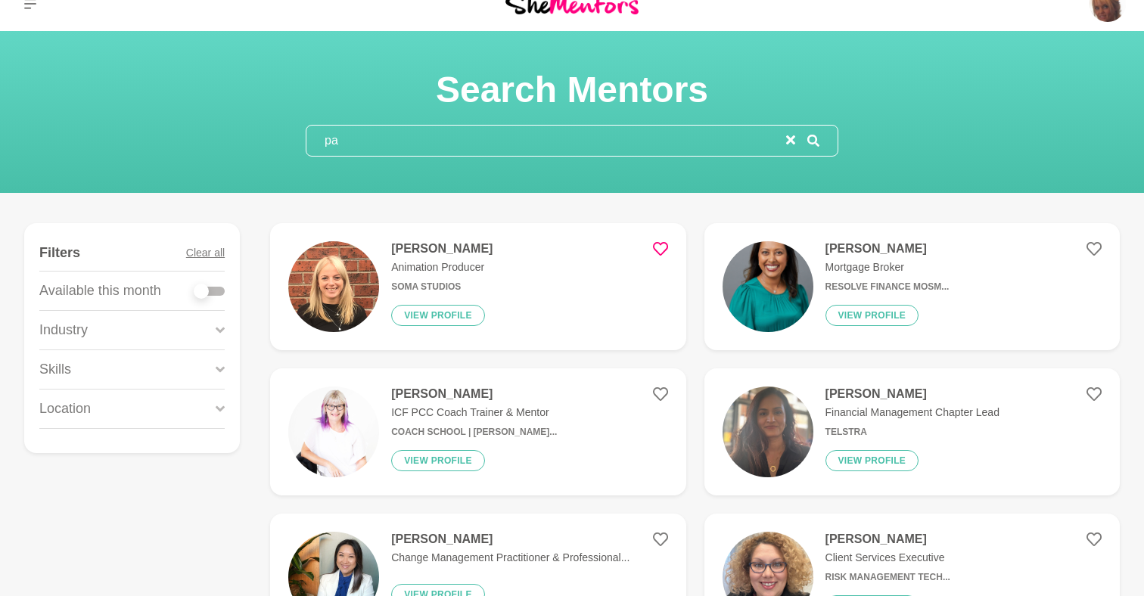
type input "p"
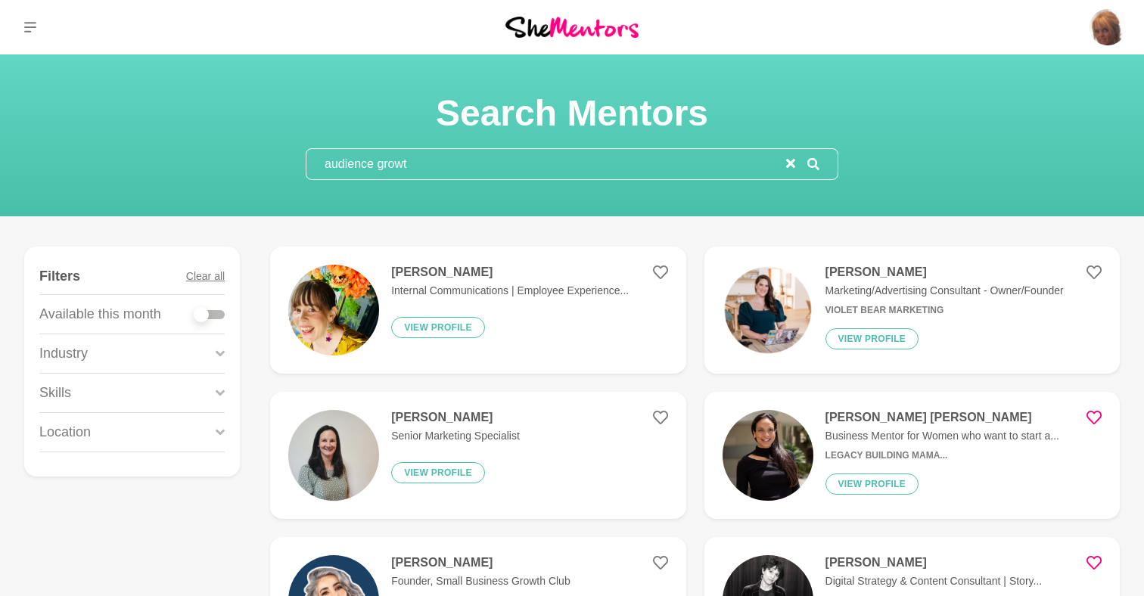
type input "audience growth"
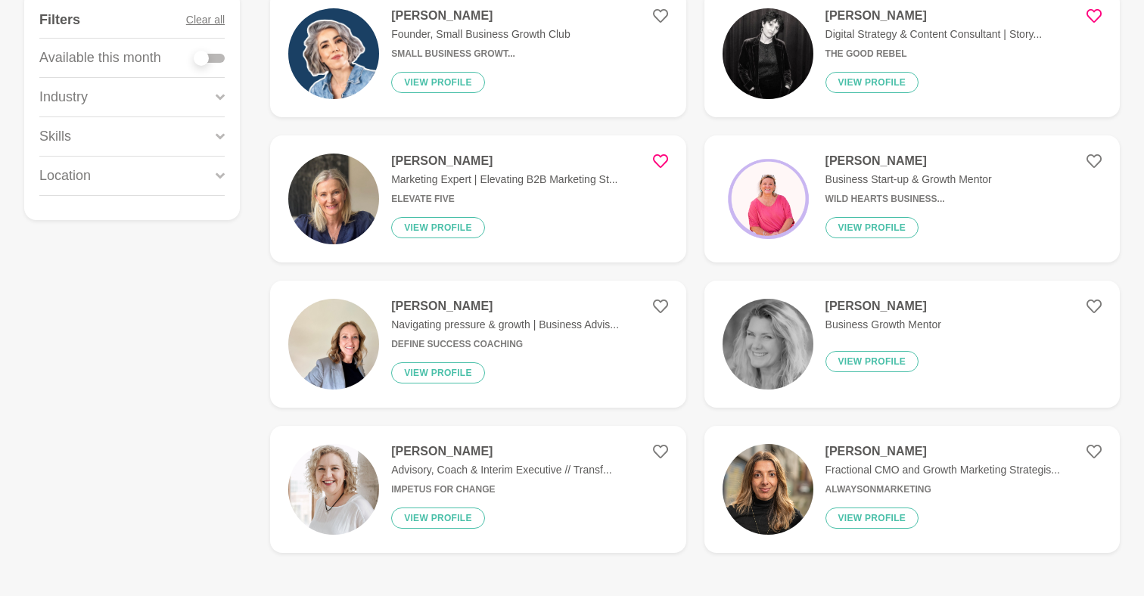
scroll to position [258, 0]
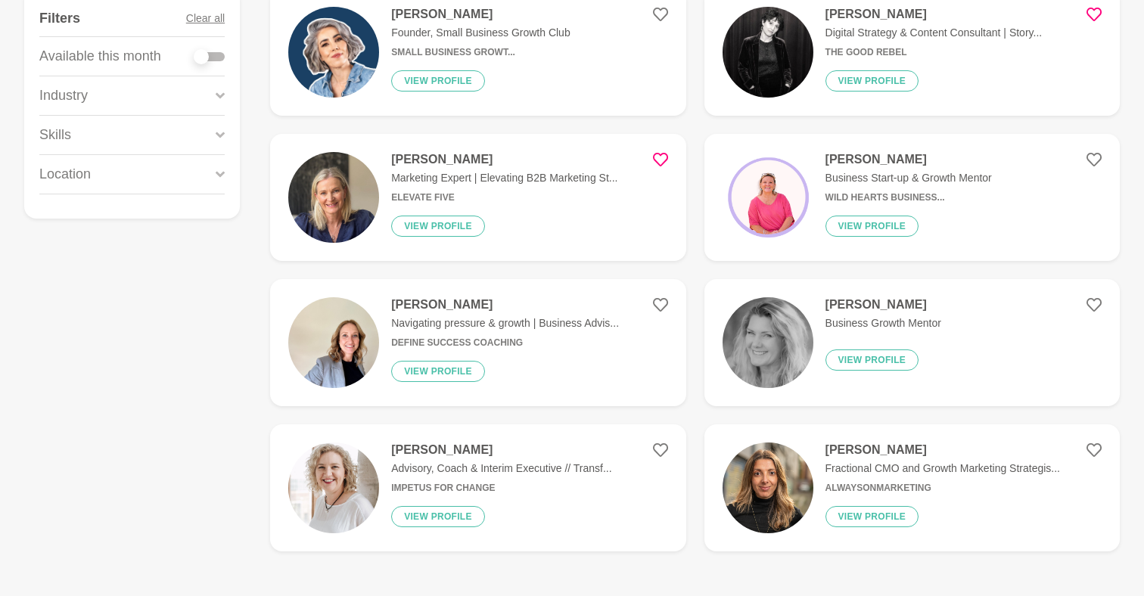
click at [788, 325] on img at bounding box center [767, 342] width 91 height 91
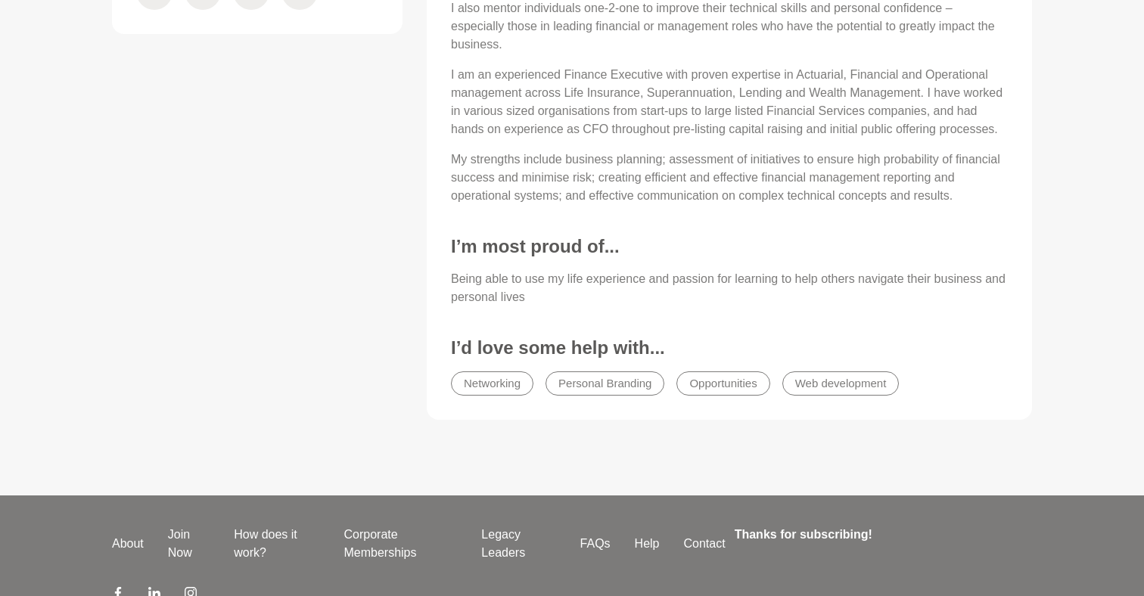
scroll to position [806, 0]
